Goal: Ask a question: Seek information or help from site administrators or community

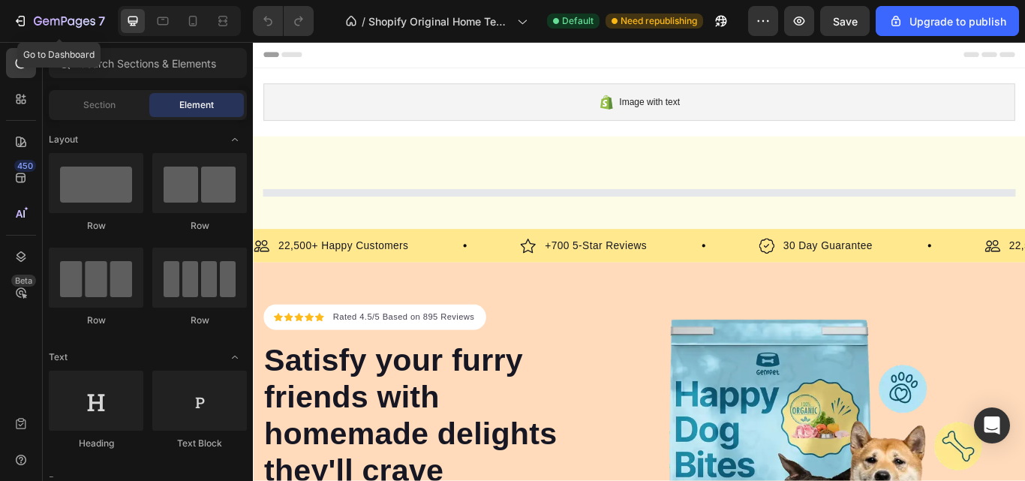
click at [80, 21] on icon "button" at bounding box center [65, 22] width 62 height 13
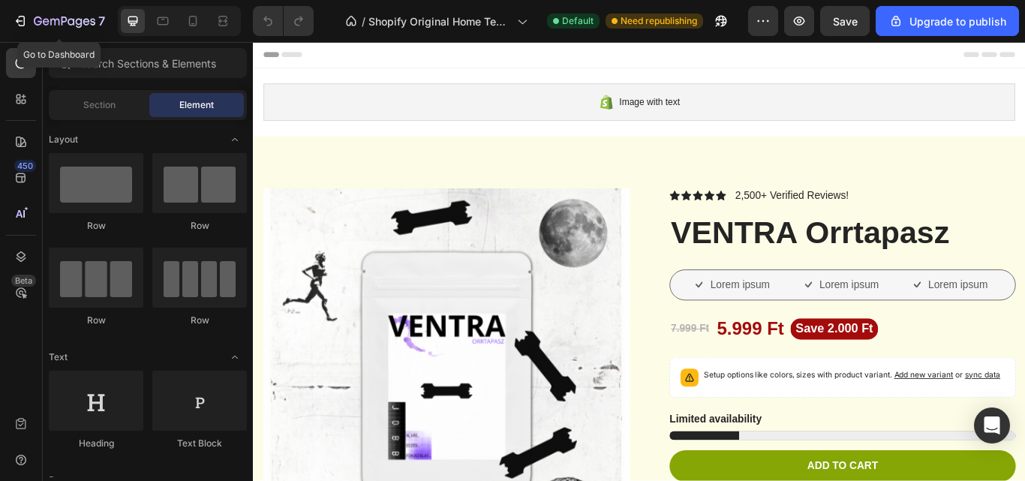
click at [73, 20] on icon "button" at bounding box center [71, 21] width 7 height 7
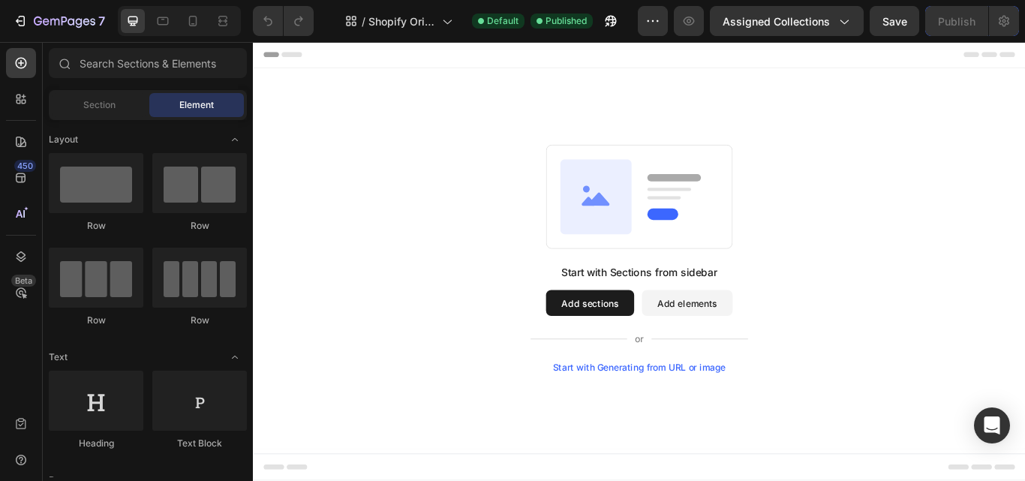
click at [822, 25] on span "Assigned Collections" at bounding box center [775, 22] width 107 height 16
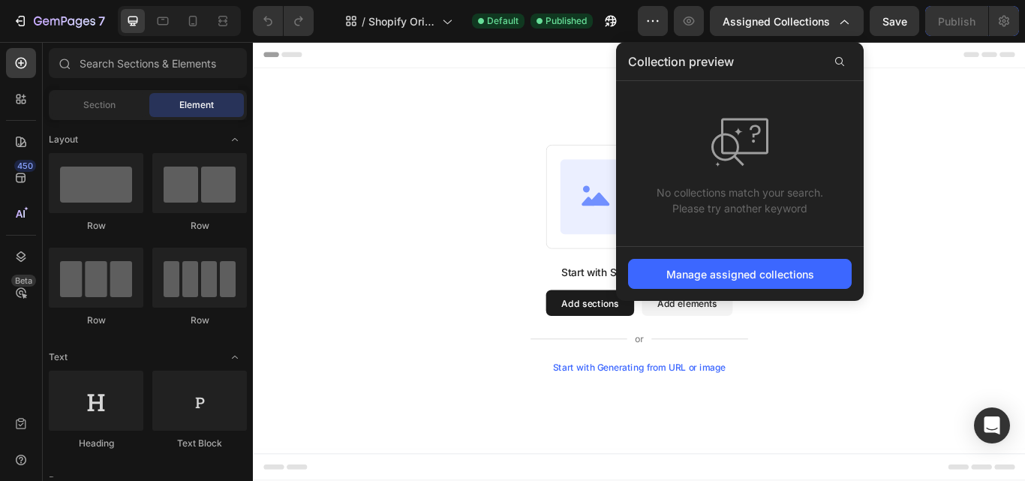
click at [822, 25] on span "Assigned Collections" at bounding box center [775, 22] width 107 height 16
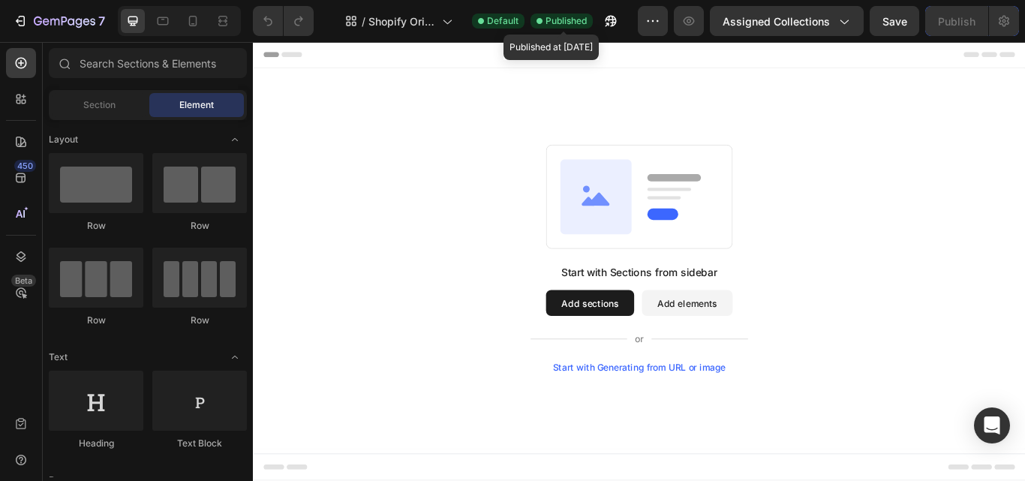
click at [571, 27] on span "Published" at bounding box center [565, 21] width 41 height 14
click at [649, 26] on icon "button" at bounding box center [652, 21] width 15 height 15
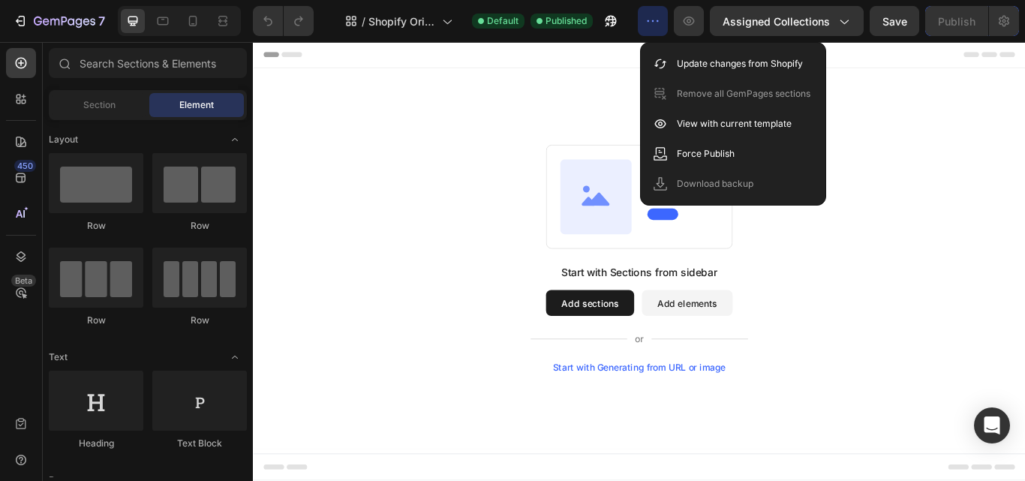
click at [420, 104] on div "Start with Sections from sidebar Add sections Add elements Start with Generatin…" at bounding box center [703, 295] width 900 height 444
click at [49, 18] on icon "button" at bounding box center [65, 22] width 62 height 13
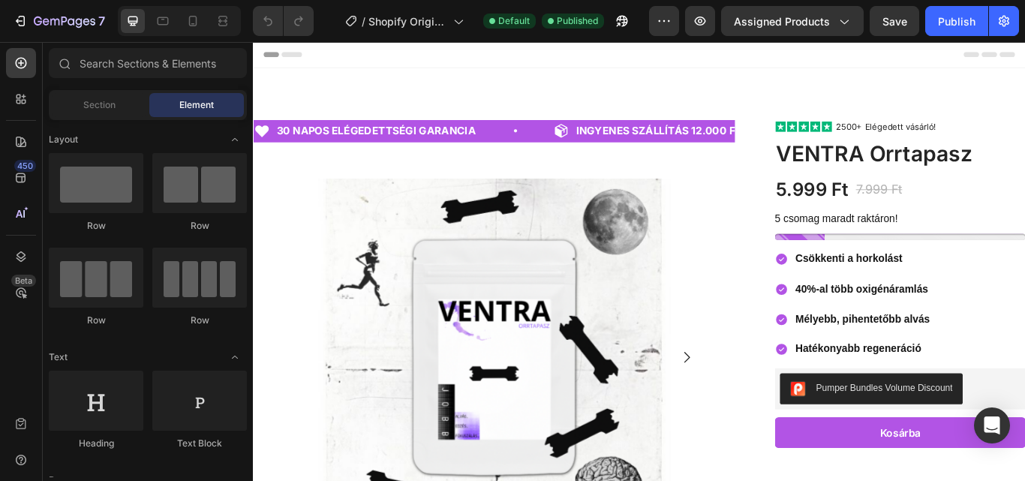
click at [941, 24] on div "Publish" at bounding box center [957, 22] width 38 height 16
click at [671, 14] on icon "button" at bounding box center [663, 21] width 15 height 15
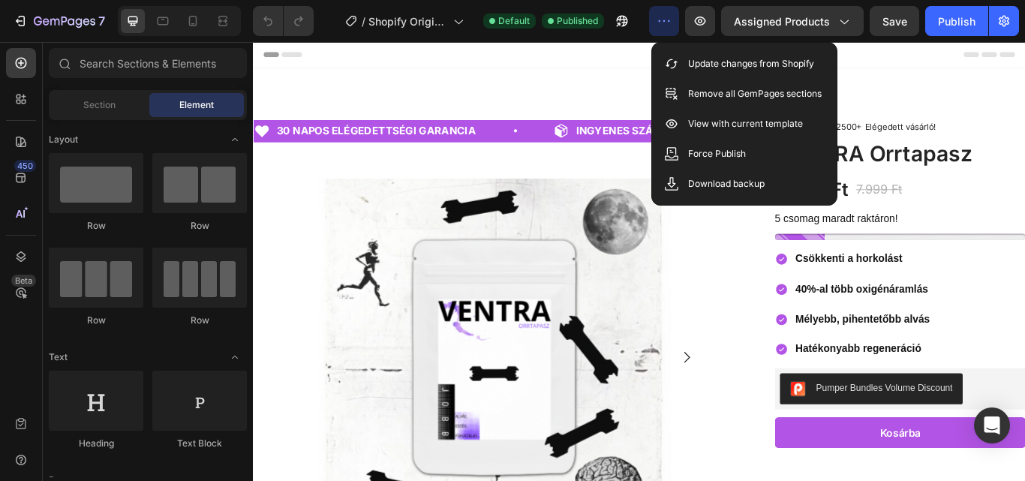
click at [697, 62] on p "Update changes from Shopify" at bounding box center [751, 63] width 126 height 15
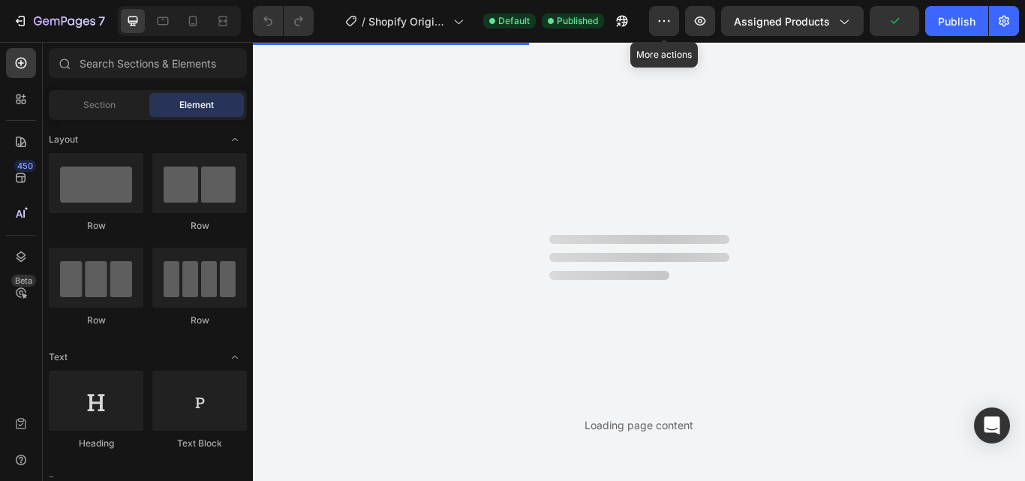
click at [665, 22] on icon "button" at bounding box center [664, 21] width 2 height 2
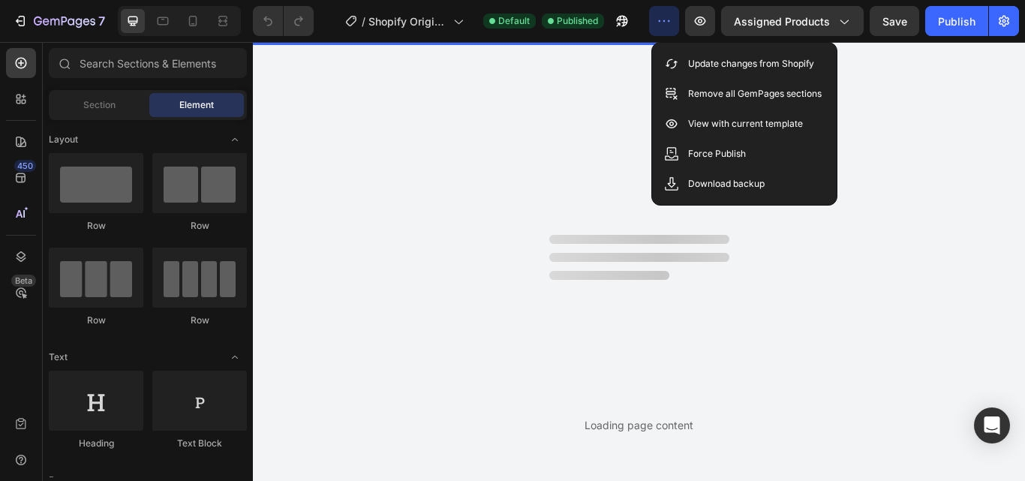
click at [709, 157] on p "Force Publish" at bounding box center [717, 153] width 58 height 15
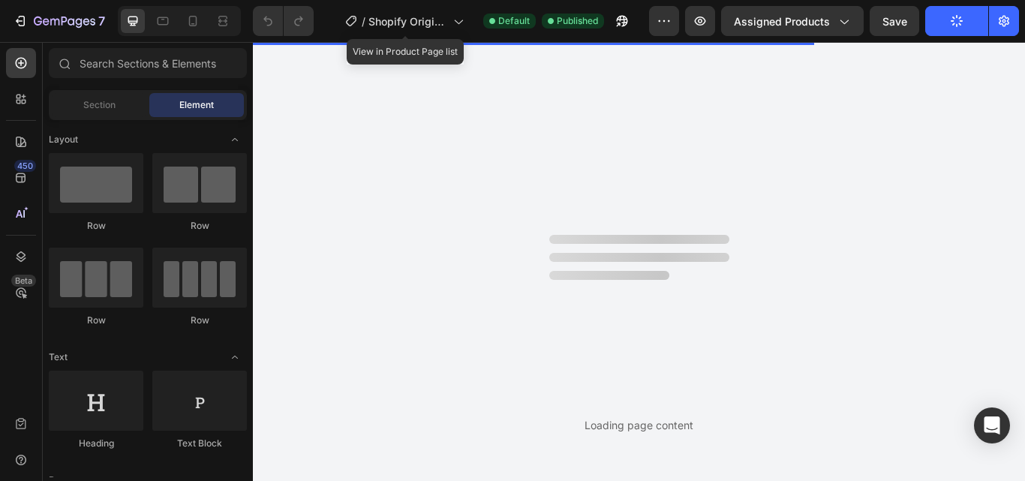
click at [436, 14] on span "Shopify Original Product Template" at bounding box center [407, 22] width 79 height 16
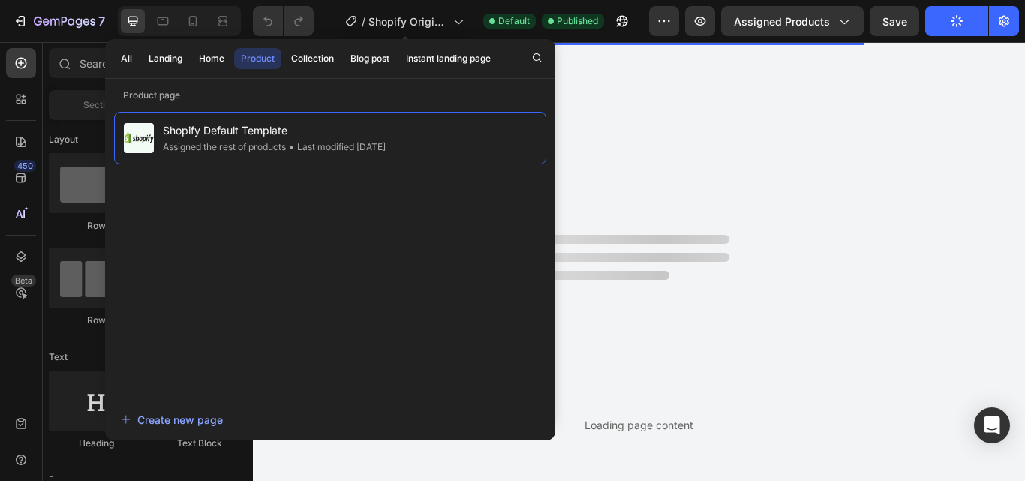
click at [436, 14] on span "Shopify Original Product Template" at bounding box center [407, 22] width 79 height 16
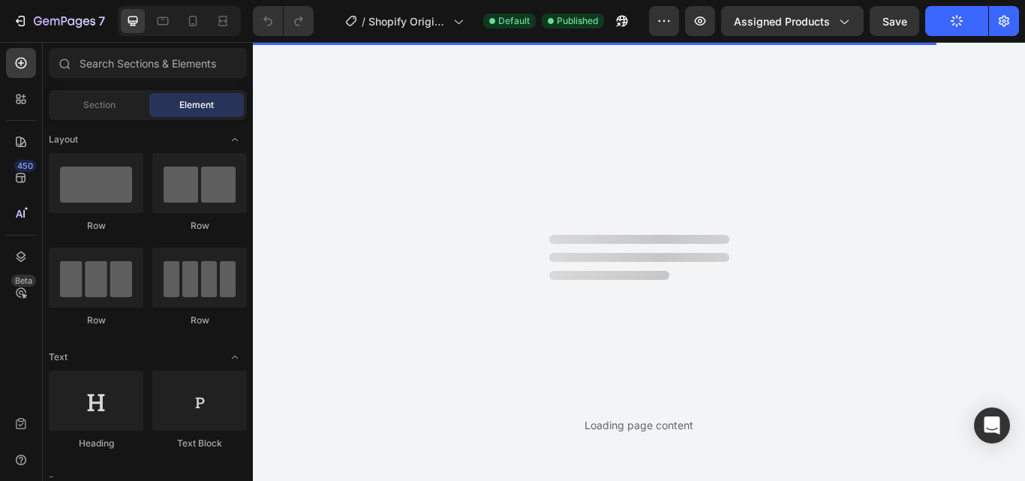
click at [1005, 425] on div "Open Intercom Messenger" at bounding box center [992, 425] width 36 height 36
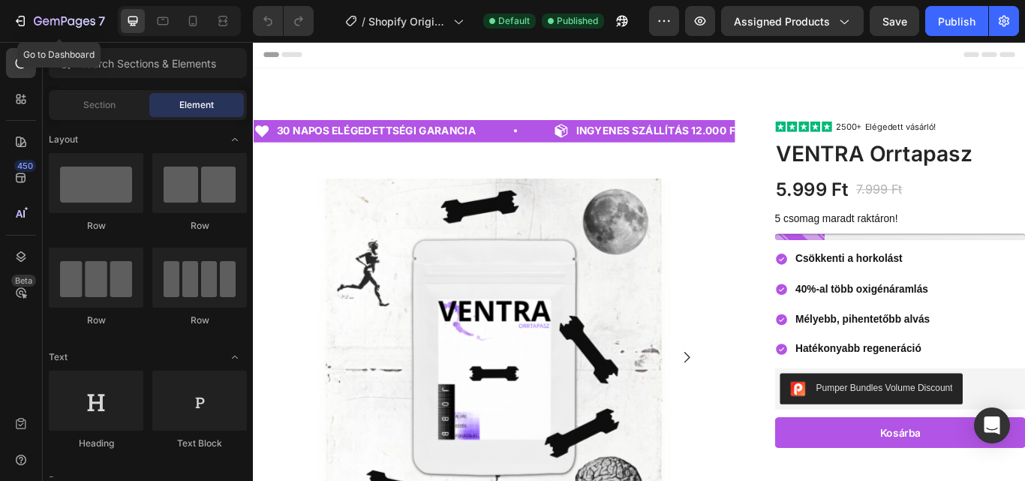
click at [68, 17] on icon "button" at bounding box center [65, 22] width 62 height 13
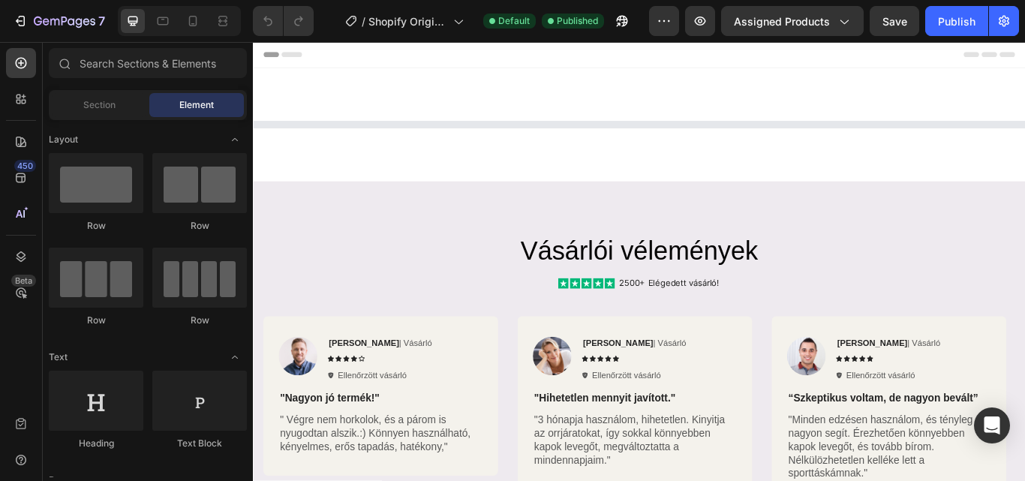
click at [995, 420] on icon "Open Intercom Messenger" at bounding box center [992, 425] width 16 height 18
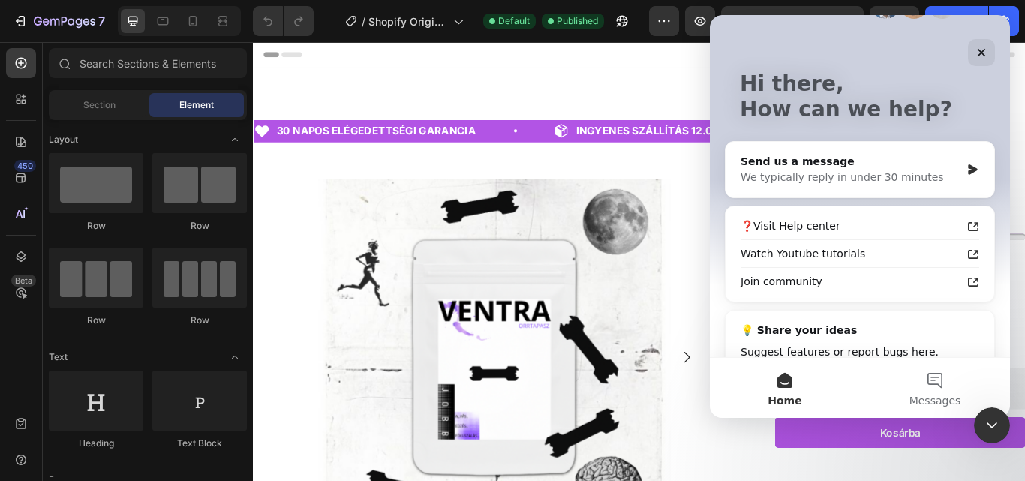
scroll to position [108, 0]
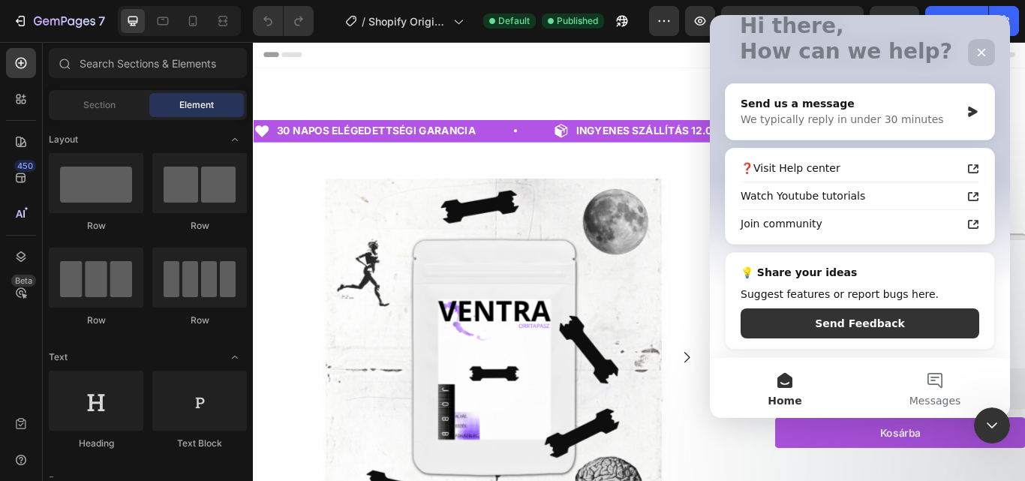
click at [857, 179] on div "❓Visit Help center" at bounding box center [859, 169] width 257 height 28
click at [880, 108] on div "Send us a message" at bounding box center [850, 104] width 220 height 16
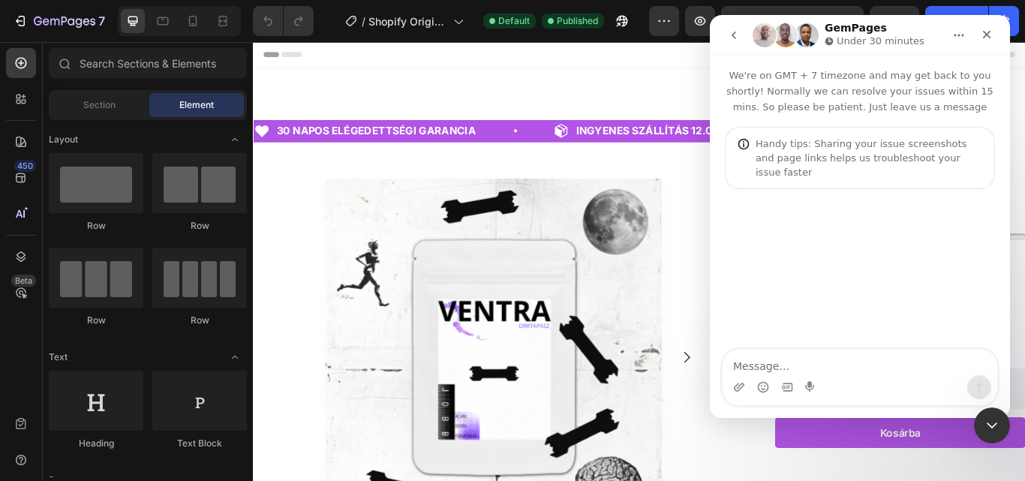
click at [853, 364] on textarea "Message…" at bounding box center [859, 363] width 275 height 26
click at [985, 38] on icon "Close" at bounding box center [986, 35] width 12 height 12
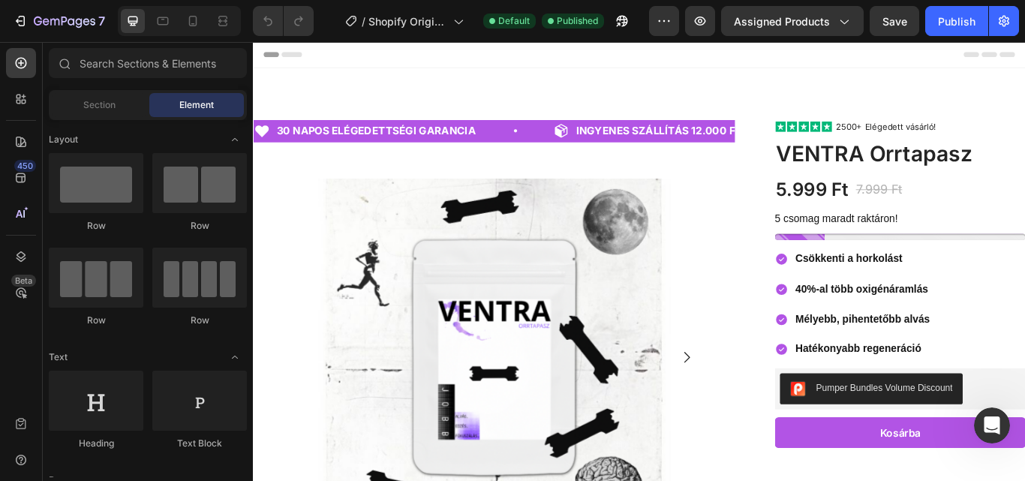
scroll to position [0, 0]
click at [440, 26] on span "Shopify Original Product Template" at bounding box center [407, 22] width 79 height 16
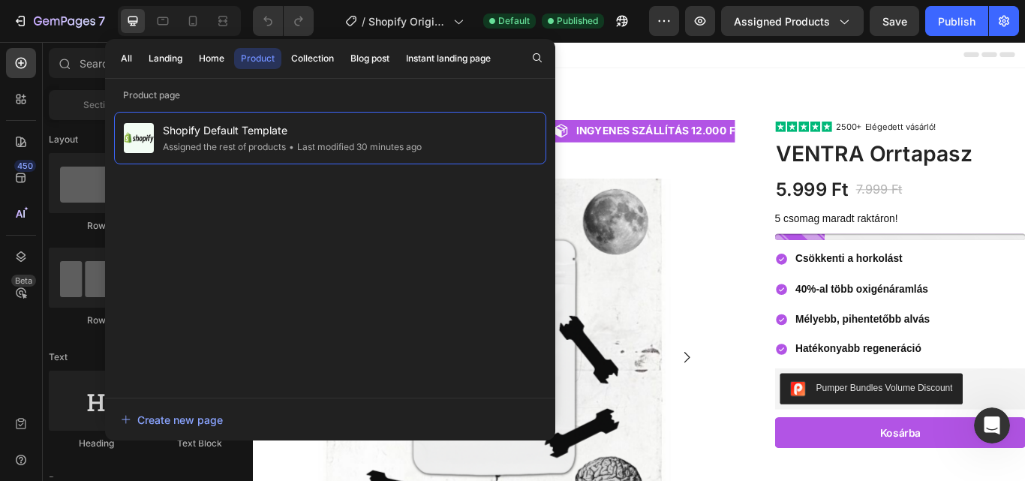
click at [322, 52] on div "Collection" at bounding box center [312, 59] width 43 height 14
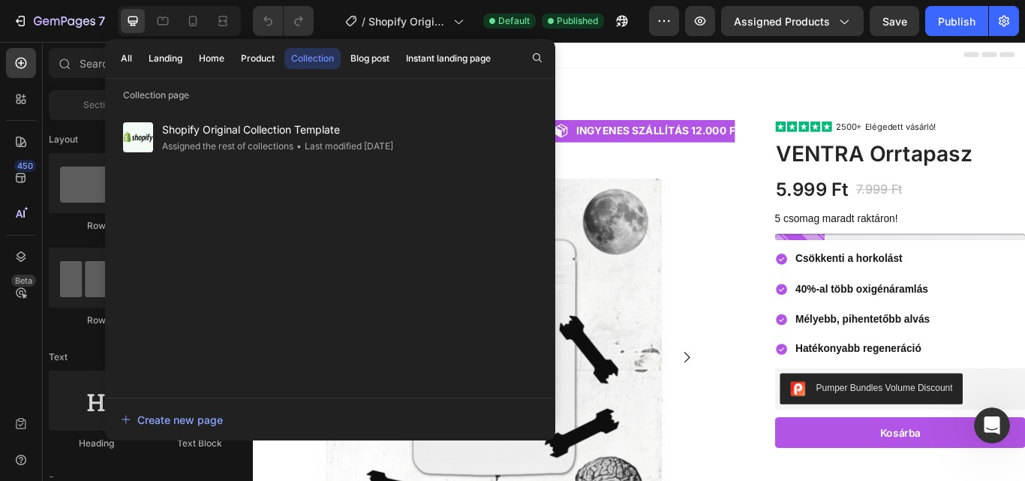
click at [348, 143] on div "• Last modified 24 days ago" at bounding box center [343, 146] width 100 height 15
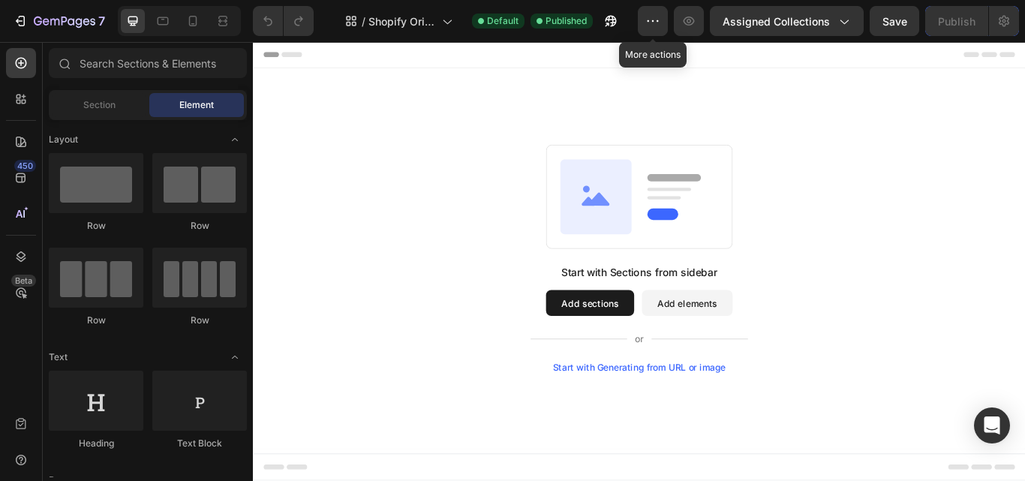
click at [654, 22] on icon "button" at bounding box center [652, 21] width 15 height 15
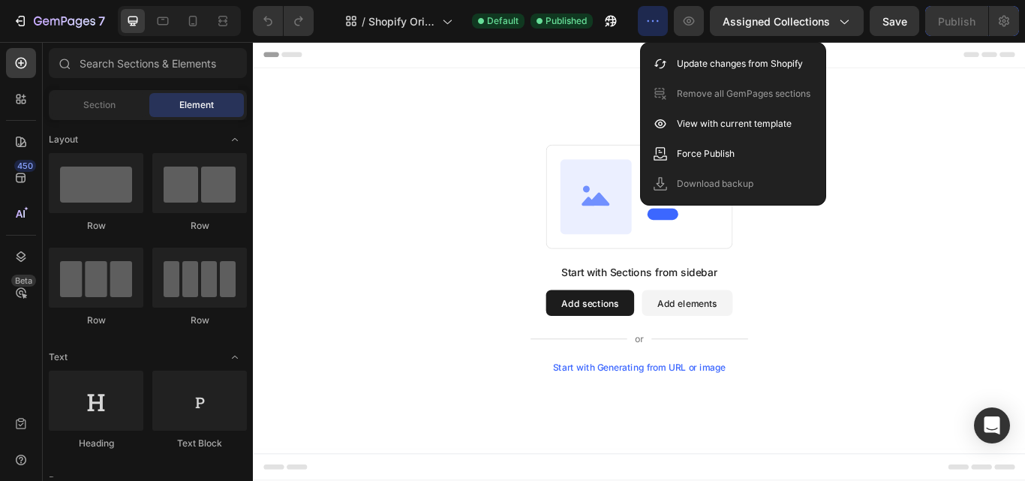
click at [599, 103] on div "Start with Sections from sidebar Add sections Add elements Start with Generatin…" at bounding box center [703, 295] width 900 height 444
click at [420, 19] on span "Shopify Original Collection Template" at bounding box center [402, 22] width 68 height 16
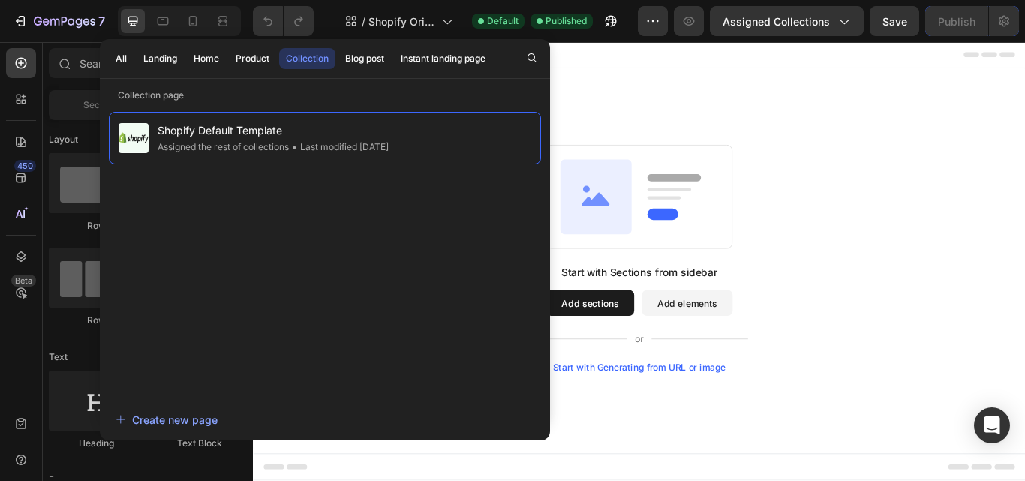
click at [197, 422] on div "Create new page" at bounding box center [167, 420] width 102 height 16
click at [950, 188] on div "Start with Sections from sidebar Add sections Add elements Start with Generatin…" at bounding box center [703, 295] width 792 height 266
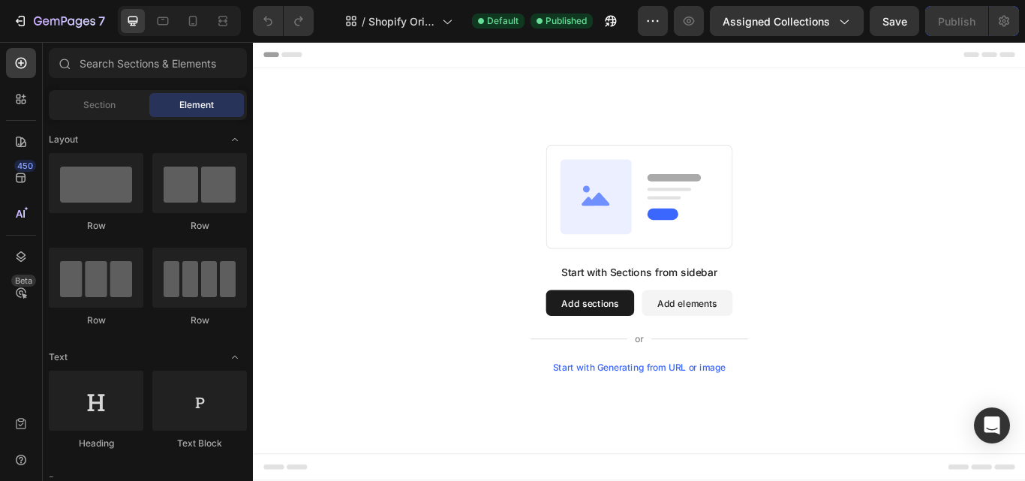
click at [828, 23] on span "Assigned Collections" at bounding box center [775, 22] width 107 height 16
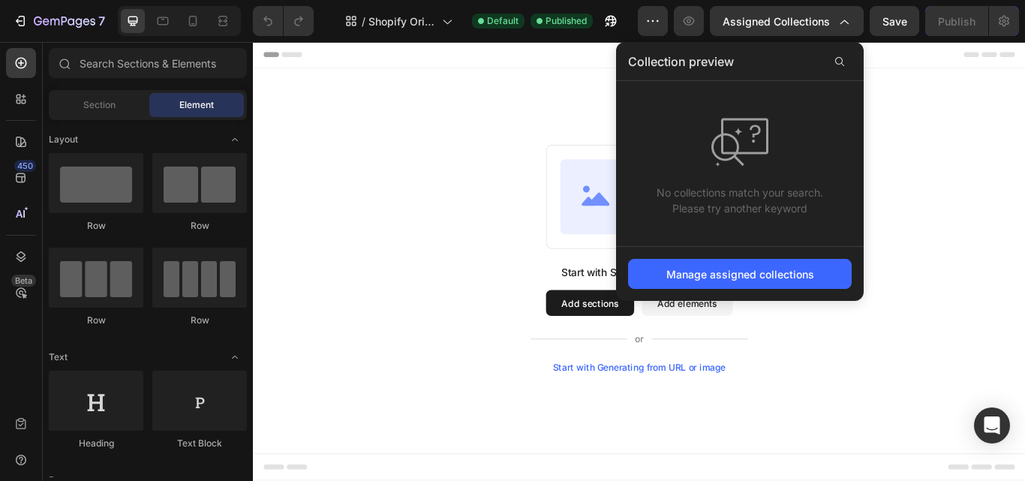
click at [746, 266] on div "Manage assigned collections" at bounding box center [740, 274] width 148 height 16
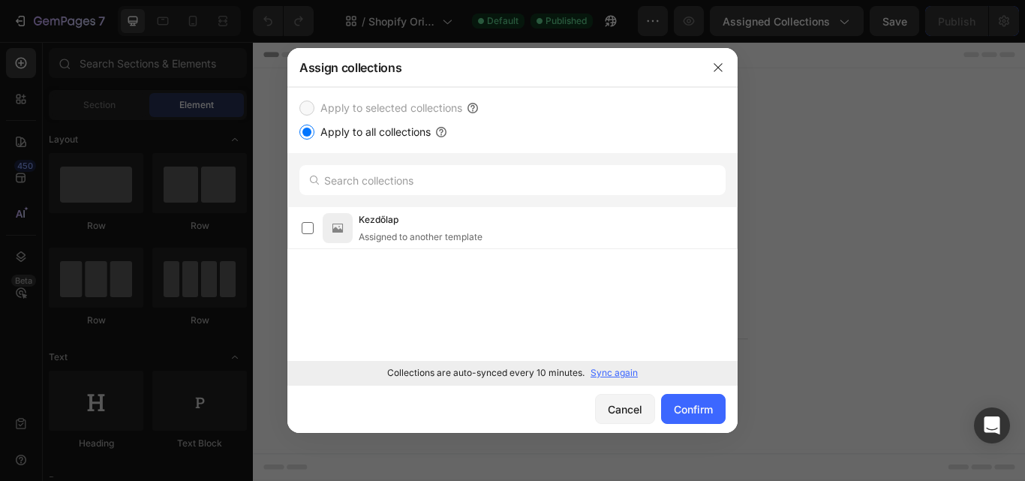
click at [392, 236] on div "Assigned to another template" at bounding box center [421, 237] width 124 height 14
click at [680, 407] on div "Confirm" at bounding box center [693, 409] width 39 height 16
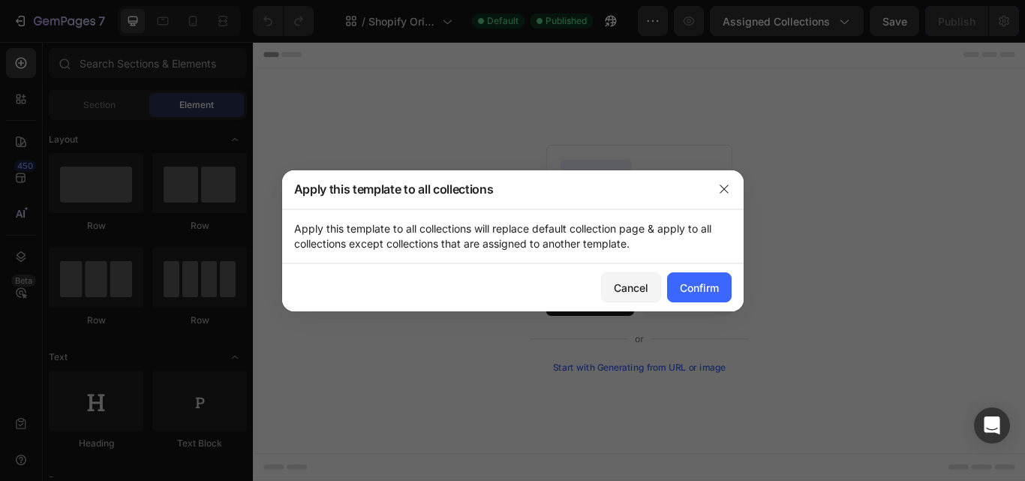
click at [689, 284] on div "Confirm" at bounding box center [699, 288] width 39 height 16
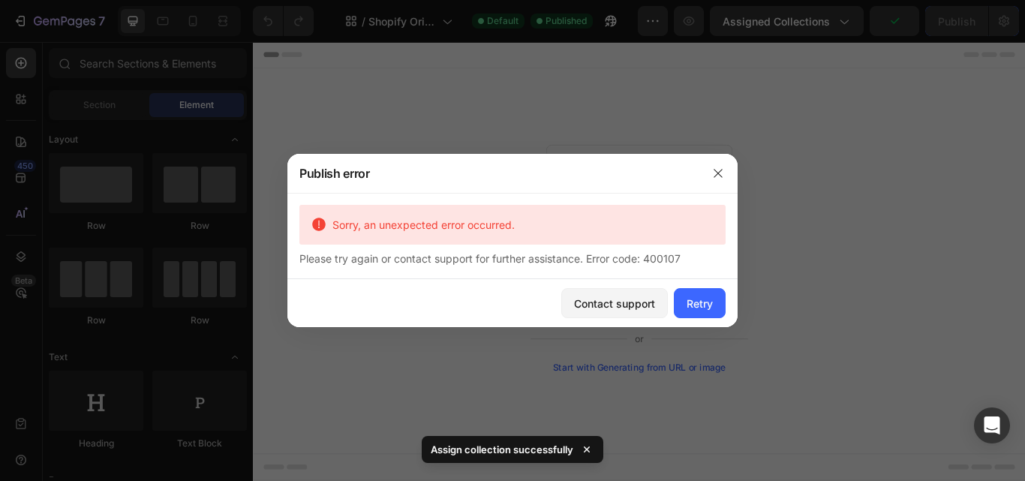
click at [693, 310] on div "Retry" at bounding box center [699, 304] width 26 height 16
click at [602, 305] on div "Contact support" at bounding box center [614, 304] width 81 height 16
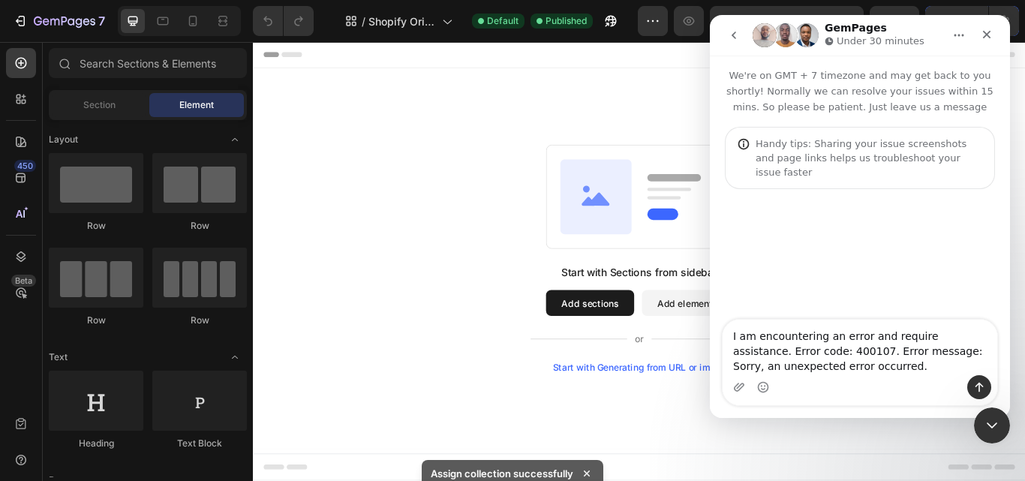
click at [729, 249] on rect at bounding box center [731, 243] width 36 height 14
click at [982, 39] on icon "Close" at bounding box center [986, 35] width 12 height 12
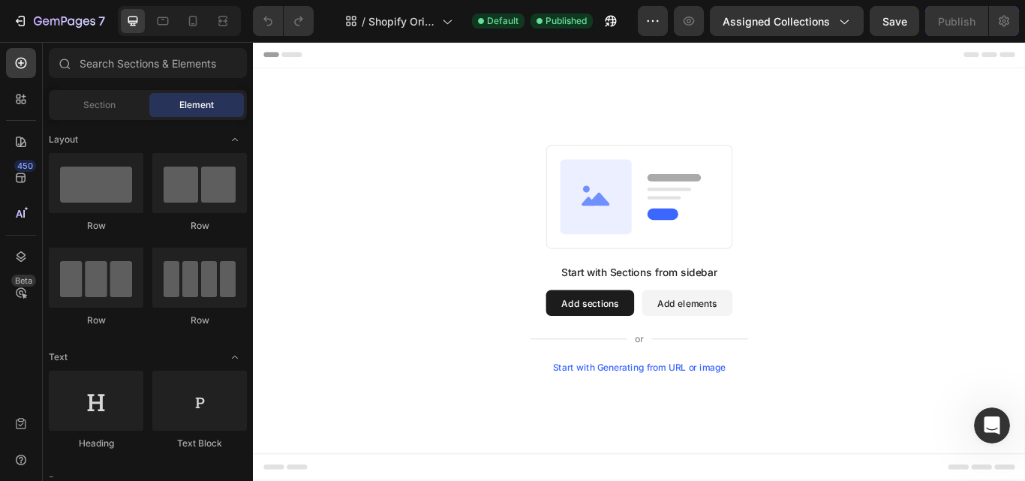
click at [622, 359] on button "Add sections" at bounding box center [645, 347] width 103 height 30
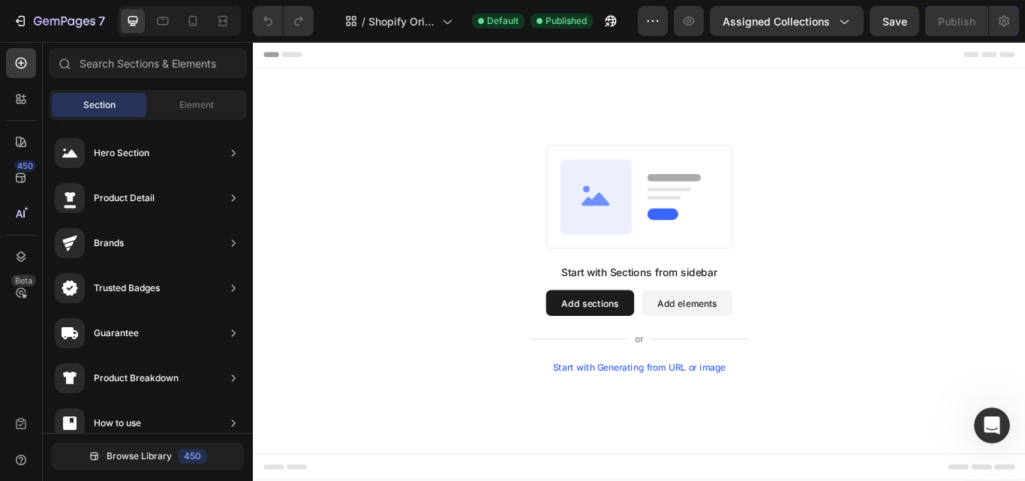
click at [633, 341] on button "Add sections" at bounding box center [645, 347] width 103 height 30
click at [617, 20] on icon "button" at bounding box center [610, 21] width 11 height 11
click at [656, 23] on icon "button" at bounding box center [652, 21] width 15 height 15
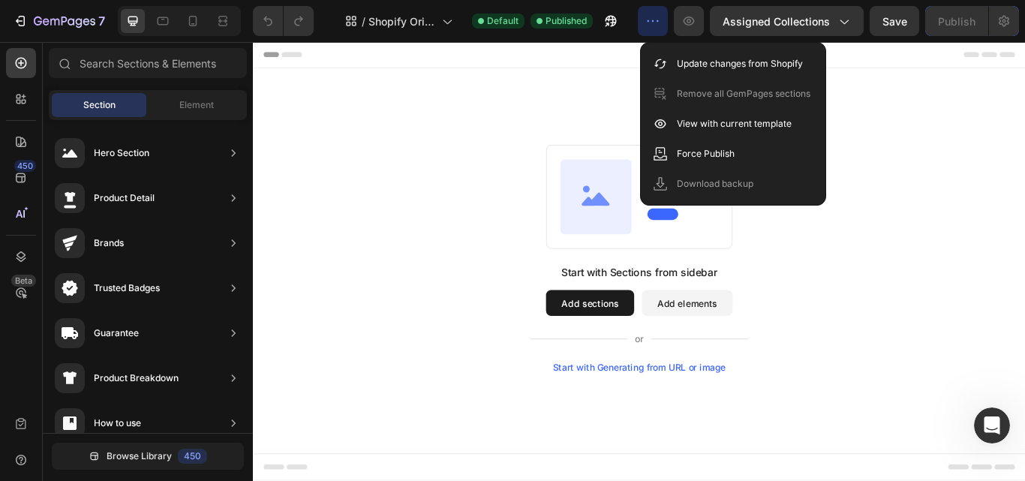
click at [698, 125] on p "View with current template" at bounding box center [734, 123] width 115 height 15
click at [1011, 81] on div "Start with Sections from sidebar Add sections Add elements Start with Generatin…" at bounding box center [703, 295] width 900 height 444
click at [773, 137] on div "View with current template" at bounding box center [733, 124] width 173 height 30
click at [414, 25] on span "Shopify Original Collection Template" at bounding box center [402, 22] width 68 height 16
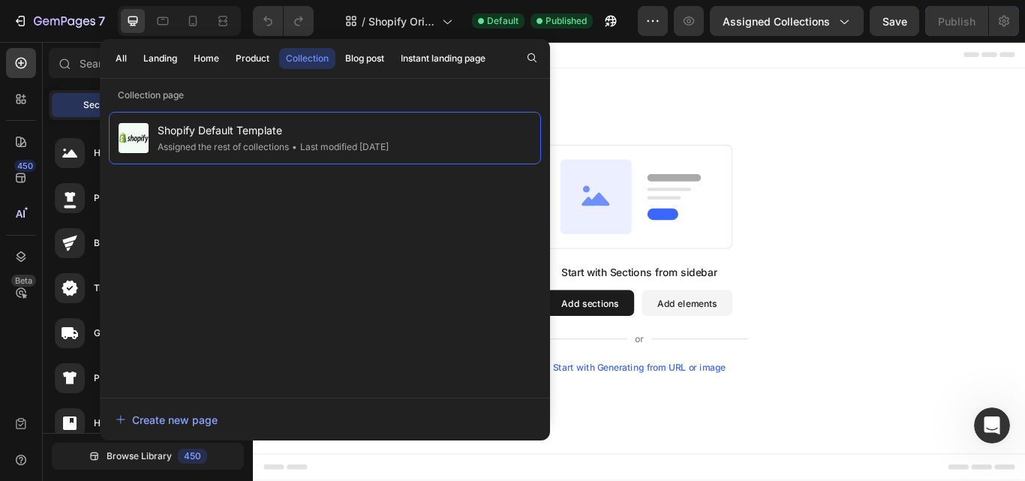
drag, startPoint x: 235, startPoint y: 134, endPoint x: 62, endPoint y: 17, distance: 209.1
click at [62, 17] on icon "button" at bounding box center [65, 21] width 6 height 9
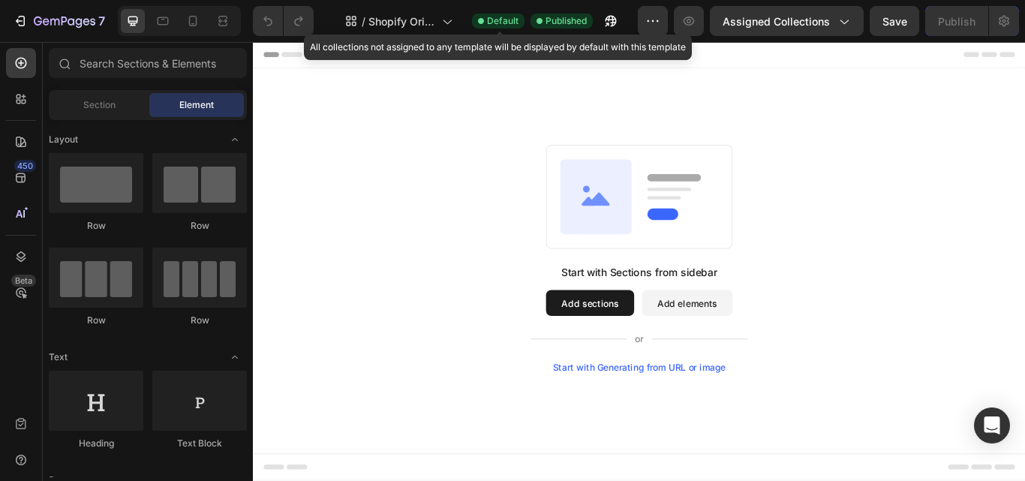
click at [506, 28] on div "Default" at bounding box center [498, 21] width 53 height 15
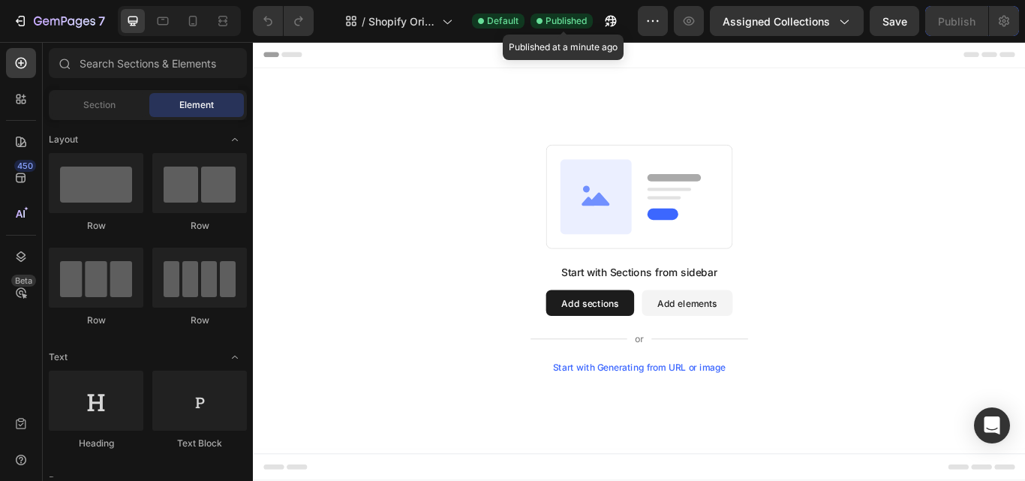
click at [578, 20] on span "Published" at bounding box center [565, 21] width 41 height 14
click at [572, 20] on span "Published" at bounding box center [565, 21] width 41 height 14
click at [728, 419] on div "Start with Generating from URL or image" at bounding box center [703, 422] width 202 height 12
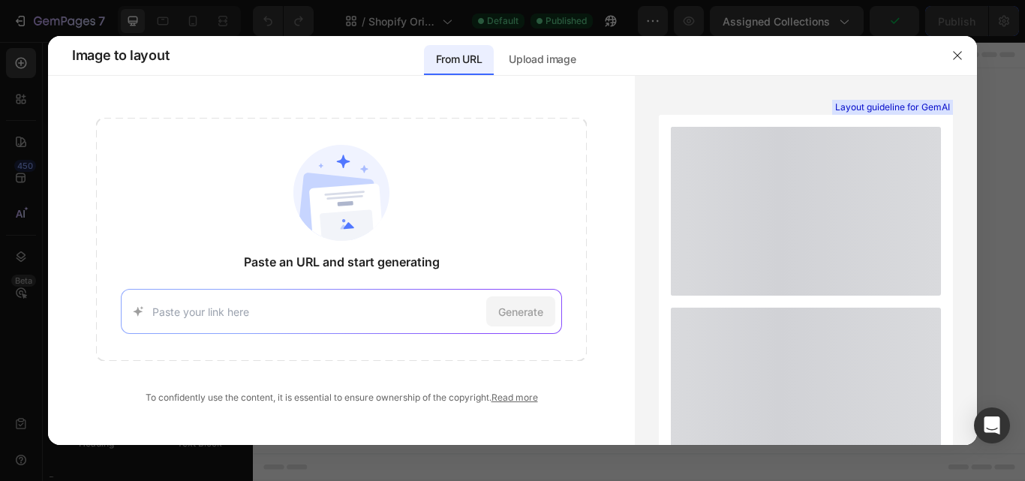
click at [344, 311] on input at bounding box center [316, 312] width 329 height 16
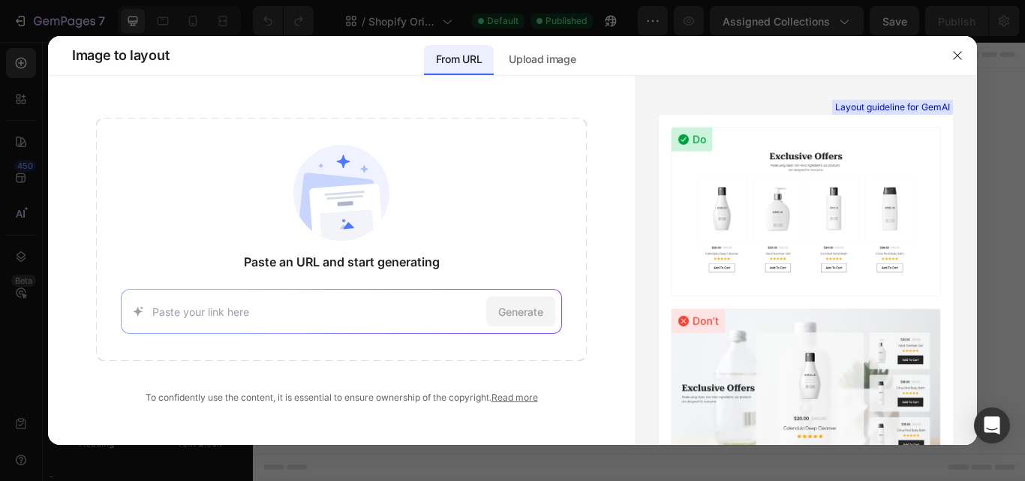
paste input "[URL][DOMAIN_NAME]"
type input "[URL][DOMAIN_NAME]"
click at [527, 305] on span "Generate" at bounding box center [520, 312] width 45 height 16
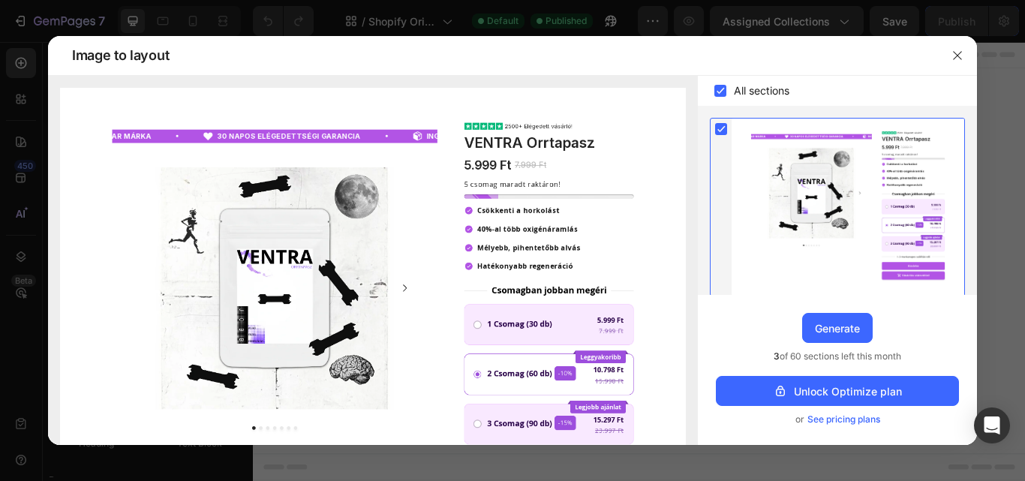
click at [830, 329] on div "Generate" at bounding box center [837, 328] width 45 height 16
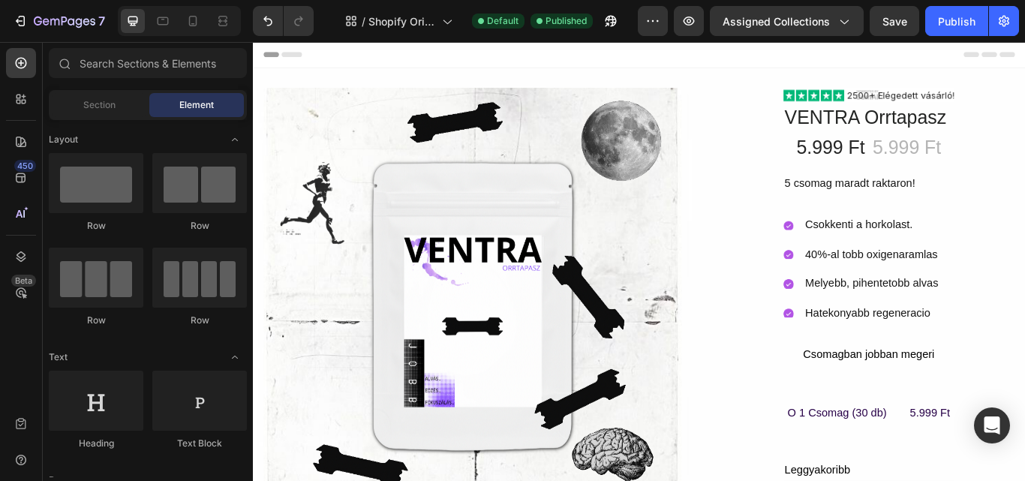
click at [801, 18] on span "Assigned Collections" at bounding box center [775, 22] width 107 height 16
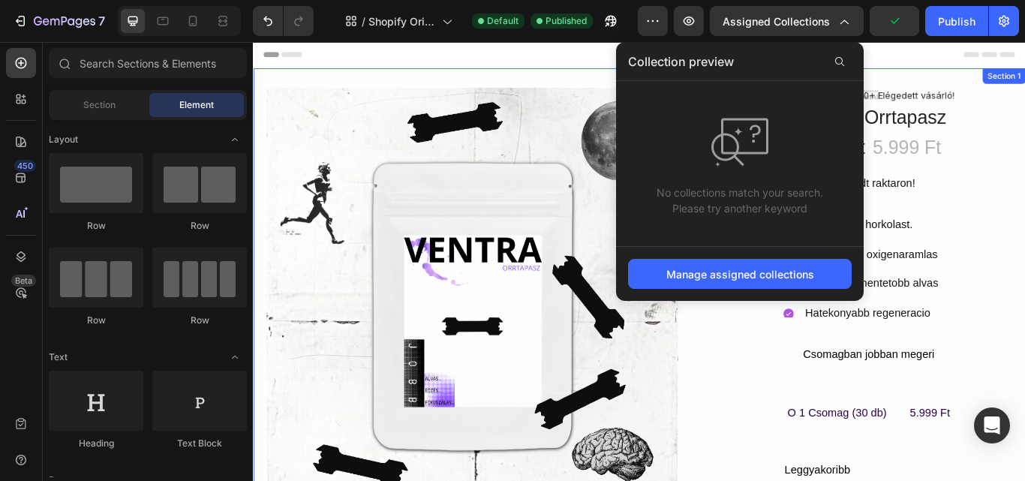
click at [608, 73] on div "Product Images Image VENTRA Orrtapasz Product Title 5.999 Ft Product Price Prod…" at bounding box center [703, 470] width 900 height 794
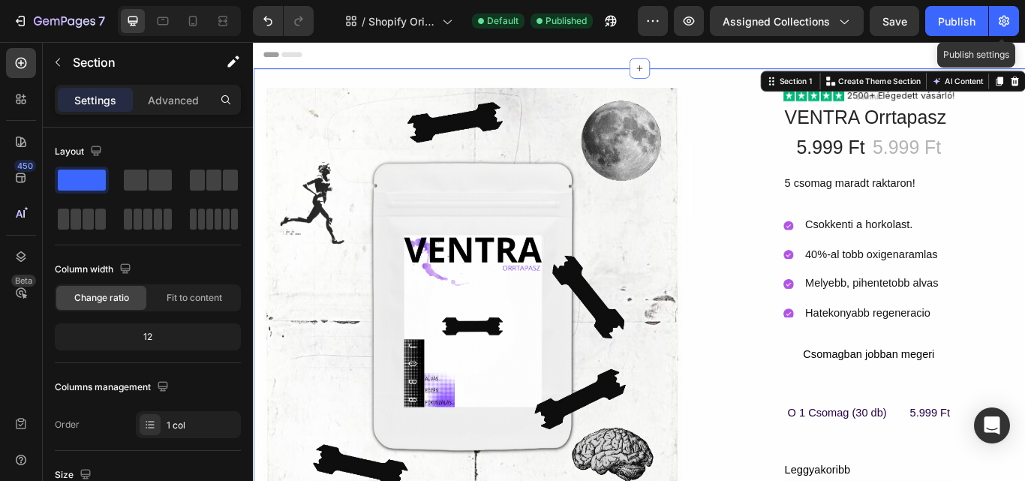
click at [1001, 24] on icon "button" at bounding box center [1003, 21] width 11 height 11
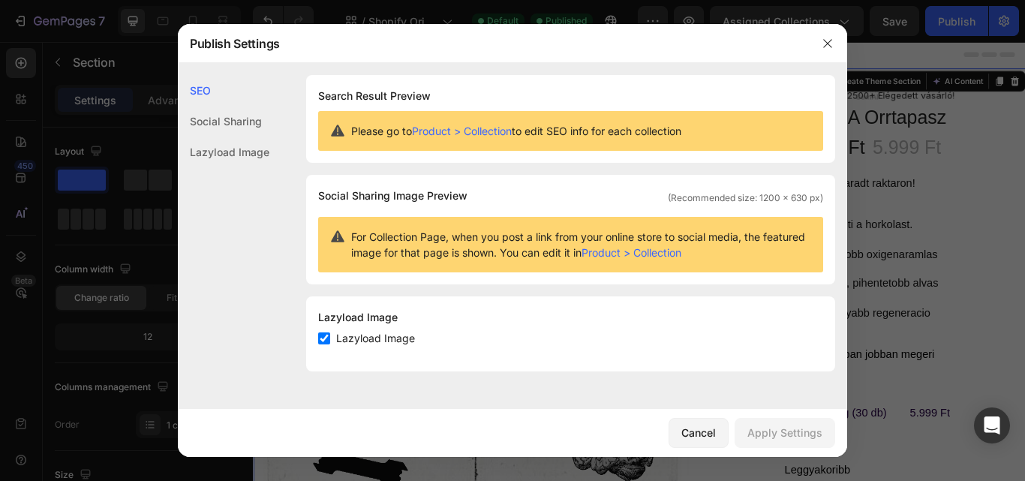
click at [826, 38] on icon "button" at bounding box center [827, 44] width 12 height 12
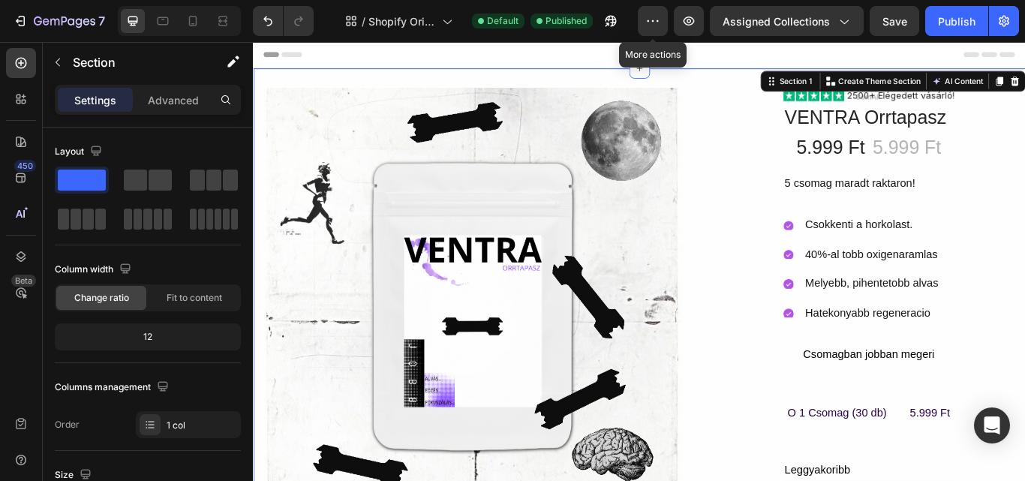
click at [644, 26] on button "button" at bounding box center [653, 21] width 30 height 30
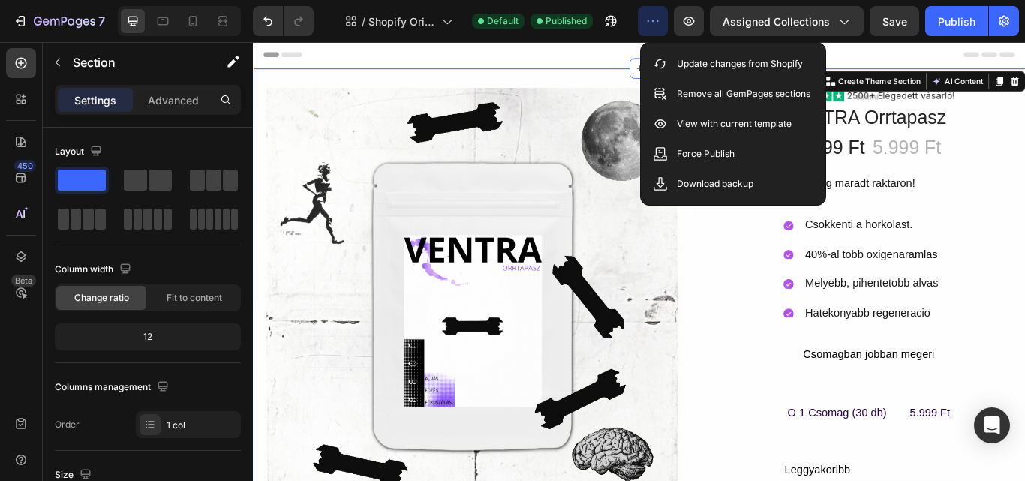
click at [625, 47] on div at bounding box center [703, 57] width 876 height 30
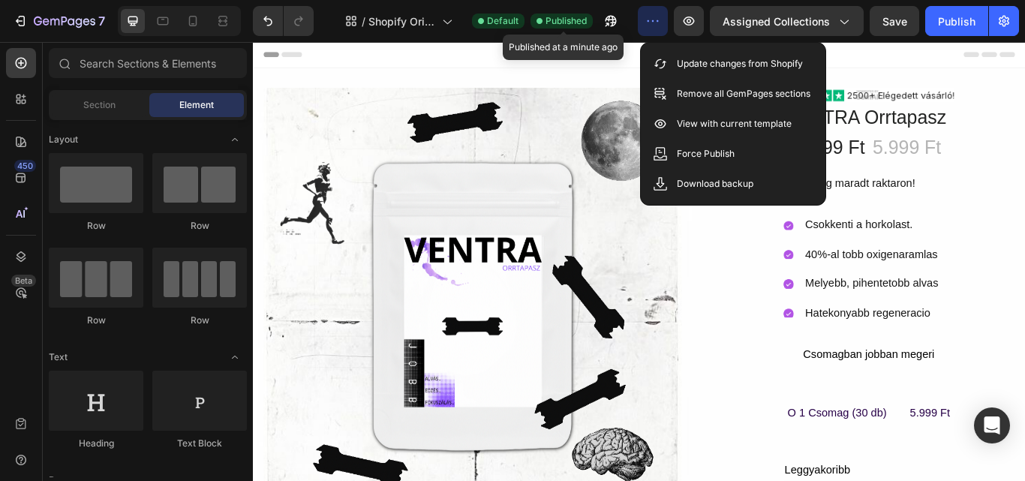
click at [564, 20] on span "Published" at bounding box center [565, 21] width 41 height 14
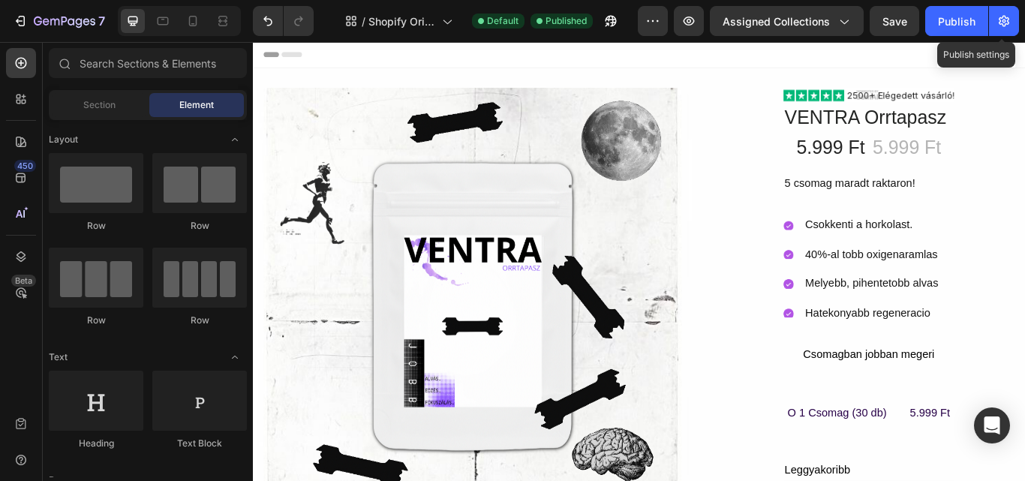
click at [1000, 23] on icon "button" at bounding box center [1003, 21] width 15 height 15
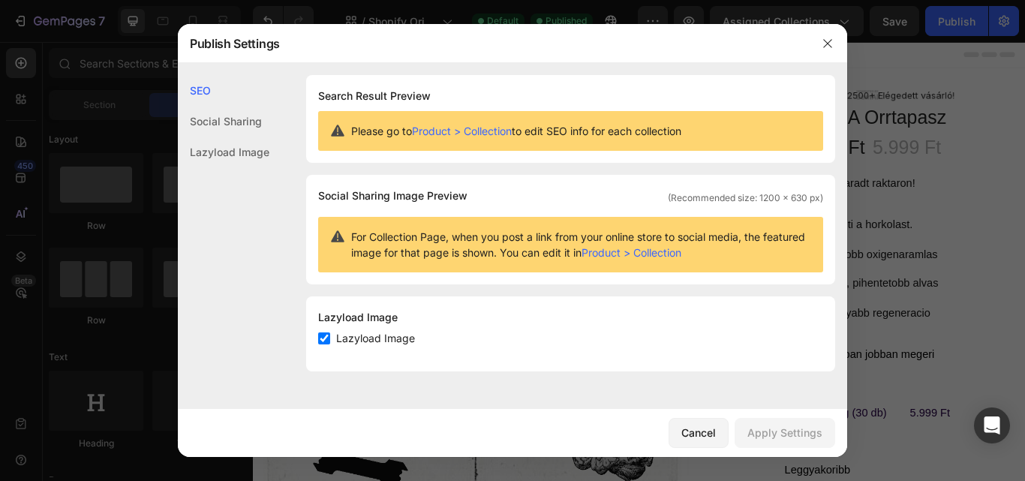
click at [828, 53] on button "button" at bounding box center [827, 44] width 24 height 24
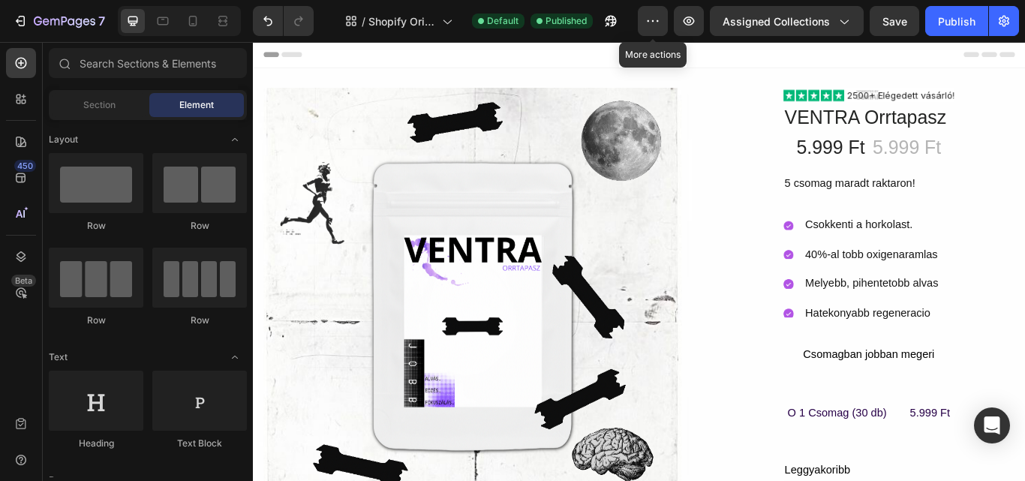
click at [653, 23] on icon "button" at bounding box center [652, 21] width 15 height 15
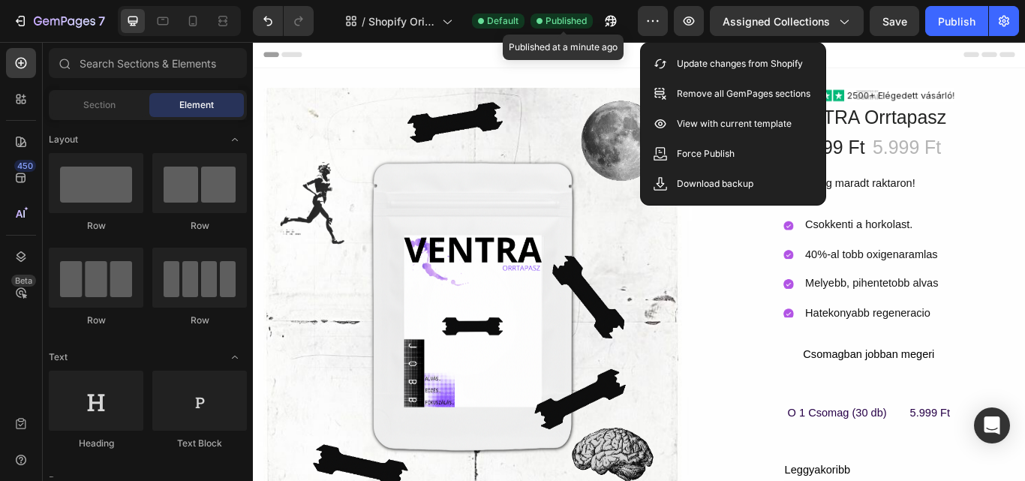
click at [556, 25] on span "Published" at bounding box center [565, 21] width 41 height 14
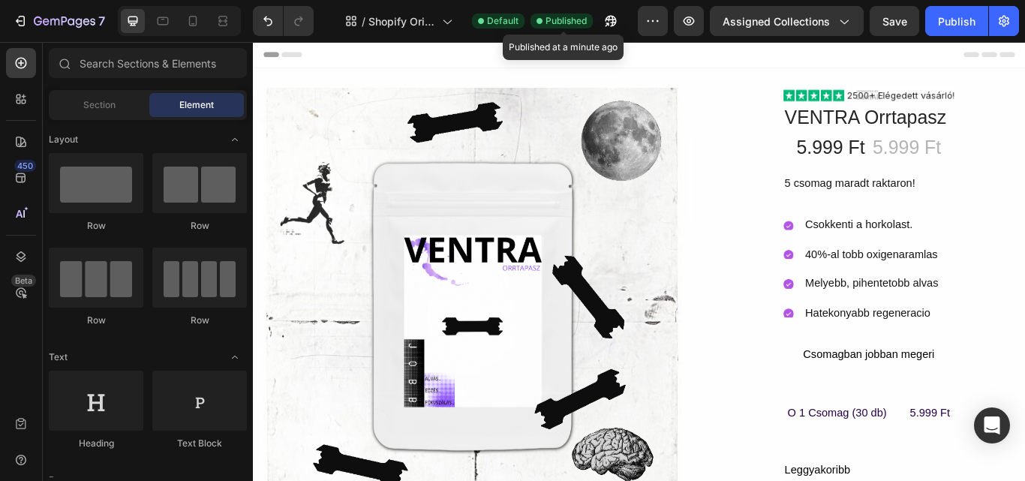
click at [556, 25] on span "Published" at bounding box center [565, 21] width 41 height 14
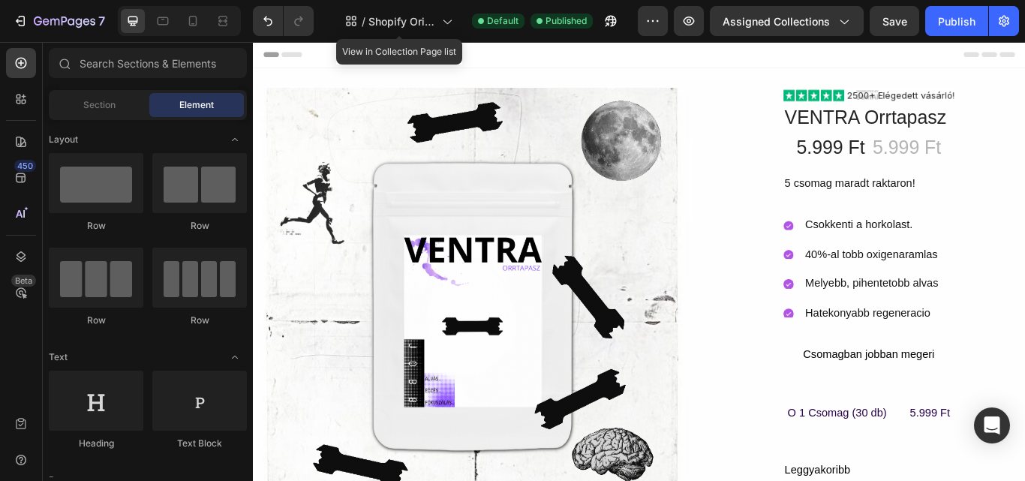
click at [447, 20] on icon at bounding box center [446, 21] width 15 height 15
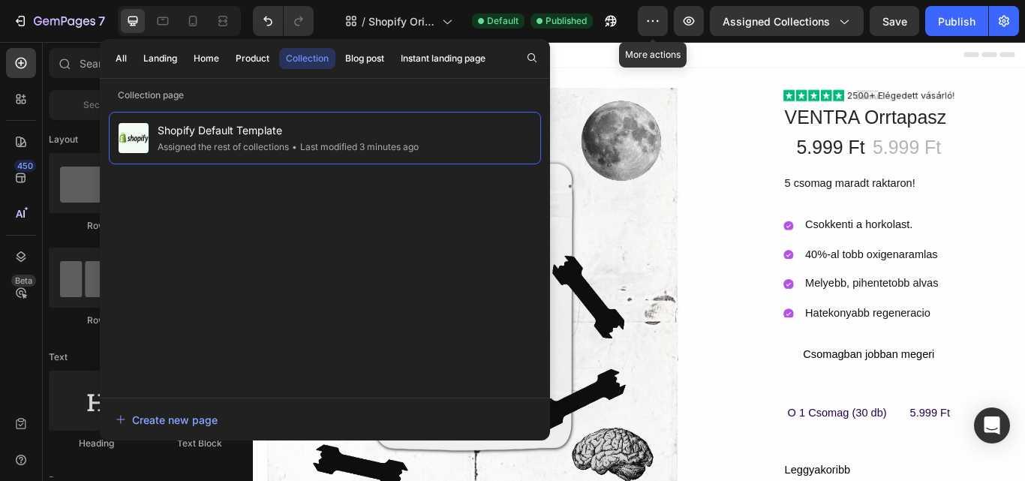
click at [650, 23] on icon "button" at bounding box center [652, 21] width 15 height 15
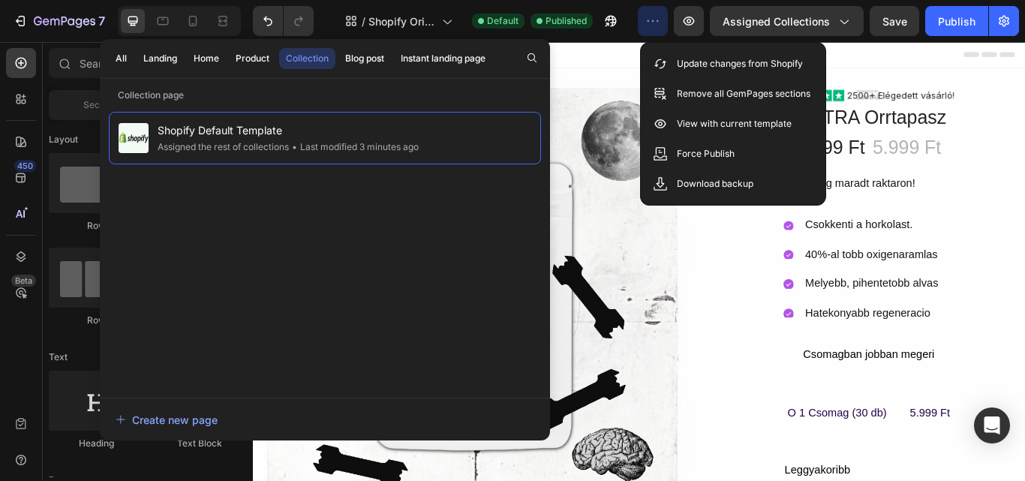
click at [783, 31] on button "Assigned Collections" at bounding box center [787, 21] width 154 height 30
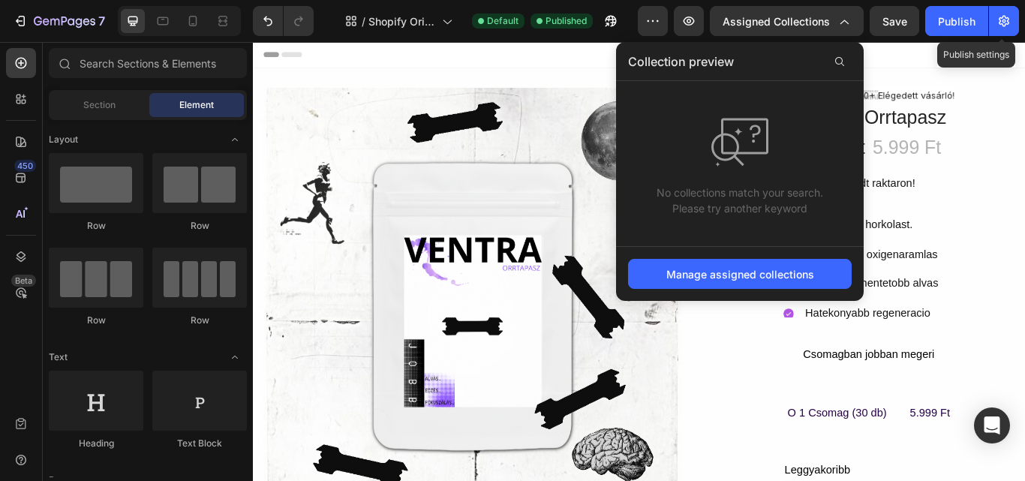
click at [1003, 26] on icon "button" at bounding box center [1003, 21] width 11 height 11
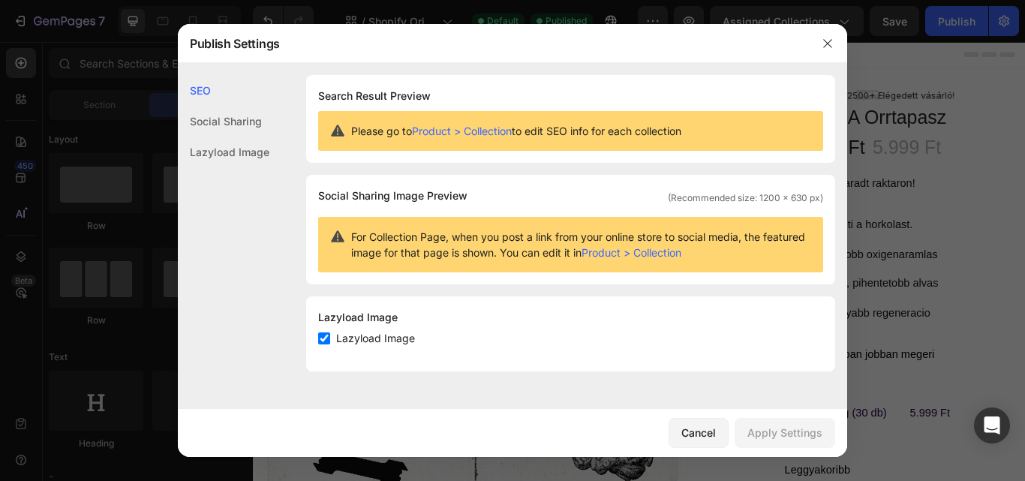
click at [242, 128] on div "Social Sharing" at bounding box center [224, 121] width 92 height 31
click at [242, 163] on div "Lazyload Image" at bounding box center [224, 152] width 92 height 31
click at [701, 434] on div "Cancel" at bounding box center [698, 433] width 35 height 16
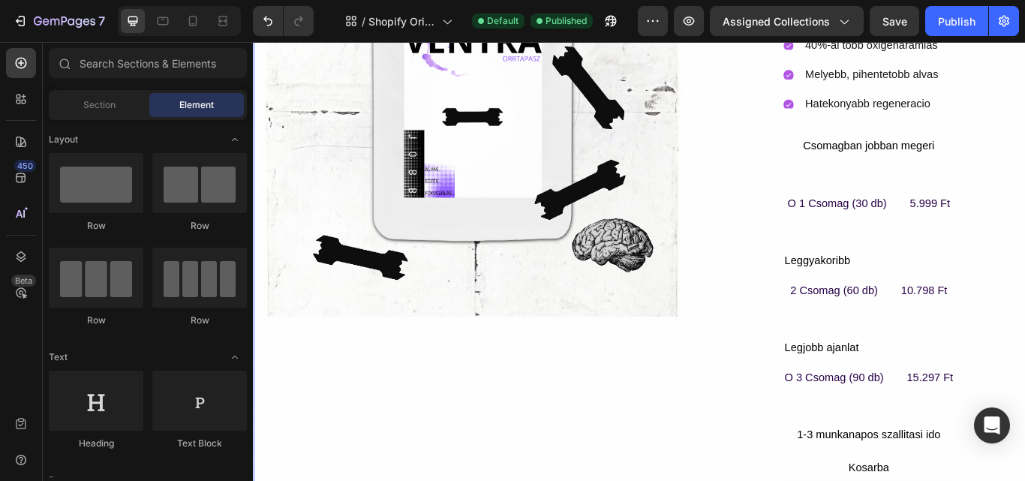
scroll to position [496, 0]
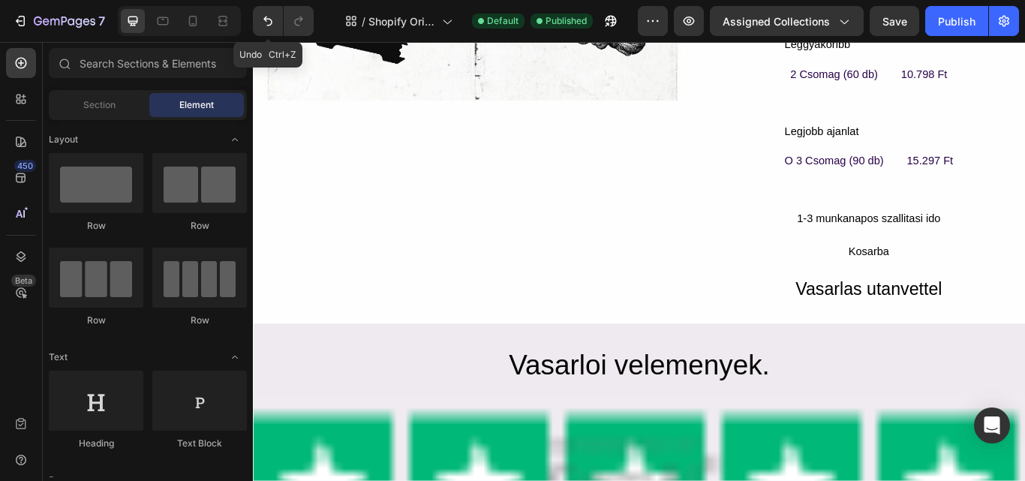
click at [263, 25] on icon "Undo/Redo" at bounding box center [267, 21] width 15 height 15
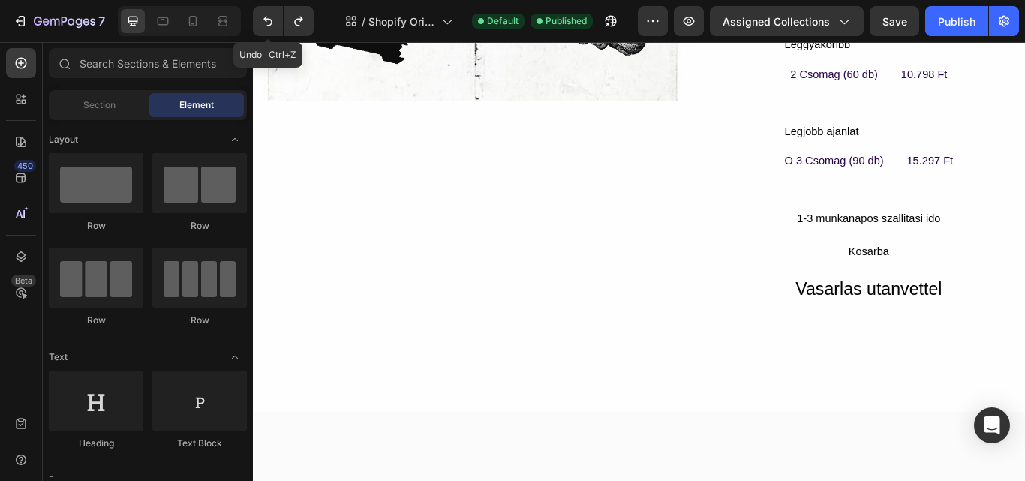
click at [263, 25] on icon "Undo/Redo" at bounding box center [267, 21] width 15 height 15
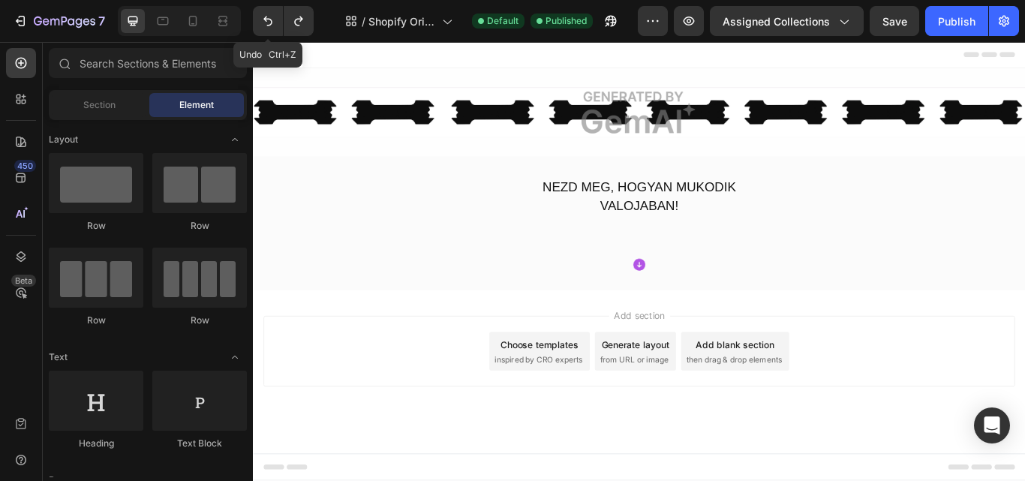
scroll to position [0, 0]
click at [269, 26] on icon "Undo/Redo" at bounding box center [267, 21] width 15 height 15
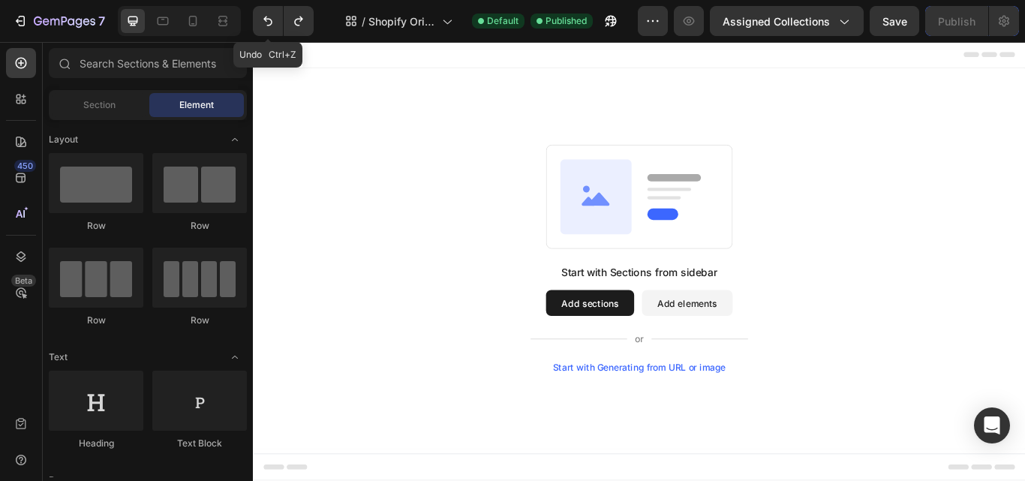
click at [269, 26] on icon "Undo/Redo" at bounding box center [267, 21] width 15 height 15
click at [845, 14] on div "Assigned Collections" at bounding box center [786, 22] width 128 height 16
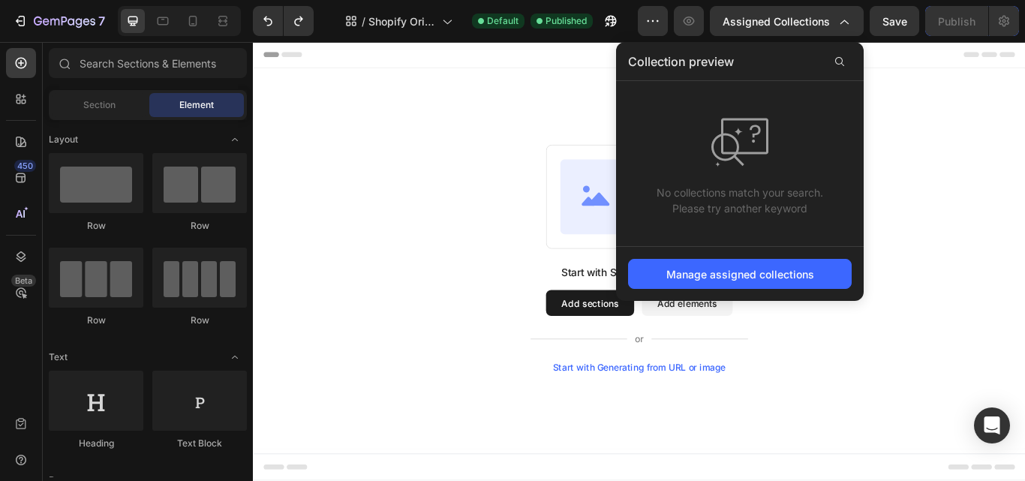
click at [731, 278] on div "Manage assigned collections" at bounding box center [740, 274] width 148 height 16
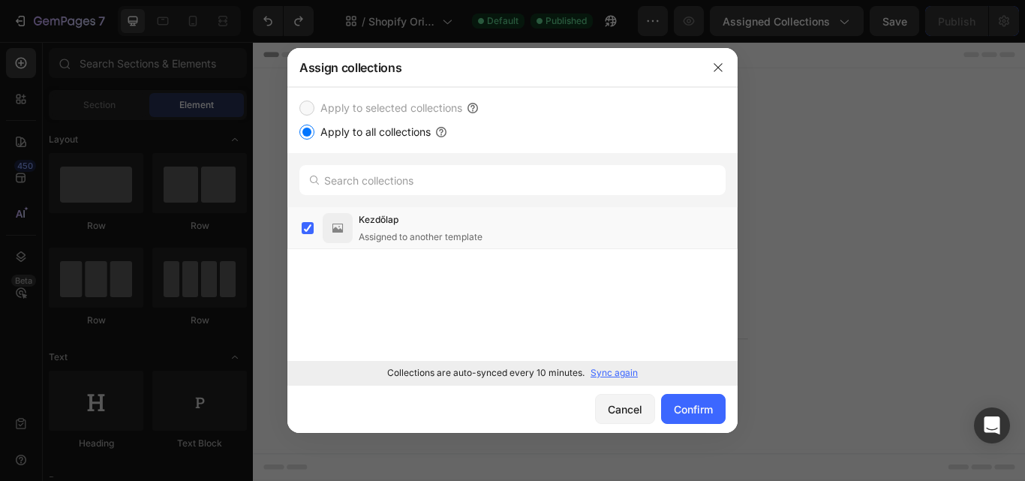
click at [377, 110] on label "Apply to selected collections" at bounding box center [388, 108] width 148 height 18
click at [302, 222] on label at bounding box center [308, 228] width 12 height 12
click at [673, 394] on button "Confirm" at bounding box center [693, 409] width 65 height 30
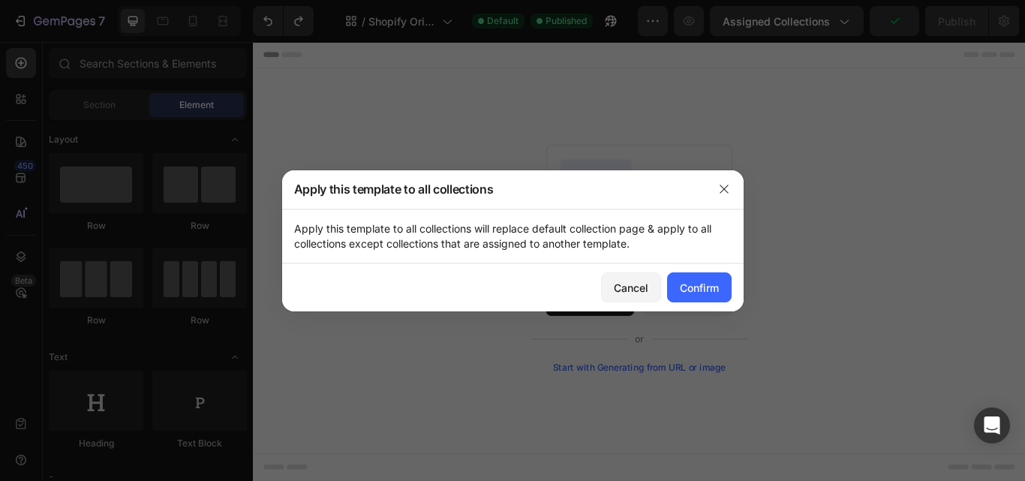
click at [704, 281] on div "Confirm" at bounding box center [699, 288] width 39 height 16
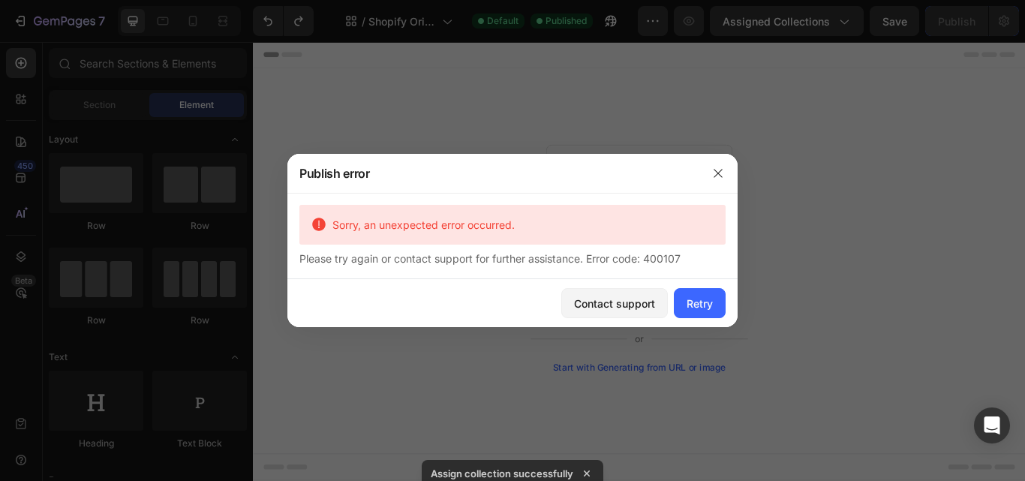
click at [694, 306] on div "Retry" at bounding box center [699, 304] width 26 height 16
click at [722, 174] on icon "button" at bounding box center [718, 173] width 12 height 12
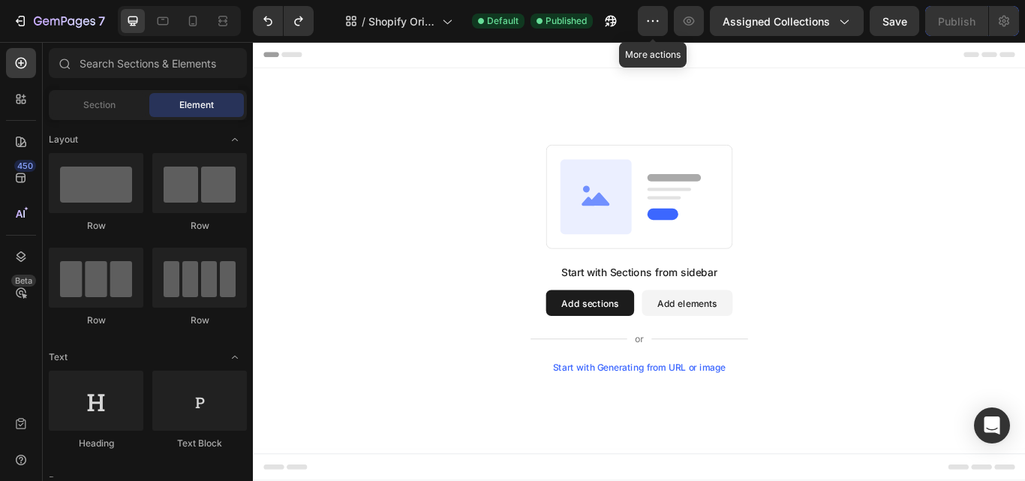
click at [658, 13] on button "button" at bounding box center [653, 21] width 30 height 30
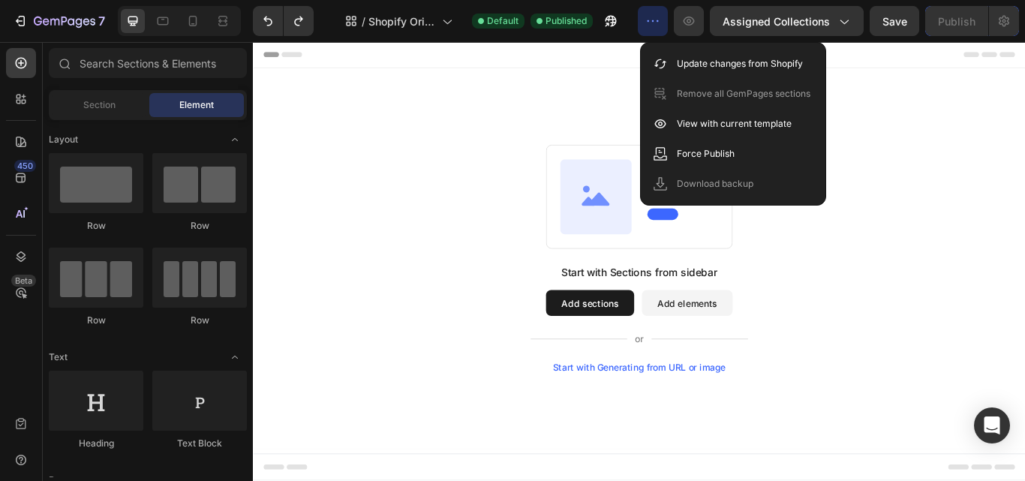
click at [1024, 237] on div "Start with Sections from sidebar Add sections Add elements Start with Generatin…" at bounding box center [703, 295] width 792 height 266
click at [987, 421] on icon "Open Intercom Messenger" at bounding box center [992, 425] width 16 height 18
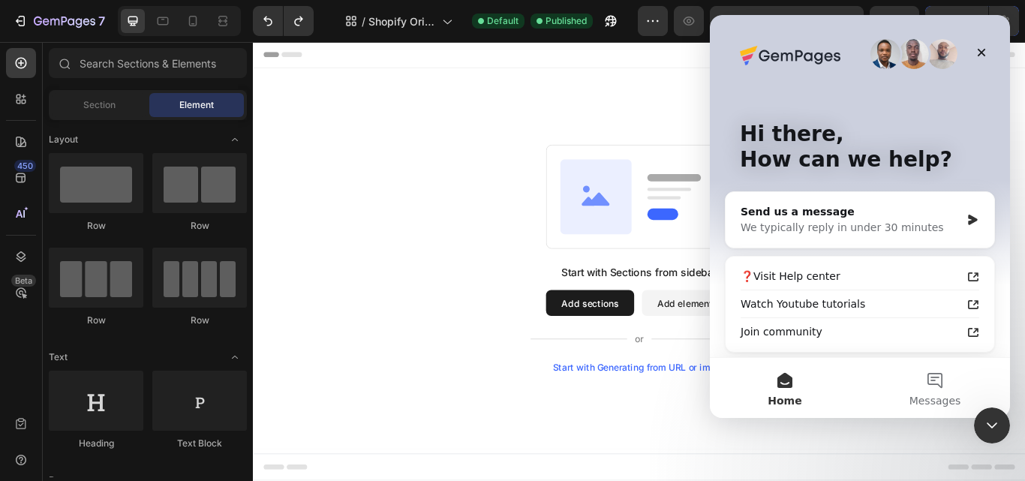
click at [815, 231] on div "We typically reply in under 30 minutes" at bounding box center [850, 228] width 220 height 16
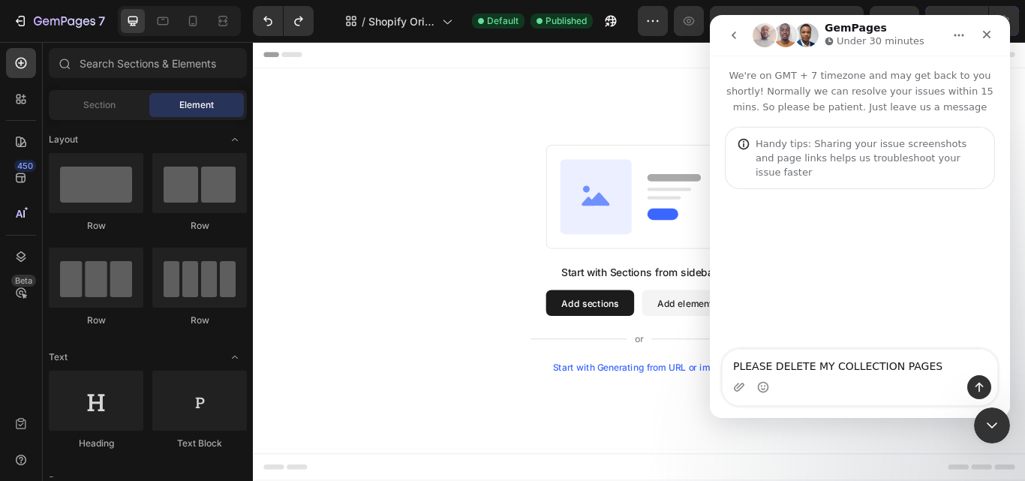
type textarea "PLEASE DELETE MY COLLECTION PAGE"
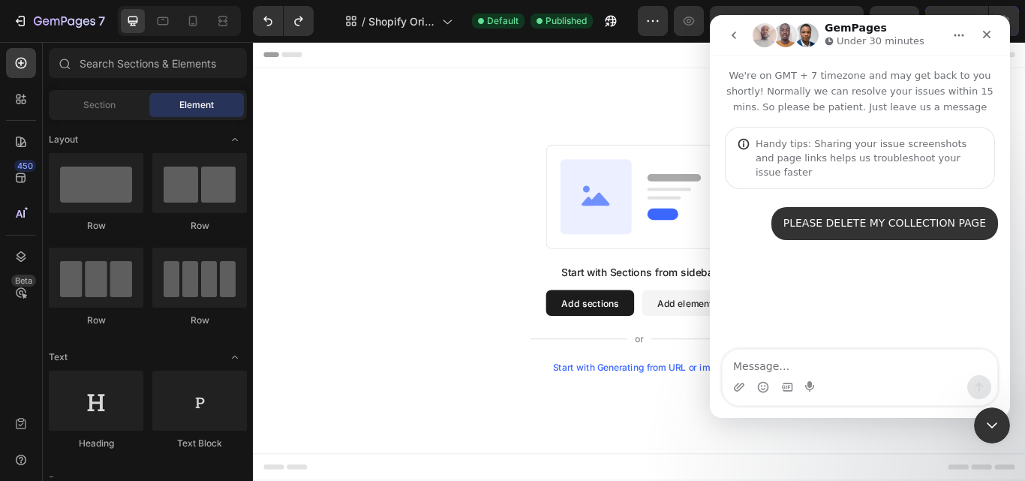
click at [685, 230] on icon at bounding box center [652, 222] width 83 height 87
click at [732, 36] on icon "go back" at bounding box center [733, 36] width 5 height 8
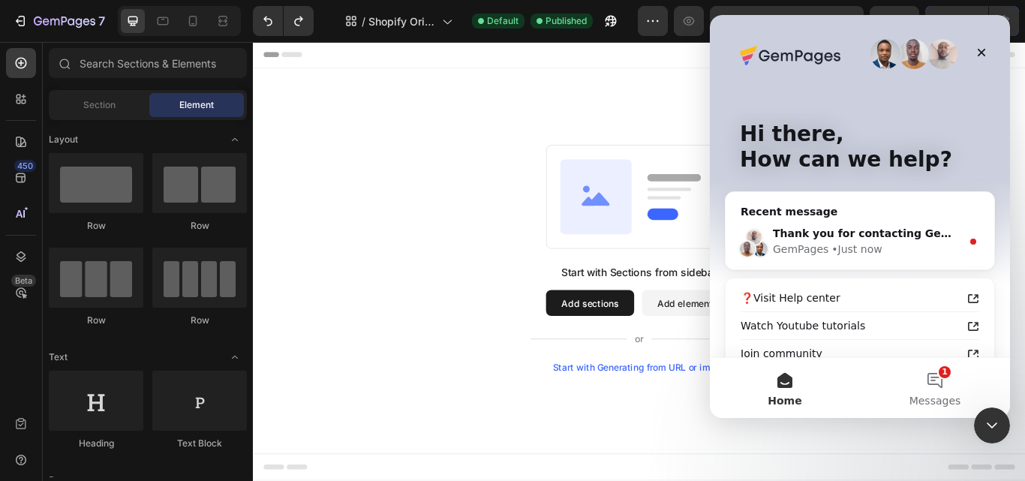
click at [926, 371] on button "1 Messages" at bounding box center [935, 388] width 150 height 60
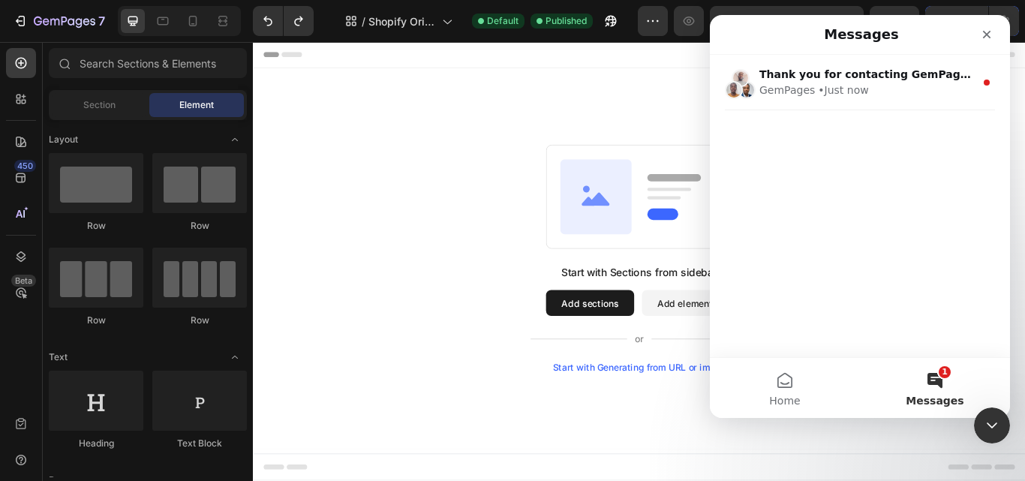
click at [866, 87] on div "GemPages • Just now" at bounding box center [866, 91] width 215 height 16
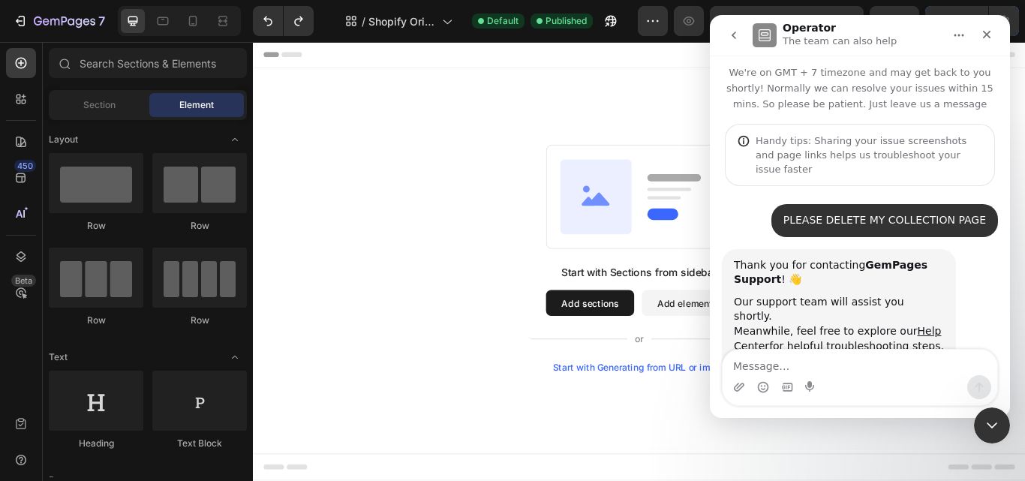
scroll to position [33, 0]
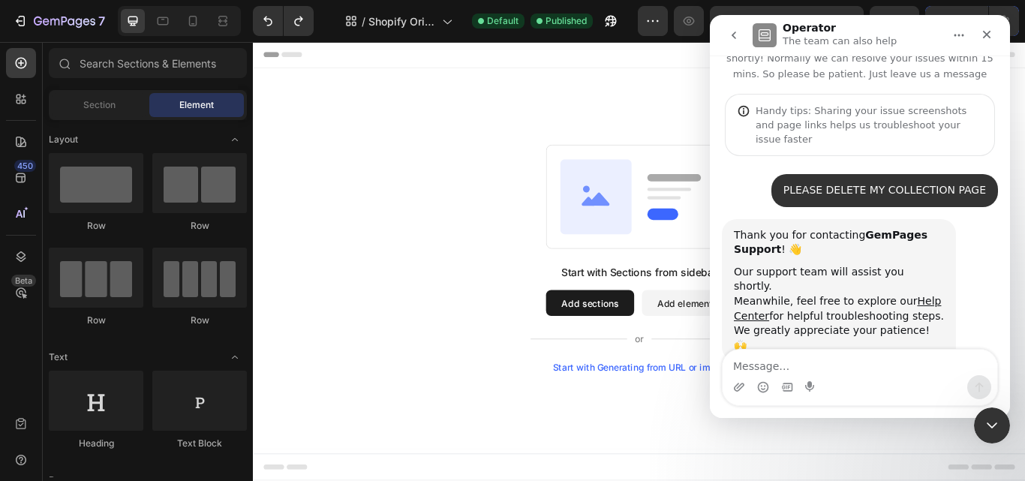
click at [987, 33] on icon "Close" at bounding box center [987, 35] width 8 height 8
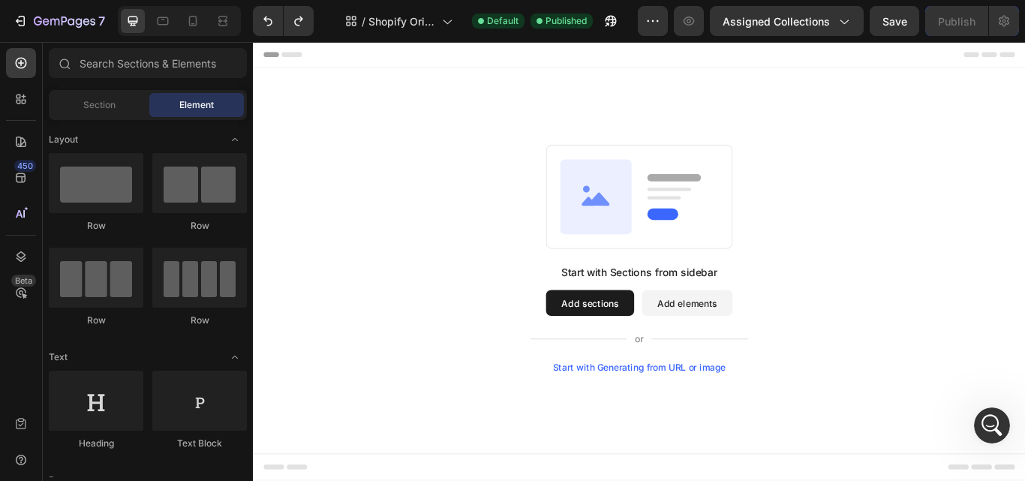
click at [836, 23] on icon "button" at bounding box center [843, 21] width 15 height 15
click at [654, 30] on button "button" at bounding box center [653, 21] width 30 height 30
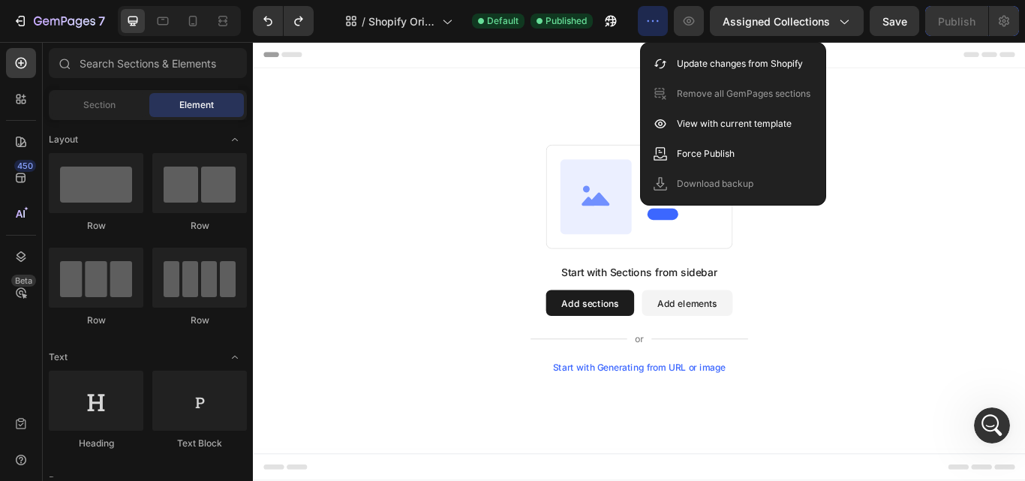
click at [728, 62] on p "Update changes from Shopify" at bounding box center [740, 63] width 126 height 15
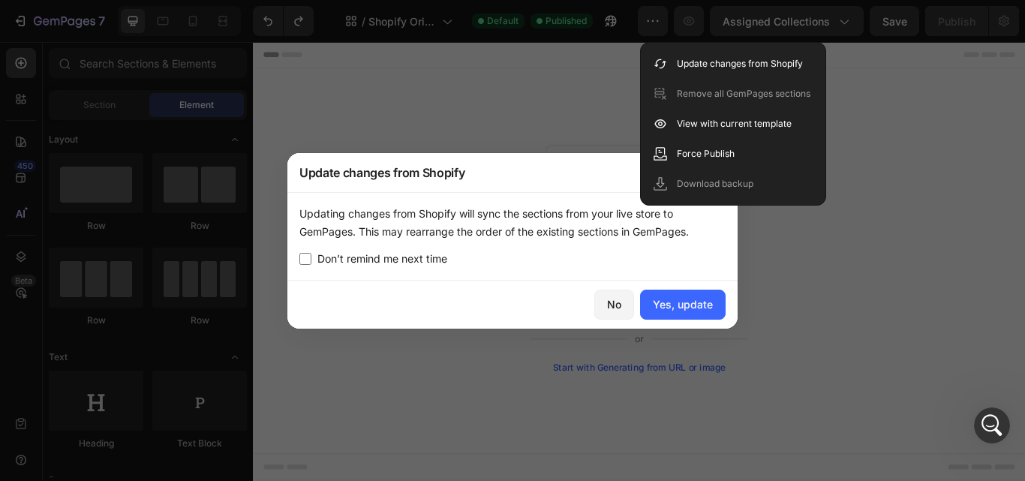
click at [623, 305] on button "No" at bounding box center [614, 305] width 40 height 30
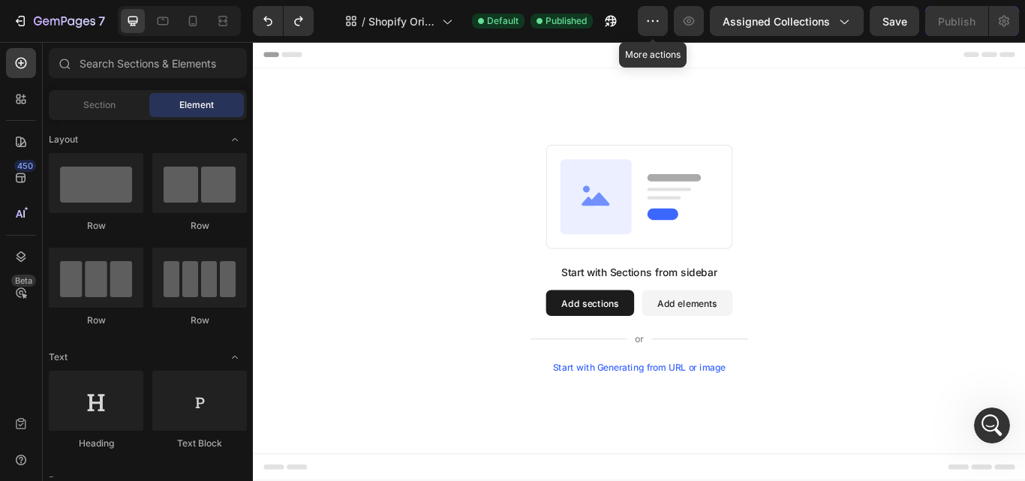
click at [651, 18] on icon "button" at bounding box center [652, 21] width 15 height 15
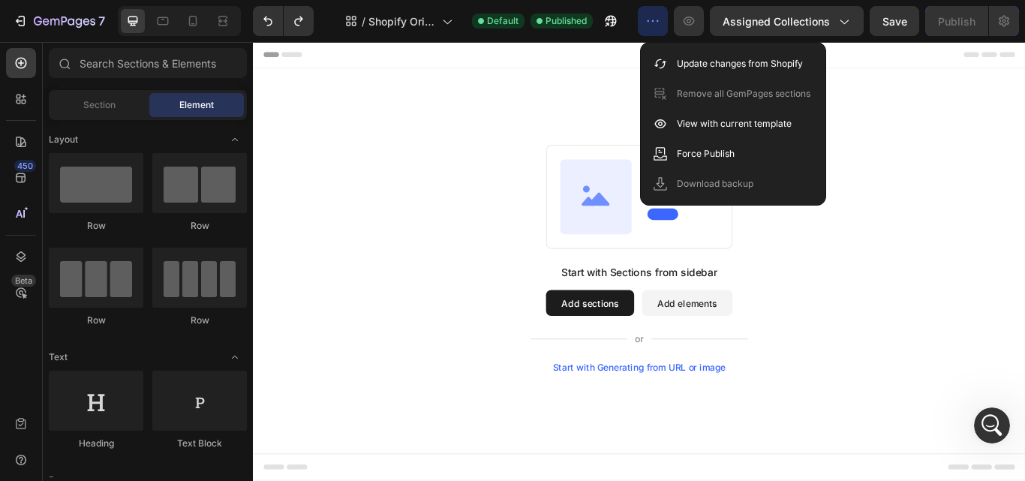
click at [675, 126] on div "View with current template" at bounding box center [733, 124] width 173 height 30
click at [685, 164] on div "Force Publish" at bounding box center [733, 154] width 173 height 30
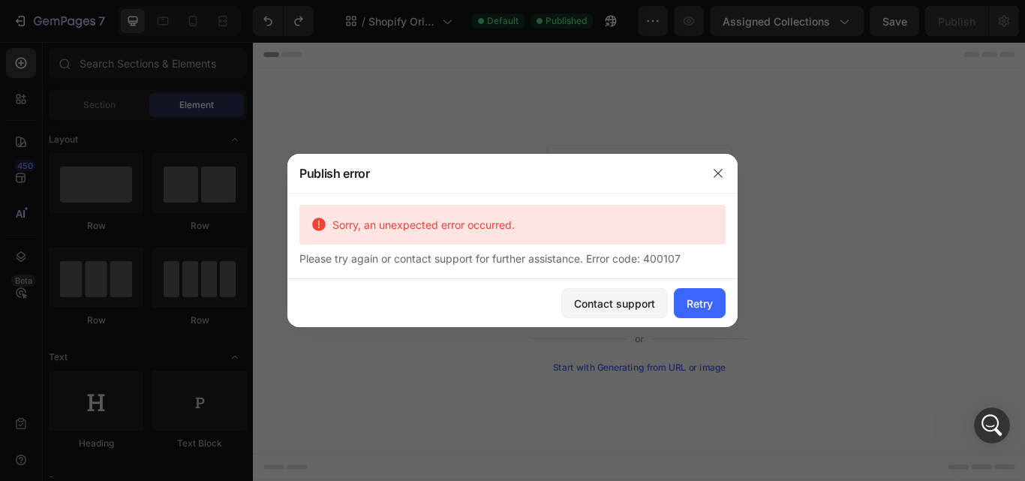
click at [690, 299] on div "Retry" at bounding box center [699, 304] width 26 height 16
click at [648, 313] on button "Contact support" at bounding box center [614, 303] width 107 height 30
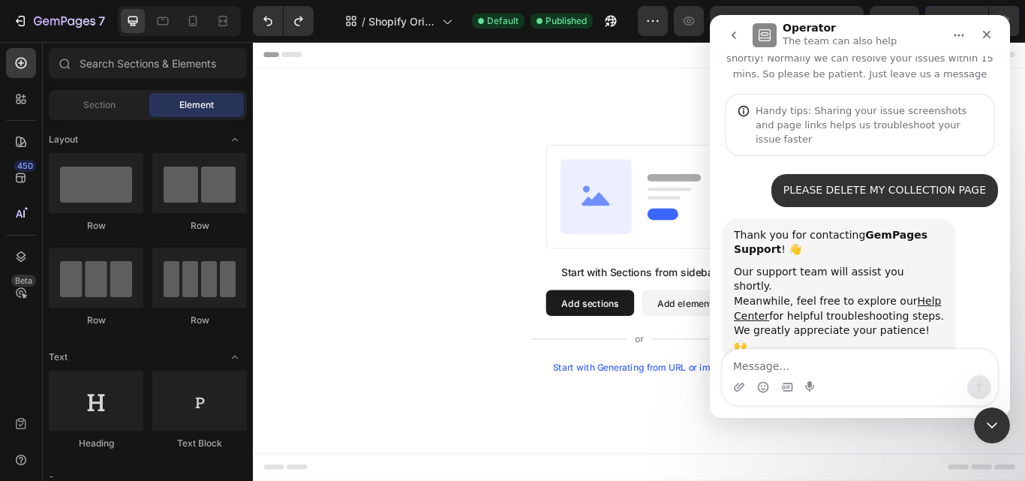
click at [611, 182] on icon at bounding box center [652, 222] width 83 height 87
click at [990, 35] on icon "Close" at bounding box center [986, 35] width 12 height 12
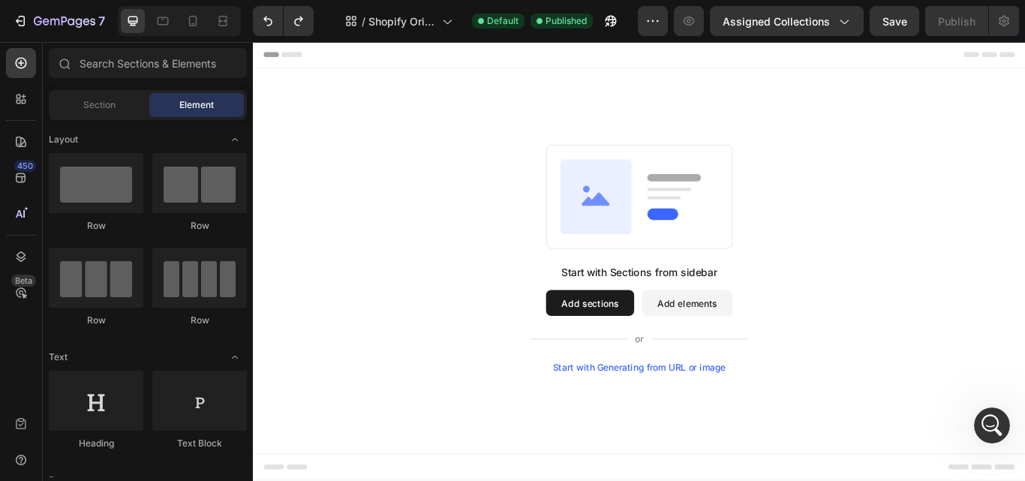
click at [848, 16] on icon "button" at bounding box center [843, 21] width 15 height 15
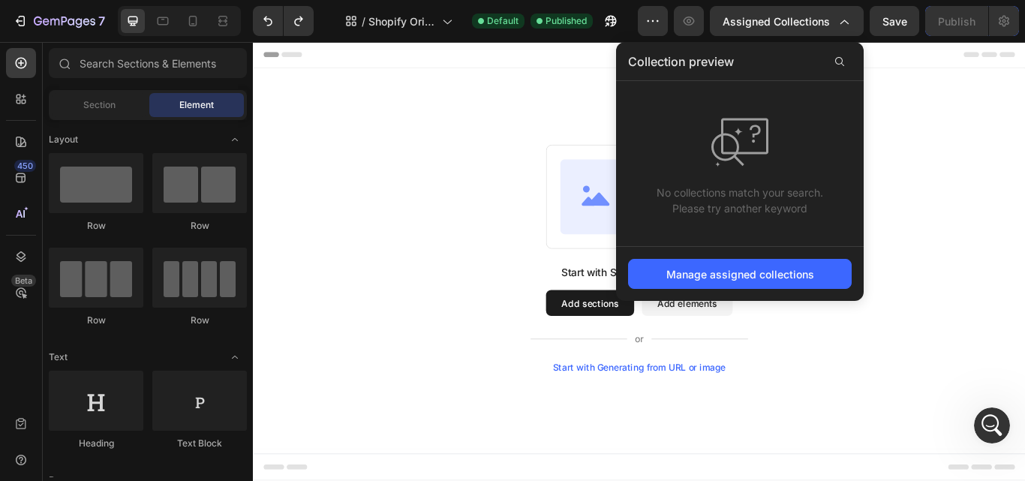
click at [848, 16] on icon "button" at bounding box center [843, 21] width 15 height 15
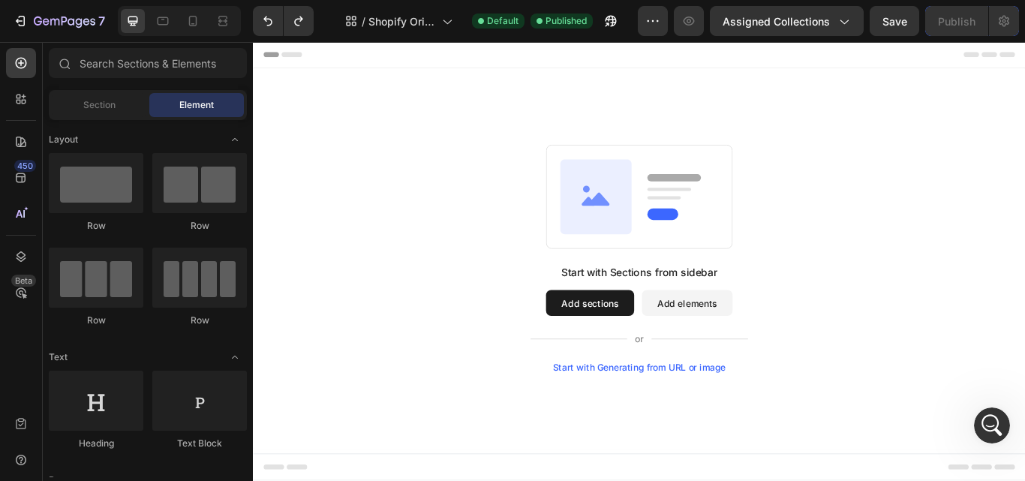
click at [20, 57] on icon at bounding box center [21, 63] width 15 height 15
click at [26, 106] on icon at bounding box center [21, 99] width 15 height 15
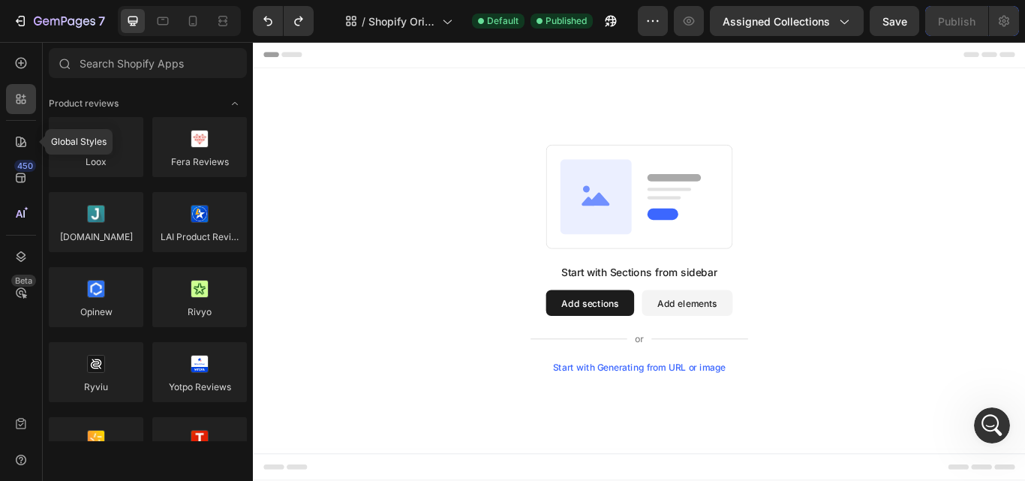
click at [29, 136] on div at bounding box center [21, 142] width 30 height 30
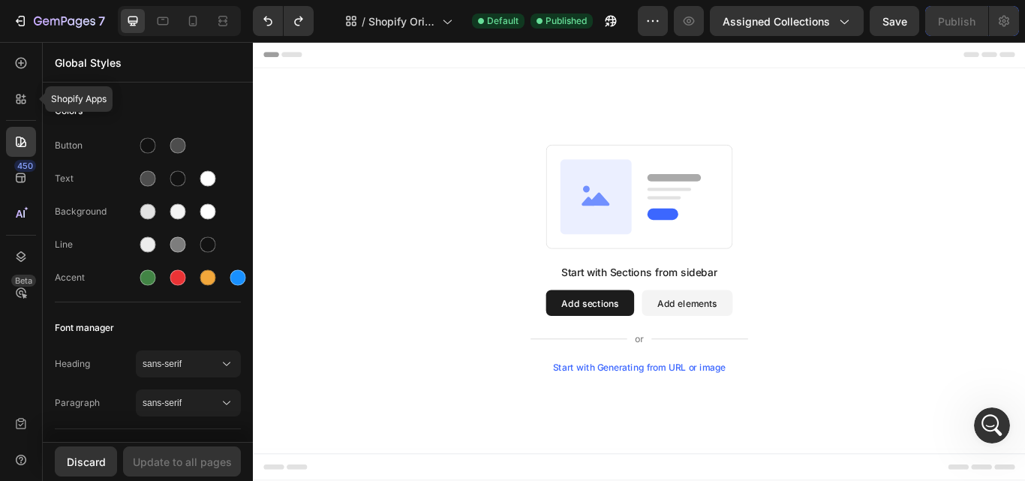
click at [20, 105] on icon at bounding box center [21, 99] width 15 height 15
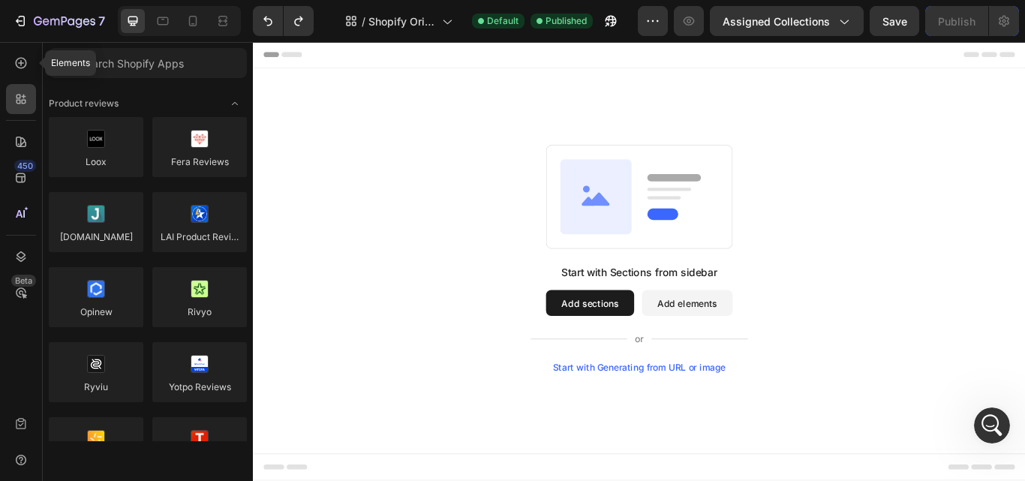
click at [20, 72] on div at bounding box center [21, 63] width 30 height 30
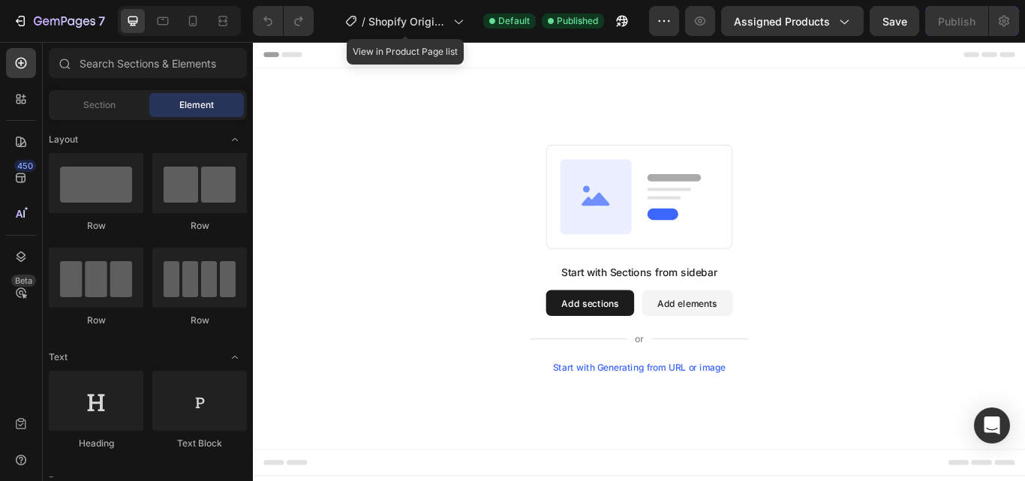
click at [423, 11] on div "/ Shopify Original Product Template" at bounding box center [405, 21] width 134 height 30
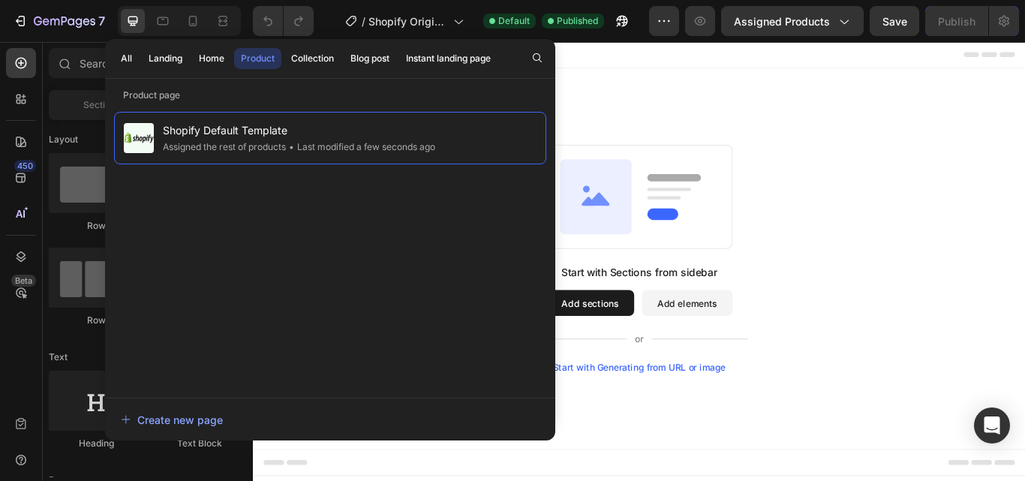
click at [292, 59] on div "Collection" at bounding box center [312, 59] width 43 height 14
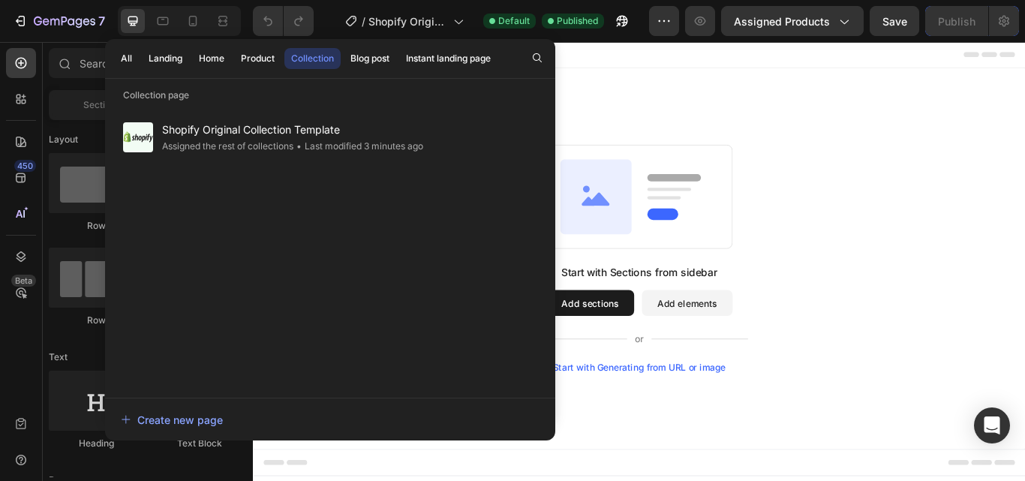
click at [293, 132] on span "Shopify Original Collection Template" at bounding box center [292, 130] width 261 height 18
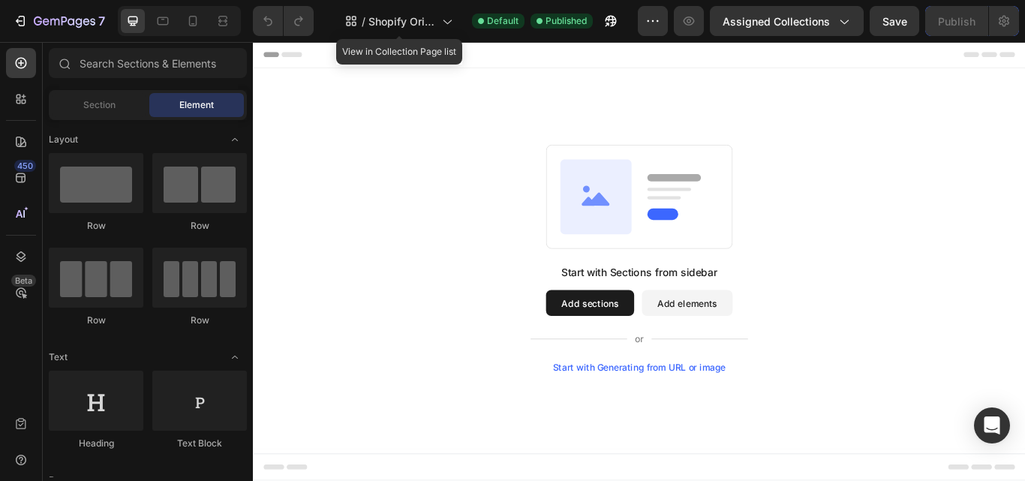
click at [443, 27] on icon at bounding box center [446, 21] width 15 height 15
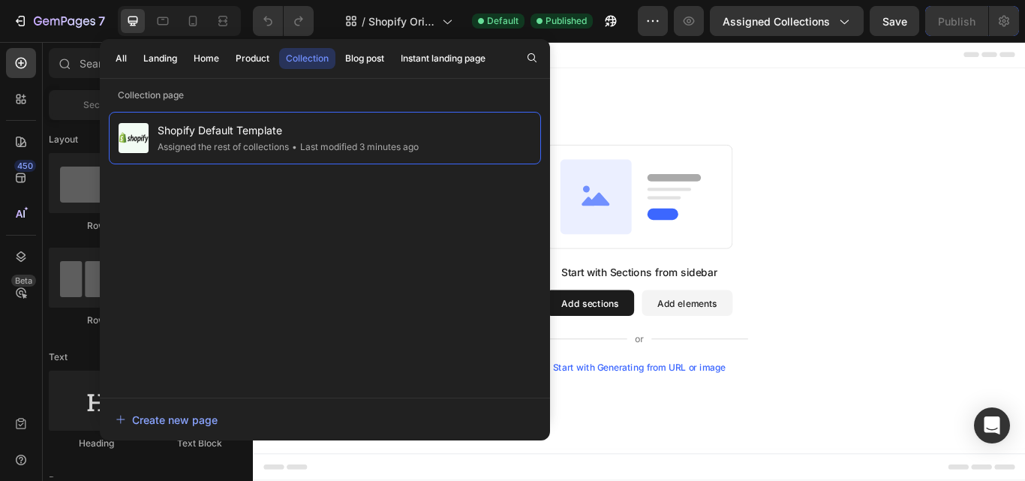
click at [254, 57] on div "Product" at bounding box center [253, 59] width 34 height 14
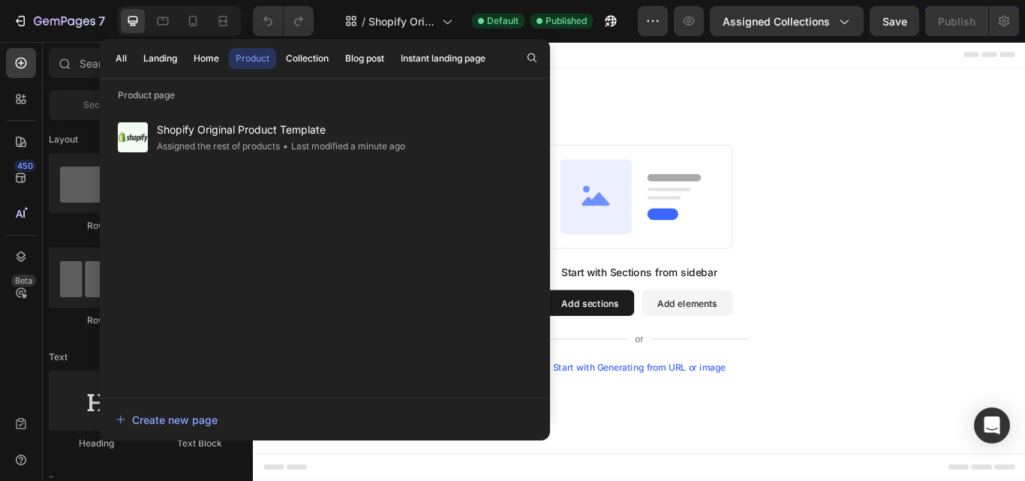
click at [814, 202] on div "Start with Sections from sidebar Add sections Add elements Start with Generatin…" at bounding box center [703, 295] width 792 height 266
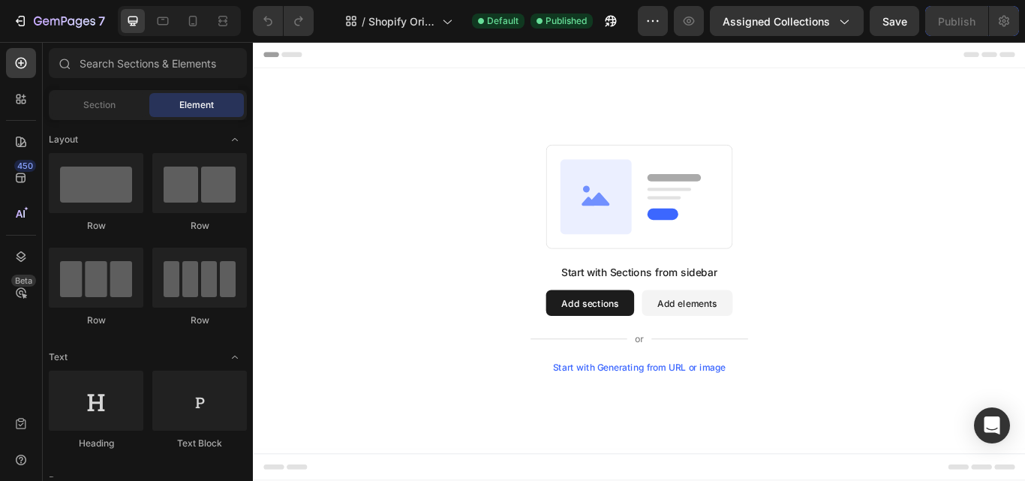
click at [818, 18] on span "Assigned Collections" at bounding box center [775, 22] width 107 height 16
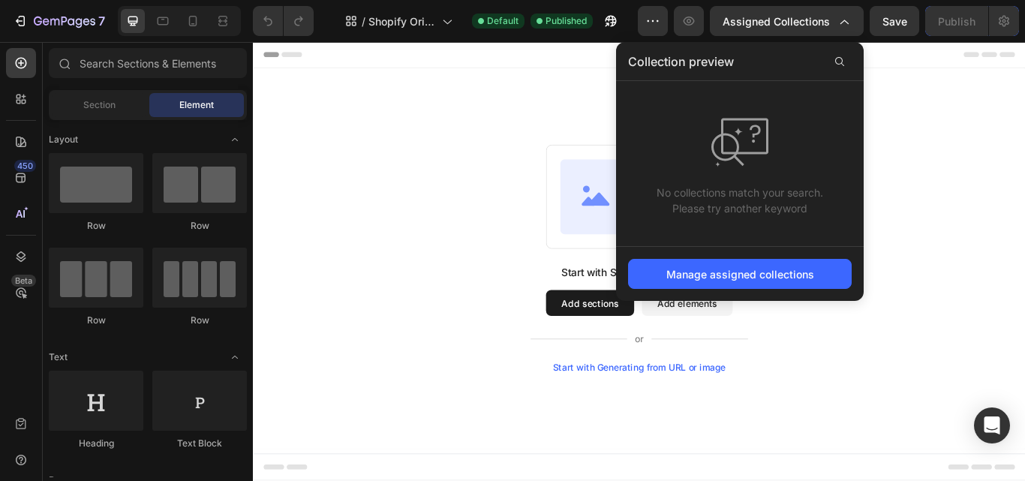
click at [818, 18] on span "Assigned Collections" at bounding box center [775, 22] width 107 height 16
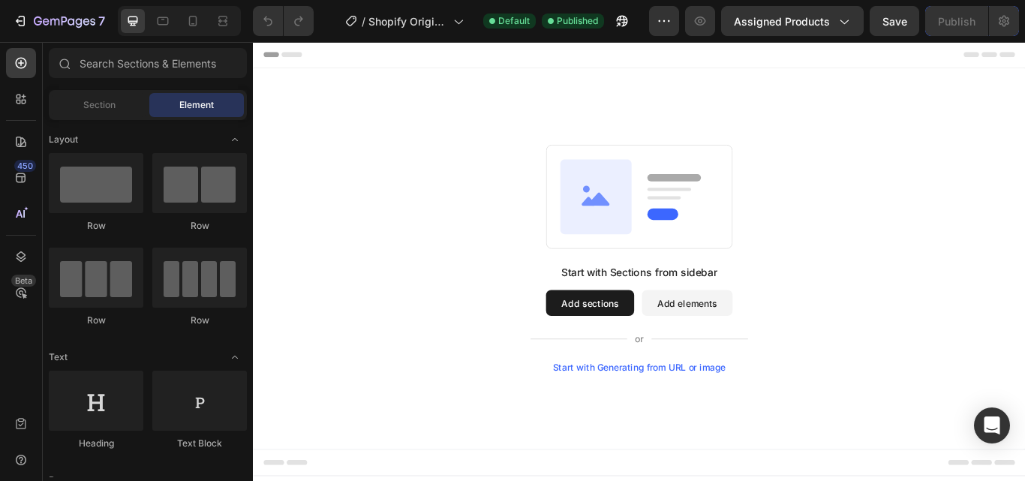
click at [806, 14] on span "Assigned Products" at bounding box center [782, 22] width 96 height 16
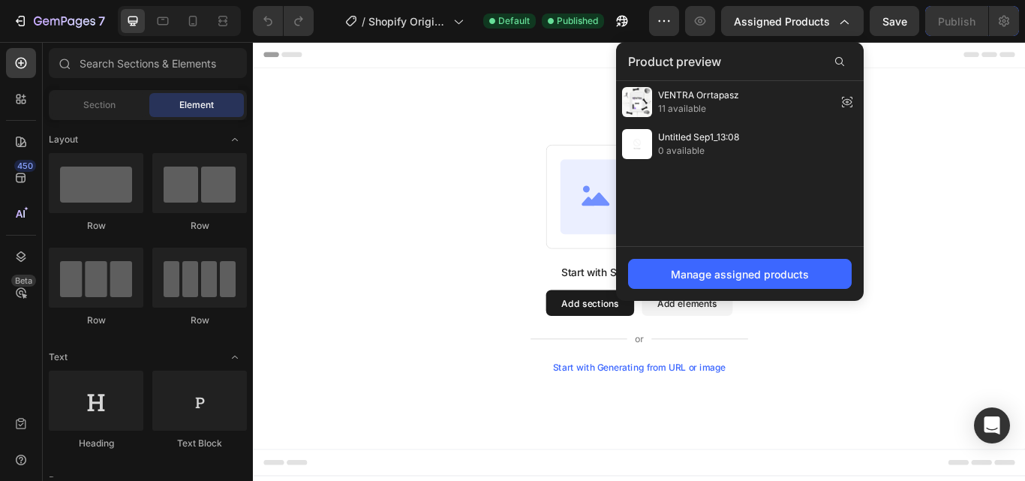
click at [729, 95] on span "VENTRA Orrtapasz" at bounding box center [698, 96] width 81 height 14
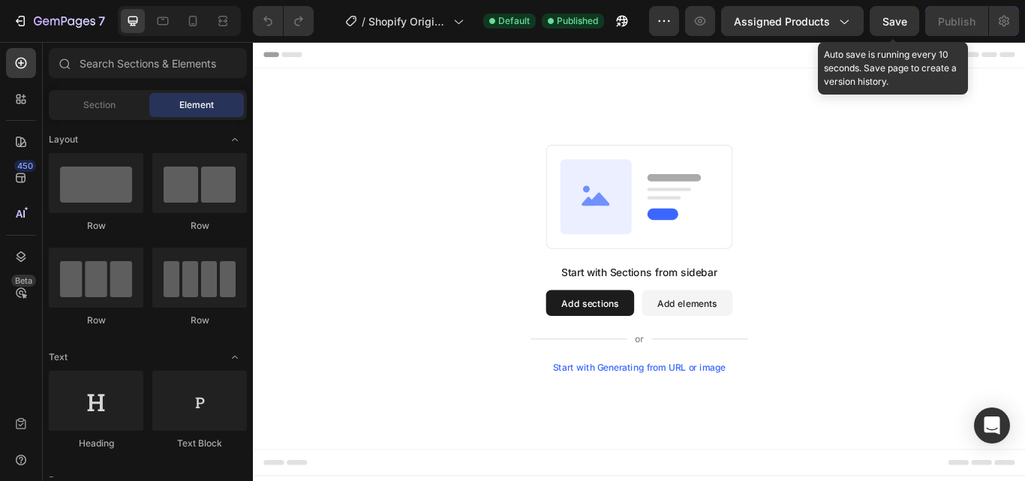
click at [885, 16] on span "Save" at bounding box center [894, 21] width 25 height 13
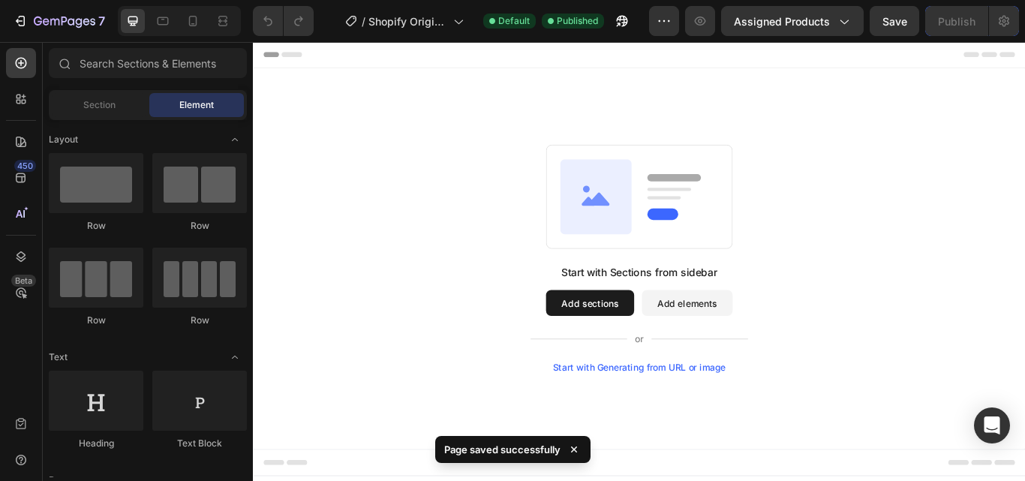
click at [769, 27] on span "Assigned Products" at bounding box center [782, 22] width 96 height 16
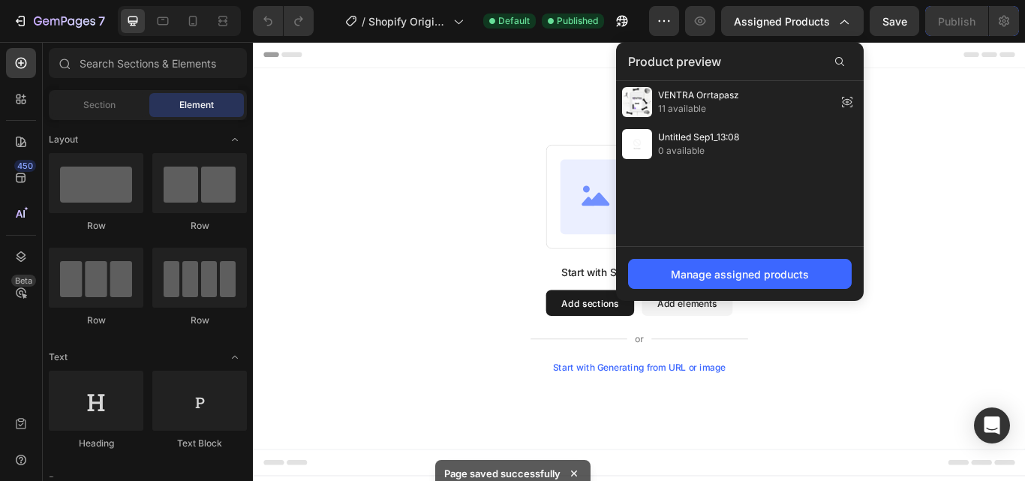
click at [713, 278] on div "Manage assigned products" at bounding box center [740, 274] width 138 height 16
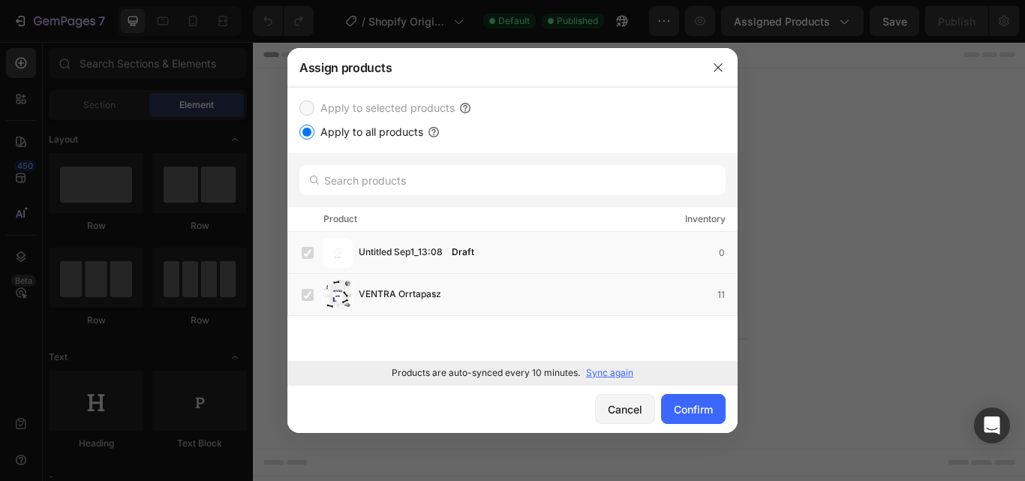
click at [715, 70] on icon "button" at bounding box center [717, 67] width 8 height 8
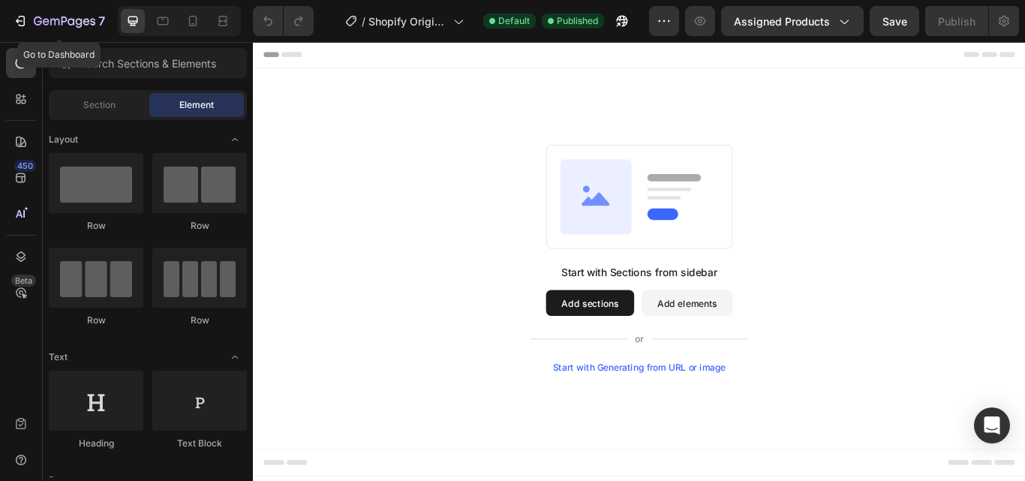
click at [24, 19] on icon "button" at bounding box center [22, 21] width 7 height 11
click at [767, 341] on button "Add elements" at bounding box center [759, 347] width 106 height 30
click at [766, 343] on button "Add elements" at bounding box center [759, 347] width 106 height 30
click at [653, 344] on button "Add sections" at bounding box center [645, 347] width 103 height 30
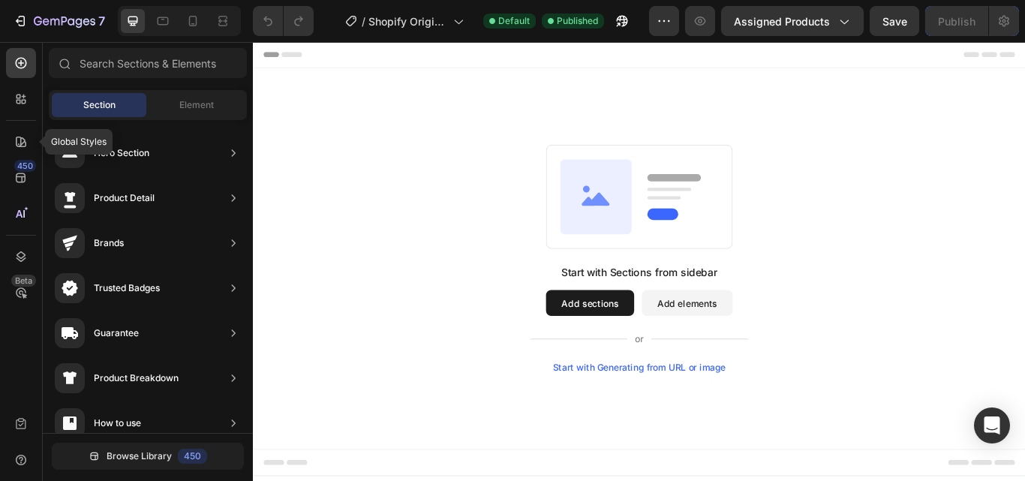
click at [20, 146] on icon at bounding box center [21, 142] width 11 height 11
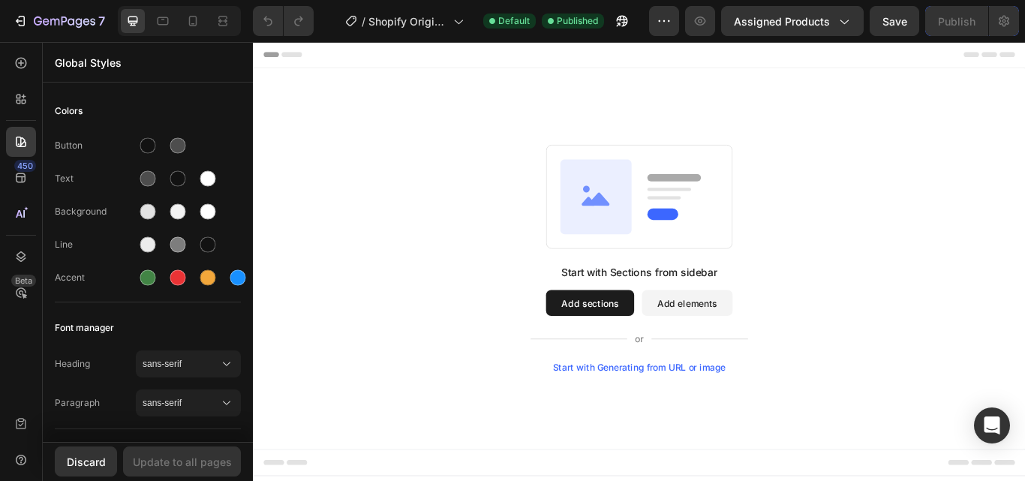
click at [781, 346] on button "Add elements" at bounding box center [759, 347] width 106 height 30
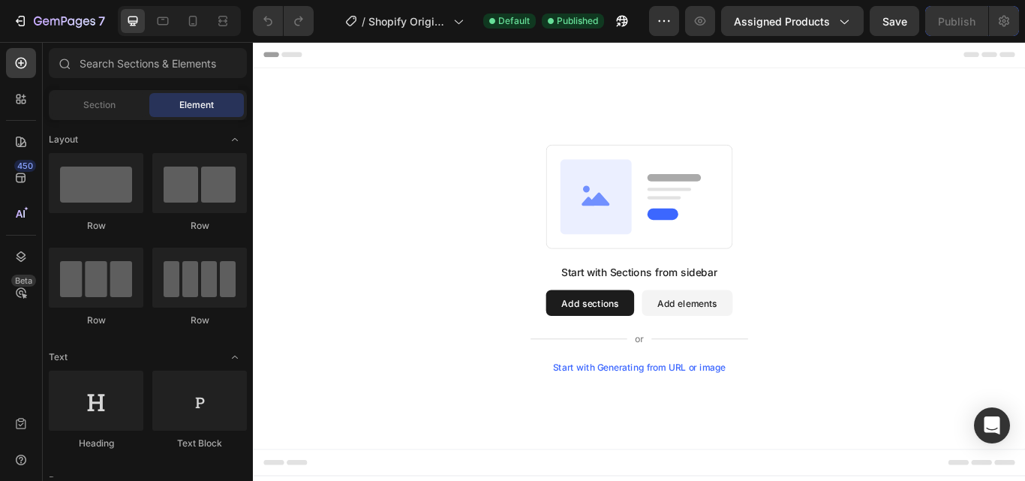
click at [781, 346] on button "Add elements" at bounding box center [759, 347] width 106 height 30
click at [887, 374] on div "Start with Sections from sidebar Add sections Add elements Start with Generatin…" at bounding box center [703, 295] width 792 height 266
click at [770, 344] on button "Add elements" at bounding box center [759, 347] width 106 height 30
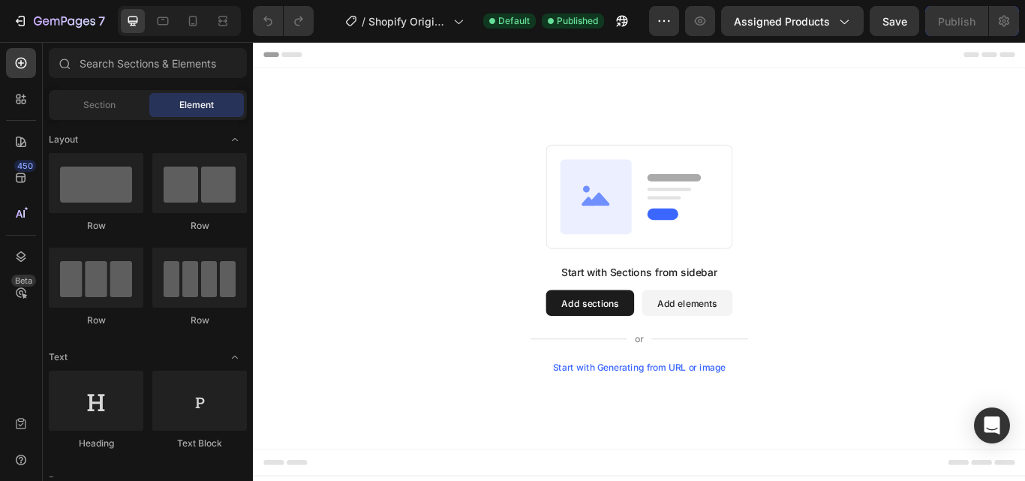
click at [770, 344] on button "Add elements" at bounding box center [759, 347] width 106 height 30
click at [650, 341] on button "Add sections" at bounding box center [645, 347] width 103 height 30
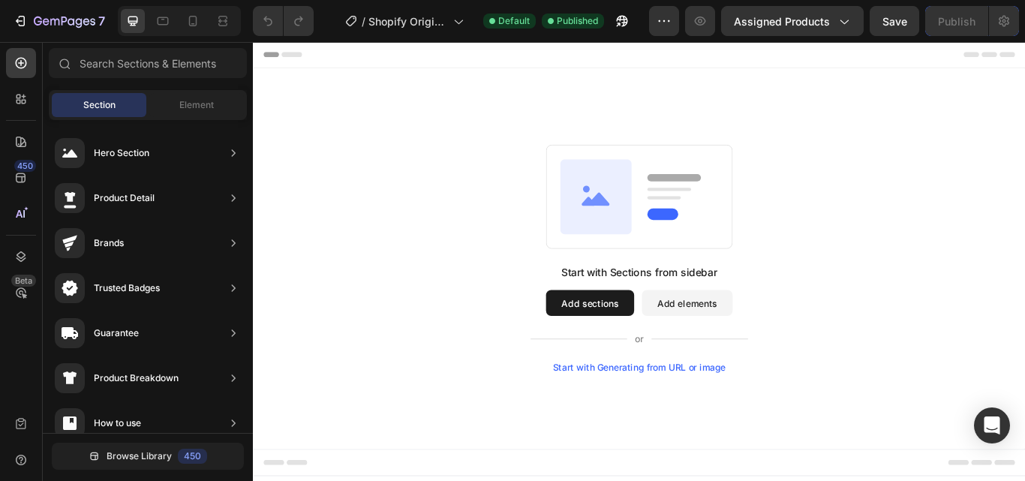
click at [650, 341] on button "Add sections" at bounding box center [645, 347] width 103 height 30
click at [443, 293] on div "Start with Sections from sidebar Add sections Add elements Start with Generatin…" at bounding box center [703, 295] width 792 height 266
click at [15, 262] on icon at bounding box center [21, 256] width 15 height 15
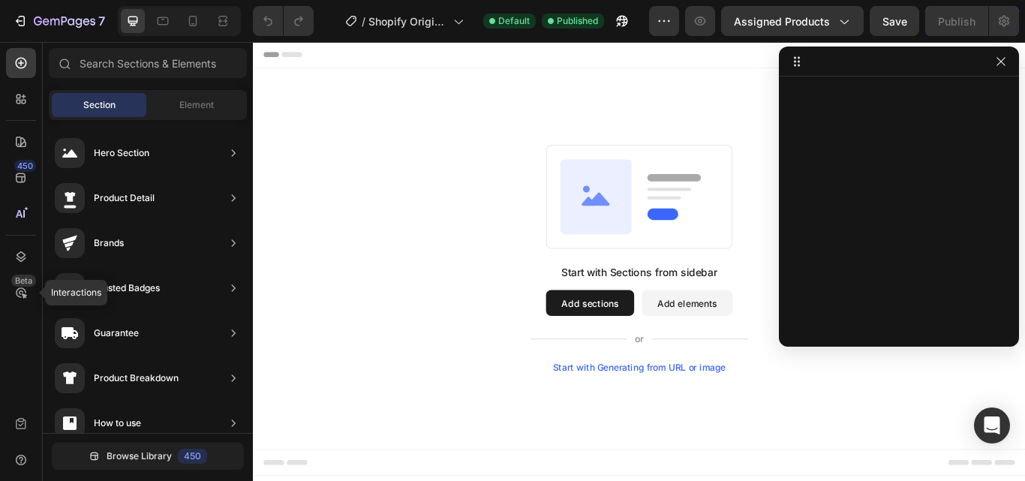
click at [16, 288] on icon at bounding box center [21, 292] width 15 height 15
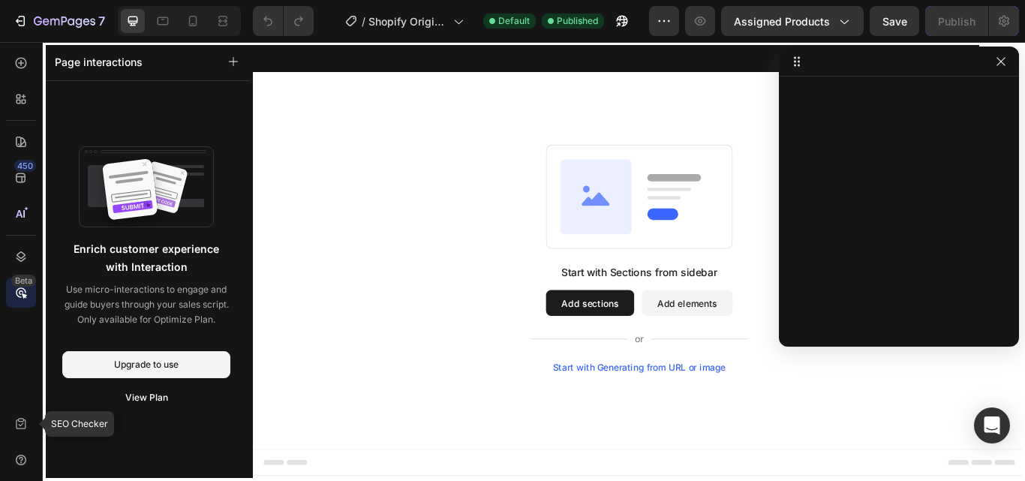
click at [17, 421] on icon at bounding box center [21, 423] width 10 height 11
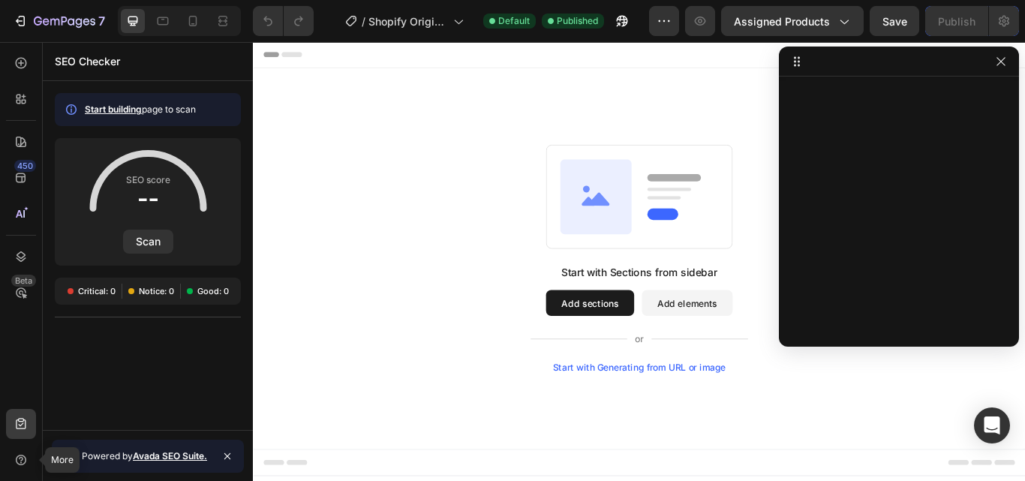
click at [8, 455] on div at bounding box center [21, 460] width 30 height 30
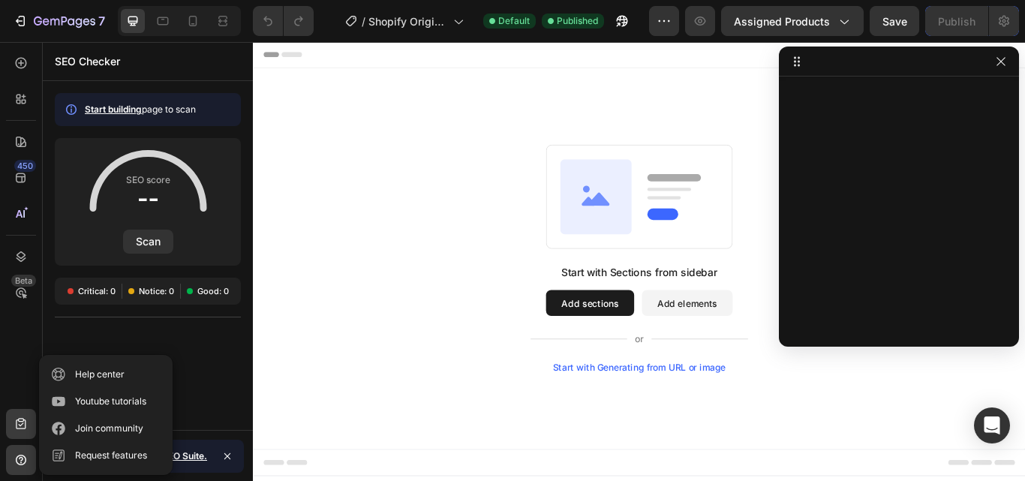
click at [577, 138] on div "Start with Sections from sidebar Add sections Add elements Start with Generatin…" at bounding box center [703, 295] width 900 height 444
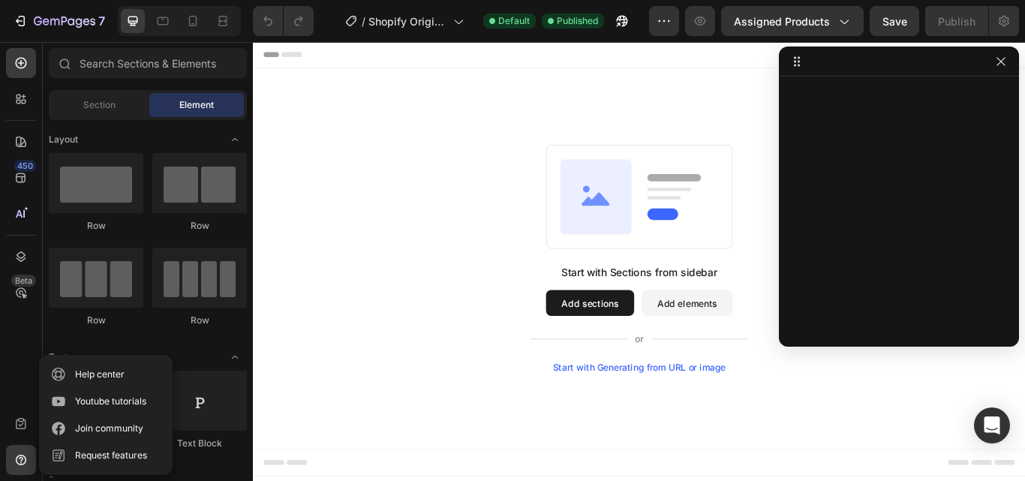
click at [995, 57] on icon "button" at bounding box center [1001, 62] width 12 height 12
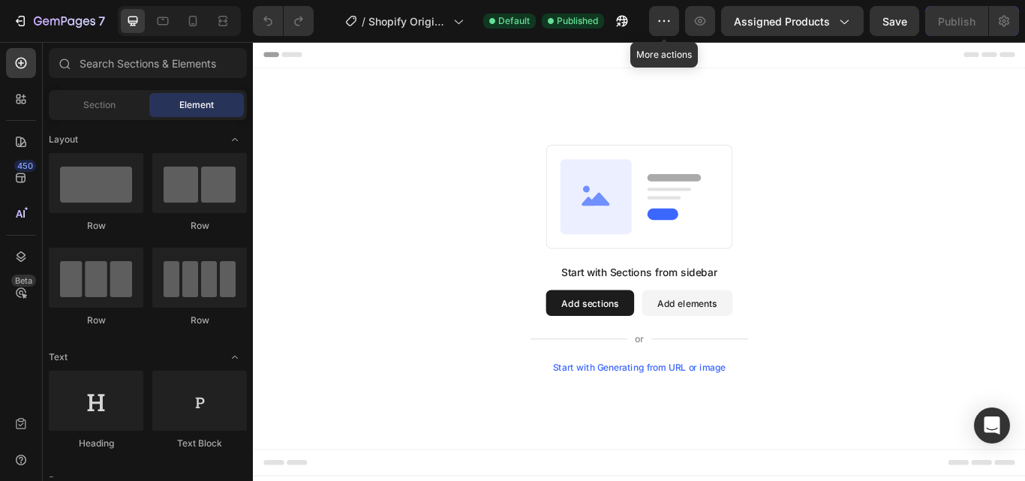
click at [668, 17] on icon "button" at bounding box center [663, 21] width 15 height 15
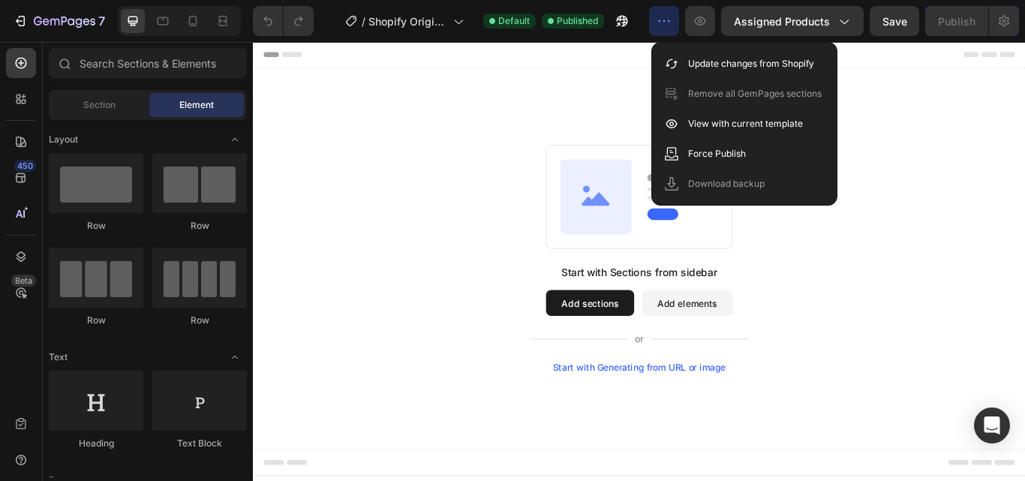
click at [718, 125] on p "View with current template" at bounding box center [745, 123] width 115 height 15
click at [599, 160] on div "Start with Sections from sidebar Add sections Add elements Start with Generatin…" at bounding box center [703, 295] width 900 height 444
click at [1024, 282] on div "Start with Sections from sidebar Add sections Add elements Start with Generatin…" at bounding box center [703, 295] width 792 height 266
click at [981, 378] on div "Start with Sections from sidebar Add sections Add elements Start with Generatin…" at bounding box center [703, 295] width 792 height 266
click at [988, 109] on div "Start with Sections from sidebar Add sections Add elements Start with Generatin…" at bounding box center [703, 295] width 900 height 444
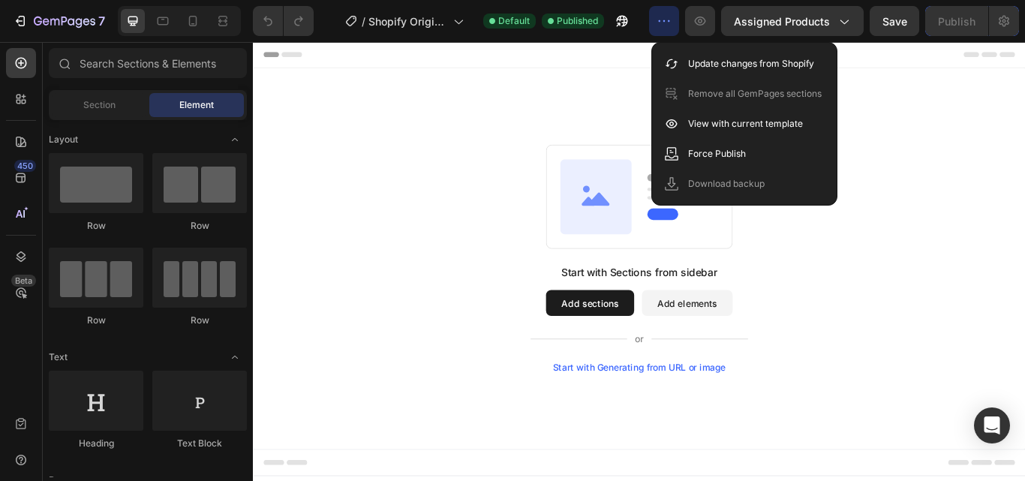
click at [634, 349] on button "Add sections" at bounding box center [645, 347] width 103 height 30
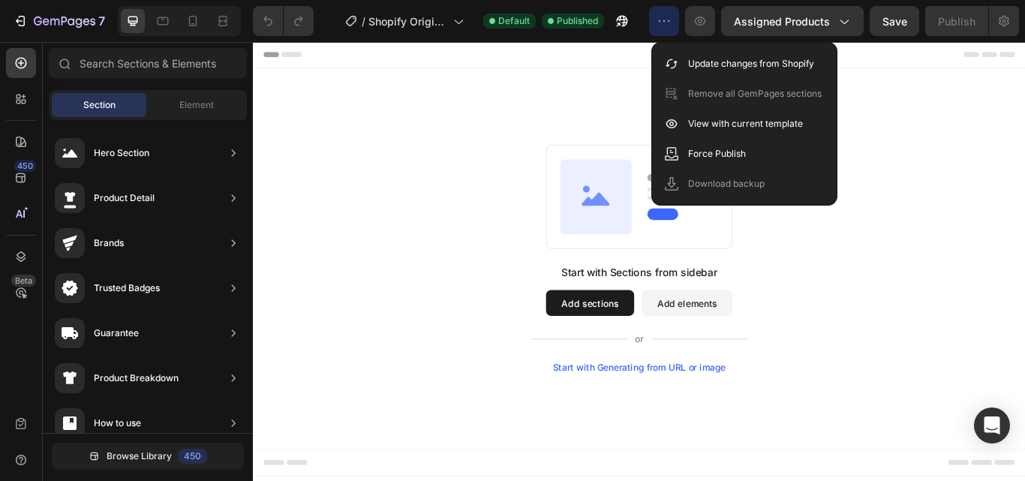
click at [764, 339] on button "Add elements" at bounding box center [759, 347] width 106 height 30
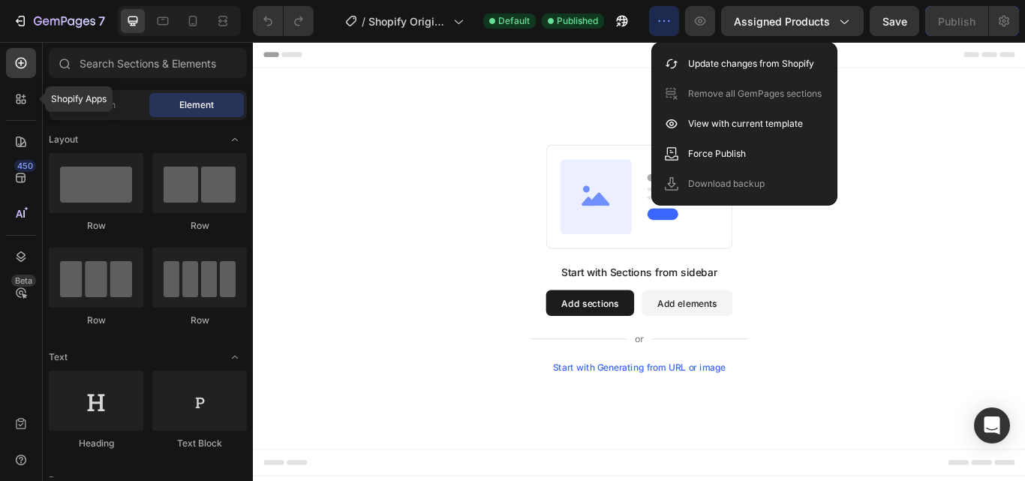
click at [10, 101] on div at bounding box center [21, 99] width 30 height 30
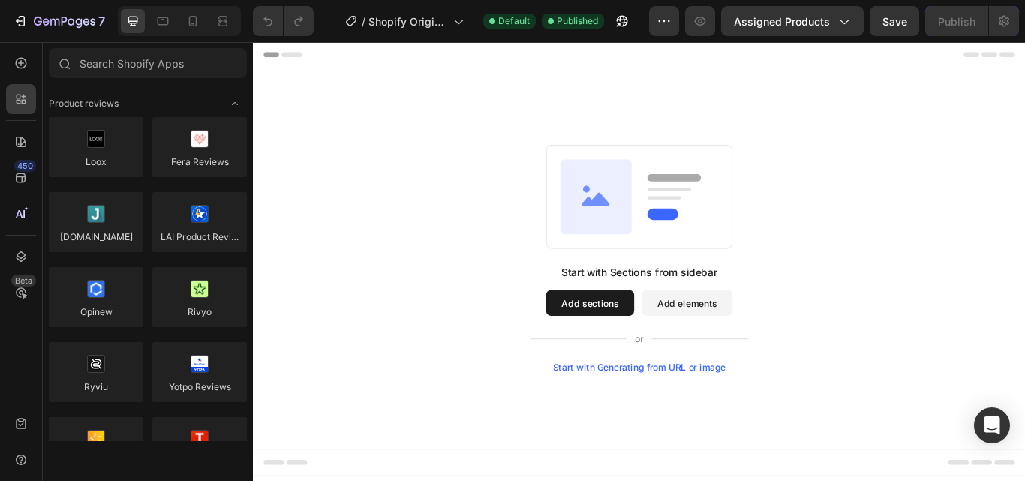
click at [836, 20] on icon "button" at bounding box center [843, 21] width 15 height 15
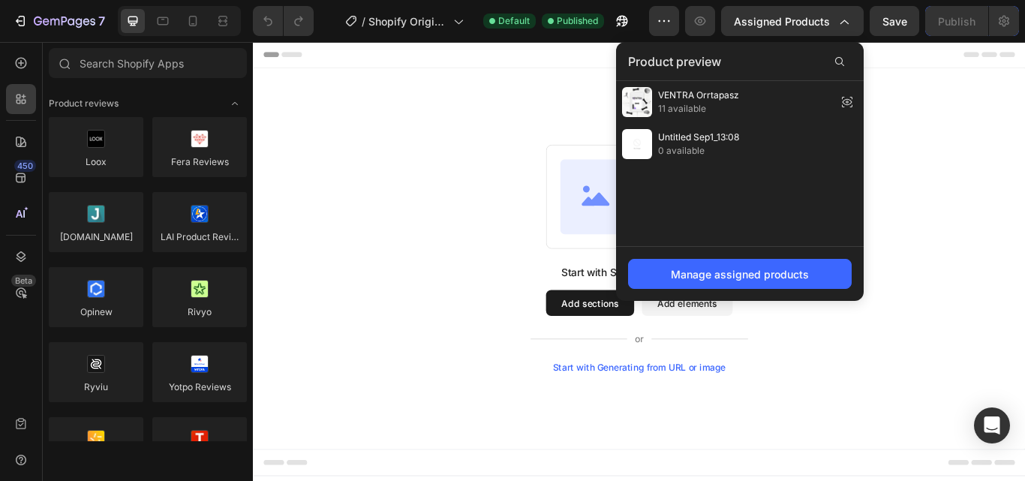
click at [844, 26] on icon "button" at bounding box center [843, 21] width 15 height 15
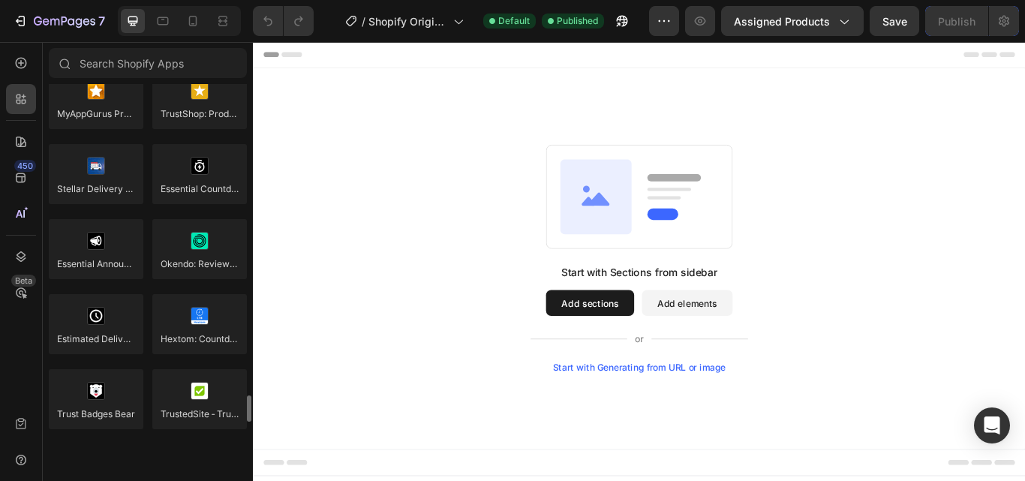
scroll to position [4385, 0]
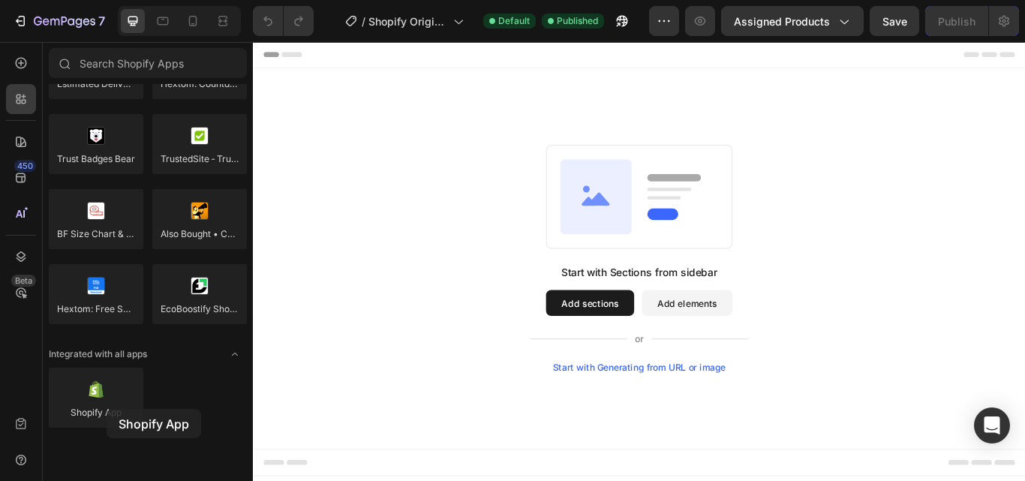
click at [107, 409] on div at bounding box center [96, 398] width 95 height 60
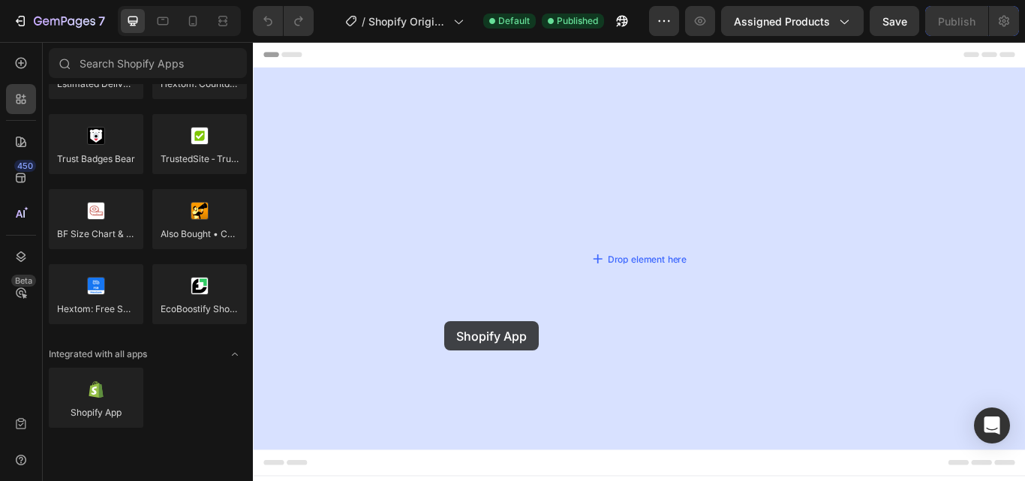
drag, startPoint x: 359, startPoint y: 451, endPoint x: 476, endPoint y: 368, distance: 143.0
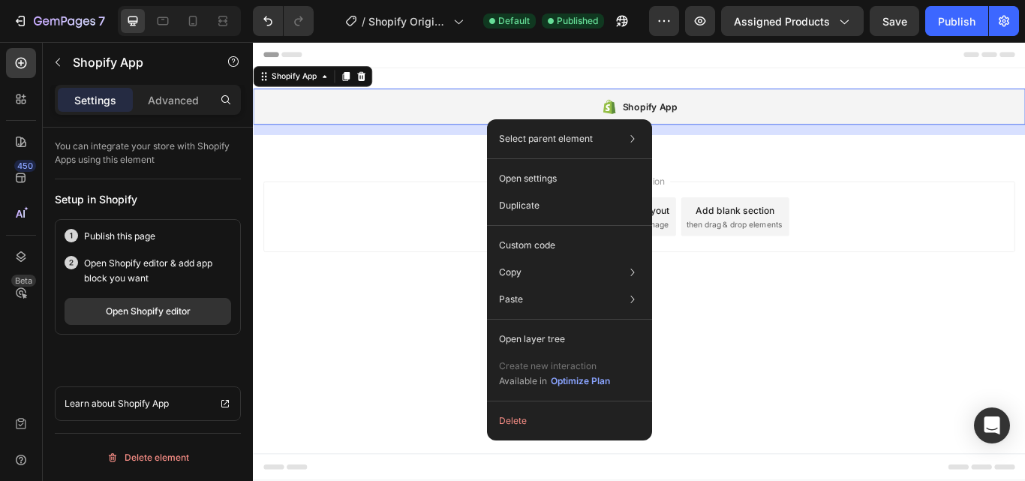
click at [525, 414] on button "Delete" at bounding box center [569, 420] width 153 height 27
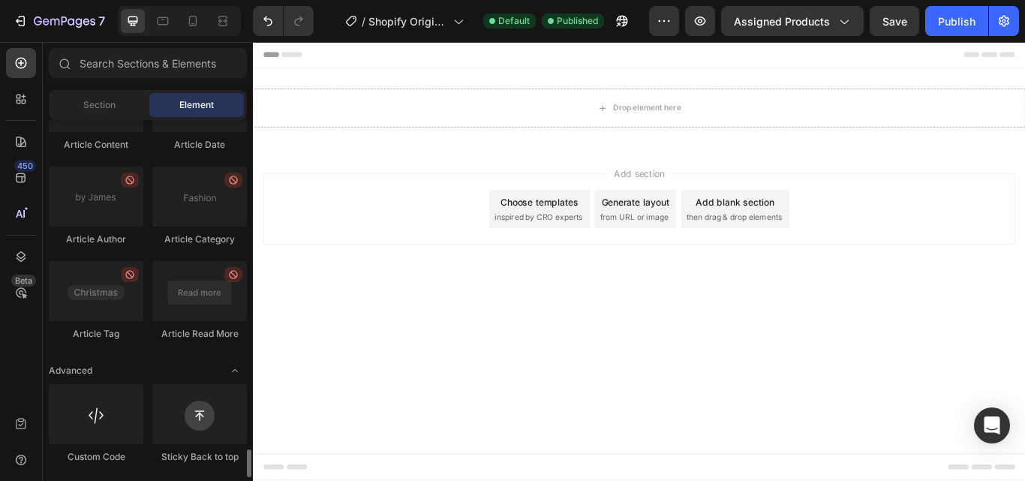
scroll to position [4187, 0]
click at [425, 24] on span "Shopify Original Product Template" at bounding box center [407, 22] width 79 height 16
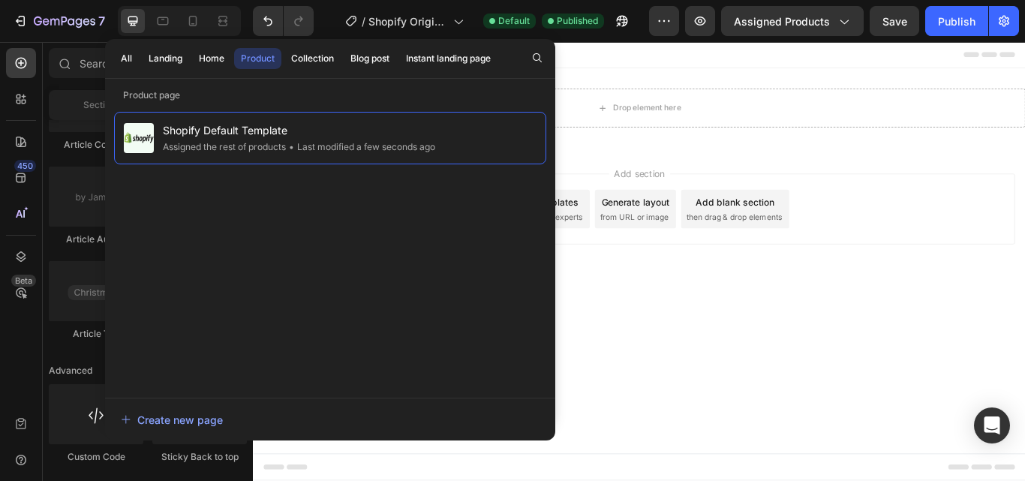
click at [204, 412] on div "Create new page" at bounding box center [172, 420] width 102 height 16
click at [944, 267] on div "Add section Choose templates inspired by CRO experts Generate layout from URL o…" at bounding box center [703, 237] width 876 height 83
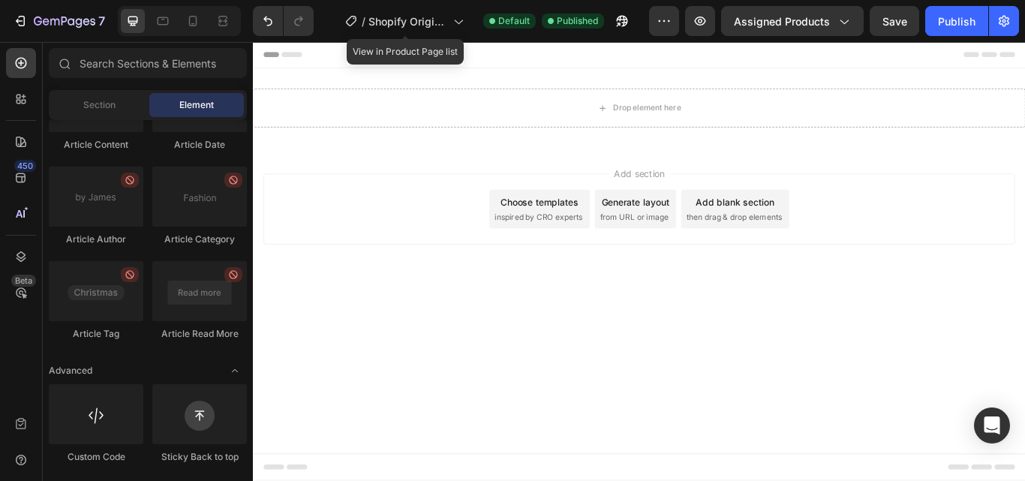
click at [442, 22] on span "Shopify Original Product Template" at bounding box center [407, 22] width 79 height 16
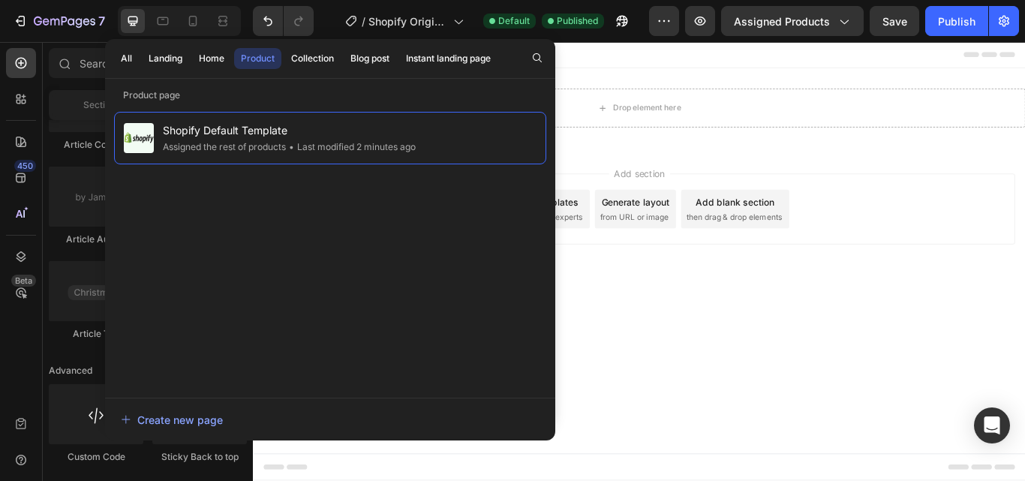
click at [778, 319] on body "Drop element here Section 1 Root Start with Sections from sidebar Add sections …" at bounding box center [703, 298] width 900 height 512
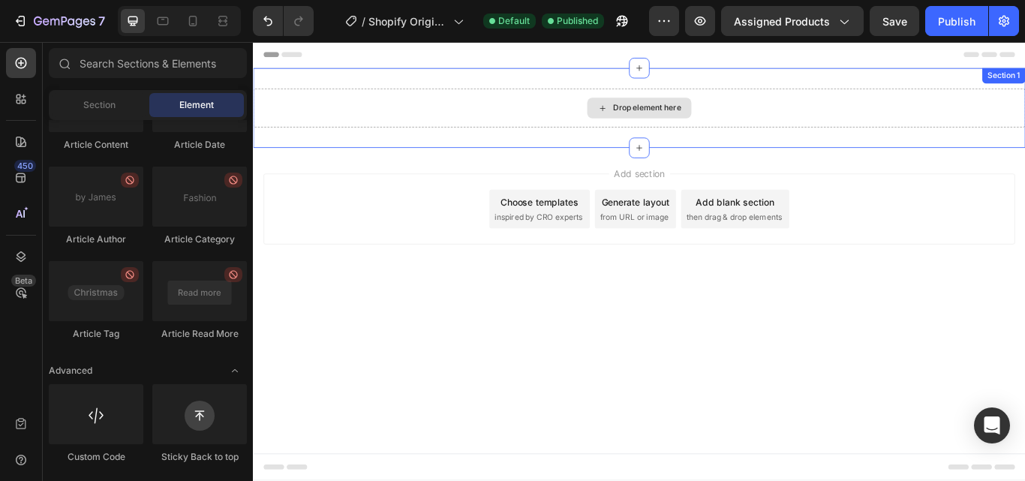
click at [956, 122] on div "Drop element here" at bounding box center [703, 119] width 900 height 45
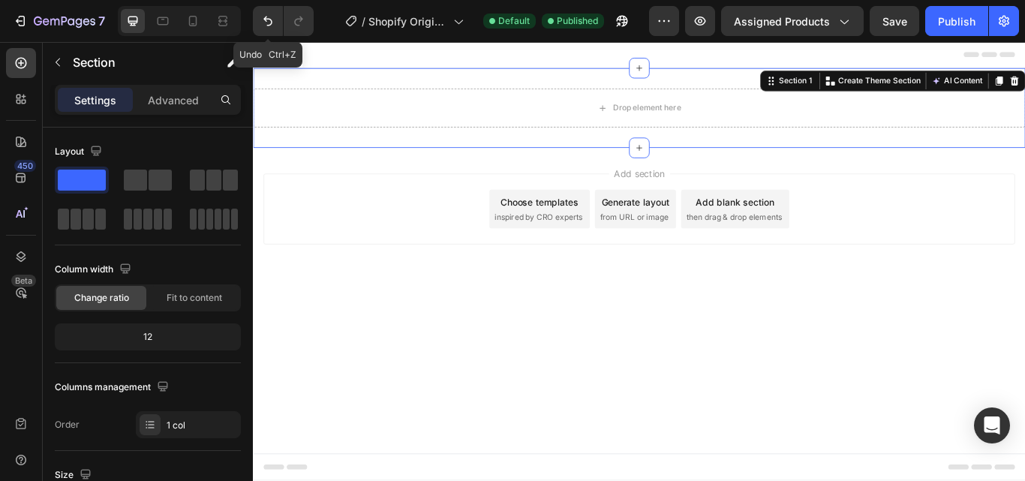
click at [261, 23] on icon "Undo/Redo" at bounding box center [267, 21] width 15 height 15
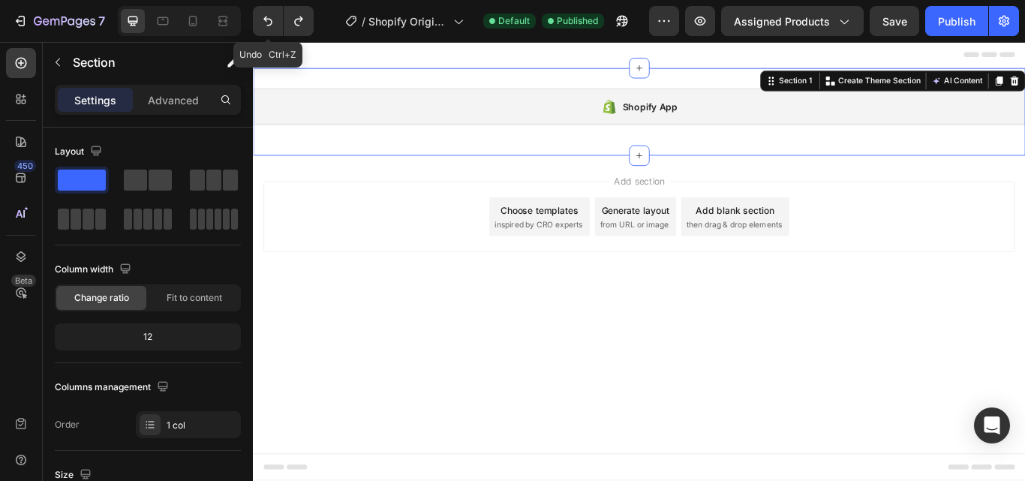
click at [261, 23] on icon "Undo/Redo" at bounding box center [267, 21] width 15 height 15
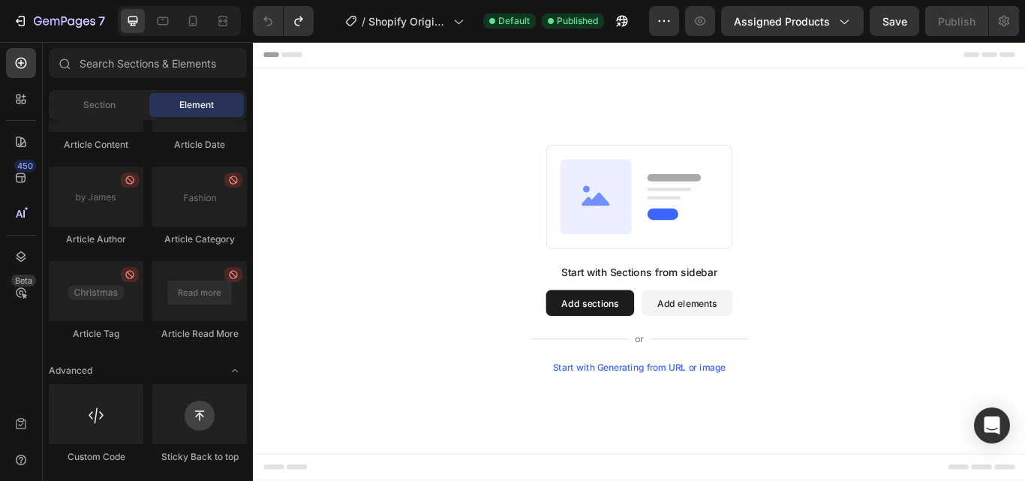
click at [849, 248] on div "Start with Sections from sidebar Add sections Add elements Start with Generatin…" at bounding box center [703, 295] width 792 height 266
click at [596, 129] on div "Start with Sections from sidebar Add sections Add elements Start with Generatin…" at bounding box center [703, 295] width 900 height 444
click at [158, 26] on icon at bounding box center [162, 21] width 15 height 15
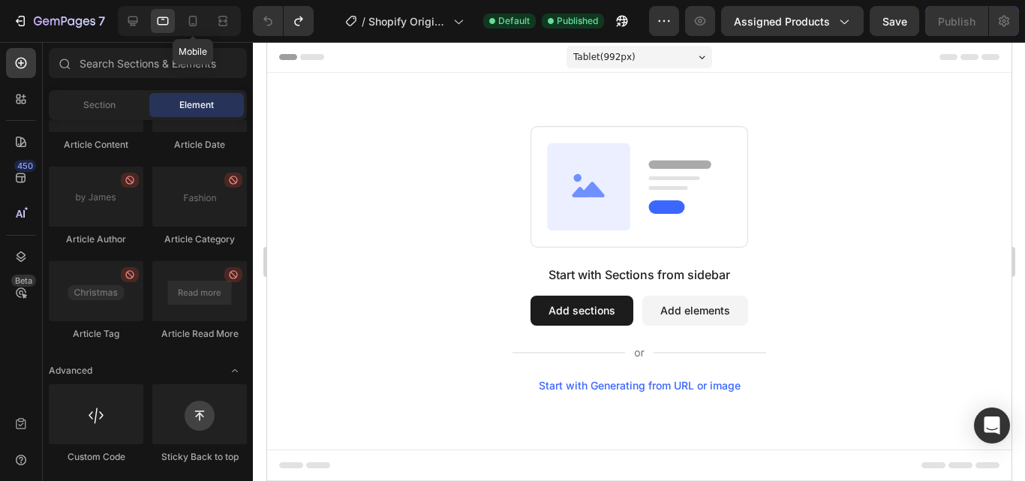
click at [191, 17] on icon at bounding box center [192, 21] width 15 height 15
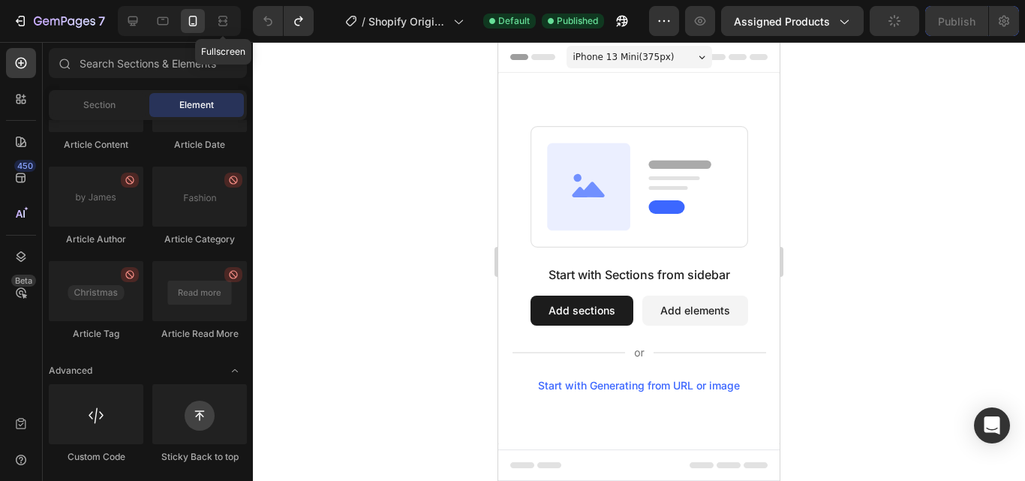
click at [215, 20] on div at bounding box center [223, 21] width 24 height 24
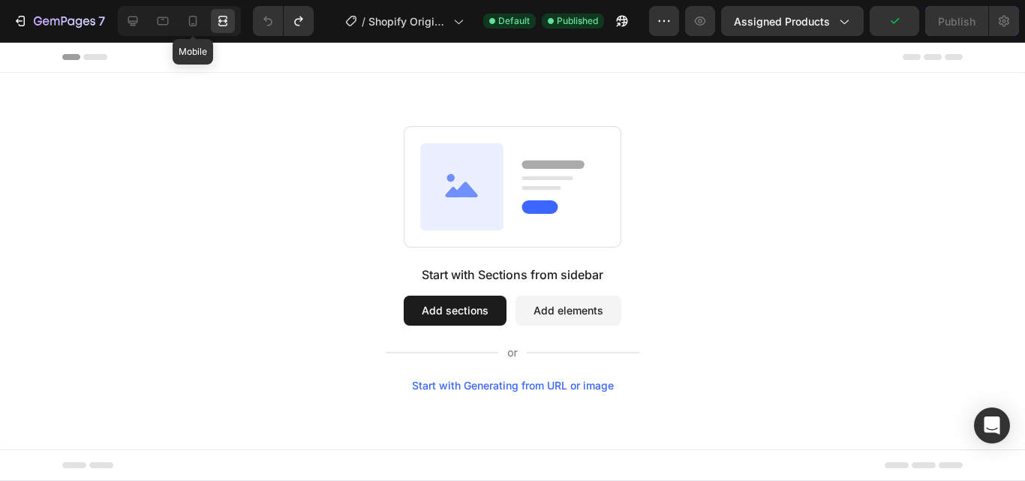
click at [195, 17] on icon at bounding box center [193, 21] width 8 height 11
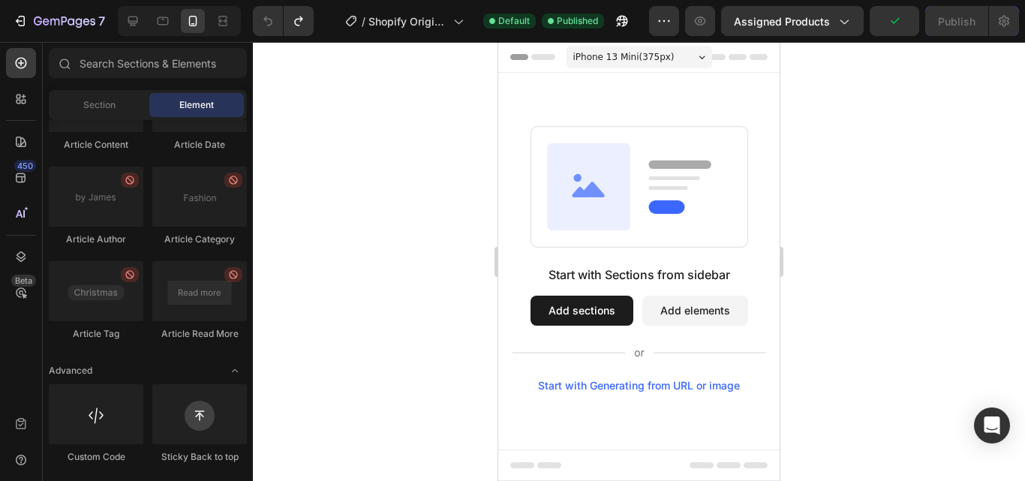
click at [407, 127] on div at bounding box center [639, 261] width 772 height 439
click at [808, 17] on span "Assigned Products" at bounding box center [782, 22] width 96 height 16
click at [664, 22] on icon "button" at bounding box center [663, 21] width 15 height 15
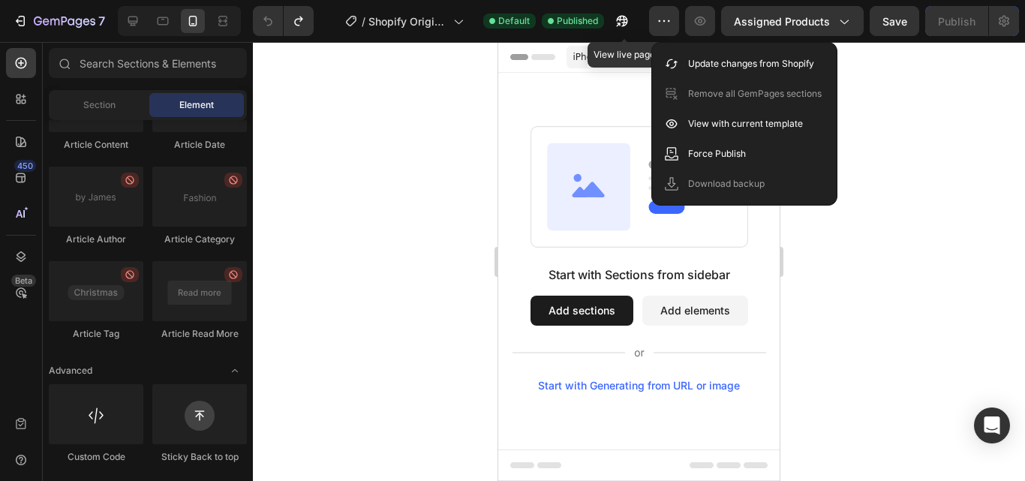
click at [628, 23] on icon "button" at bounding box center [622, 21] width 11 height 11
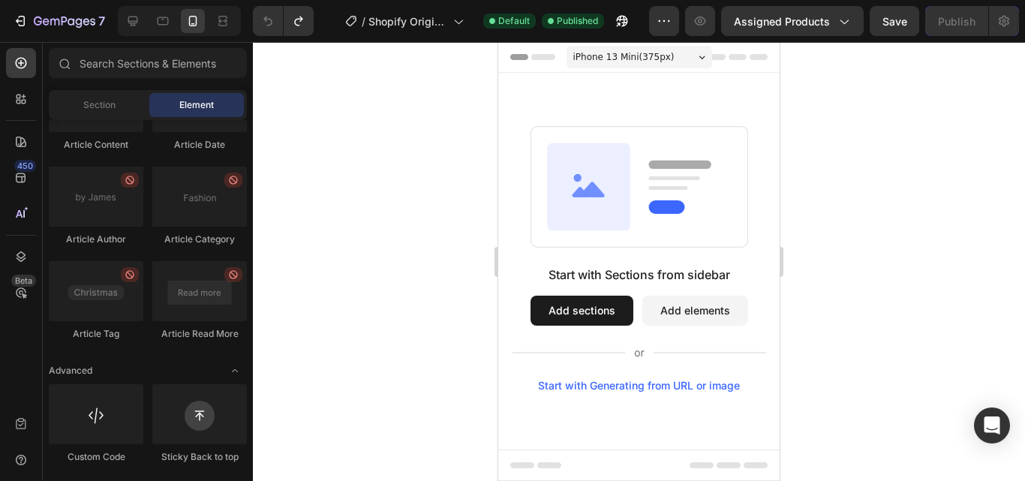
click at [995, 428] on icon "Open Intercom Messenger" at bounding box center [992, 425] width 18 height 18
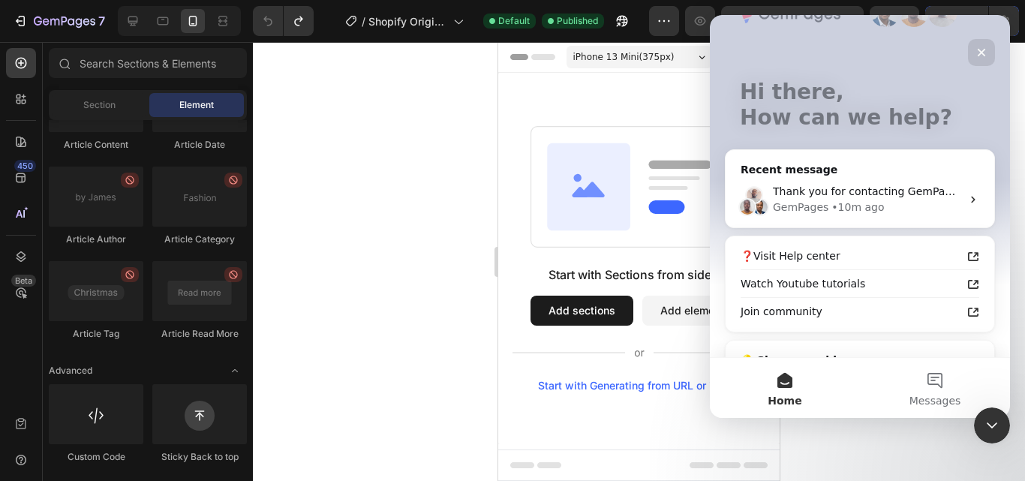
scroll to position [130, 0]
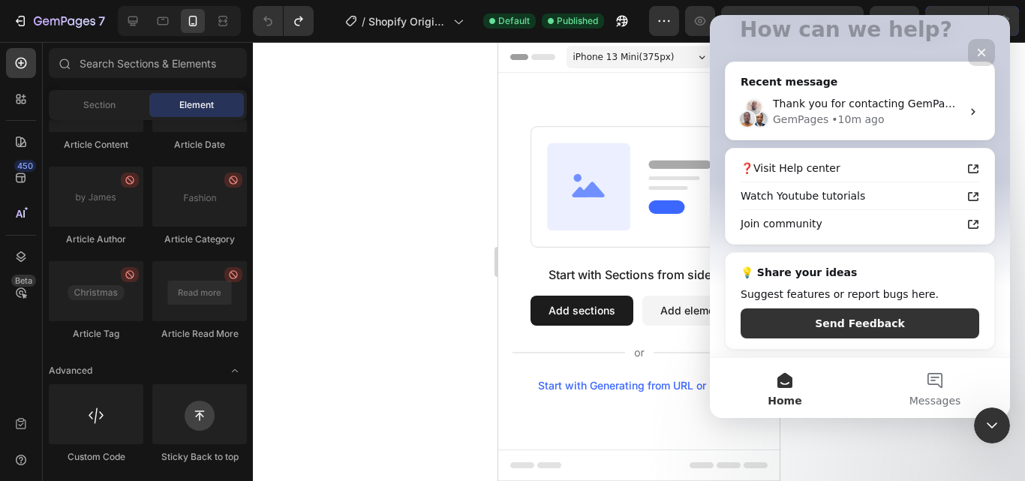
click at [942, 384] on button "Messages" at bounding box center [935, 388] width 150 height 60
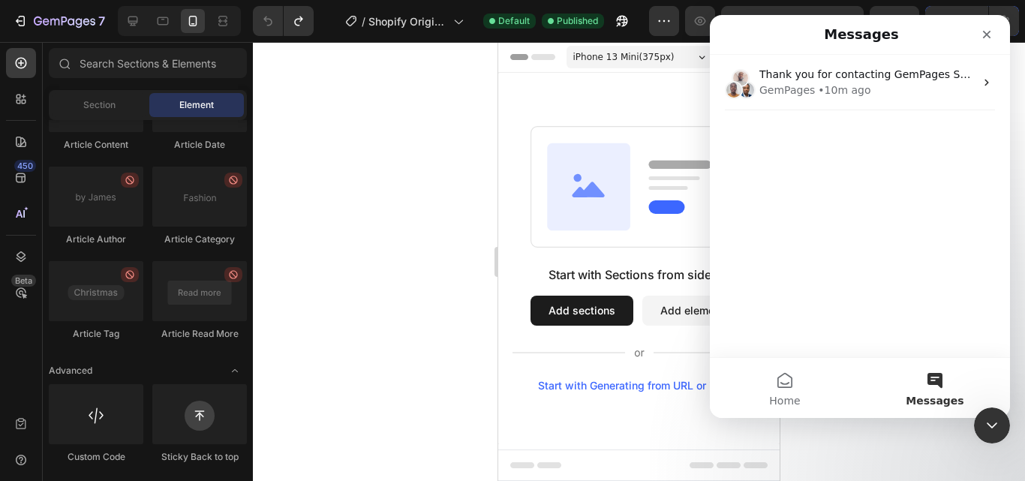
click at [787, 374] on button "Home" at bounding box center [785, 388] width 150 height 60
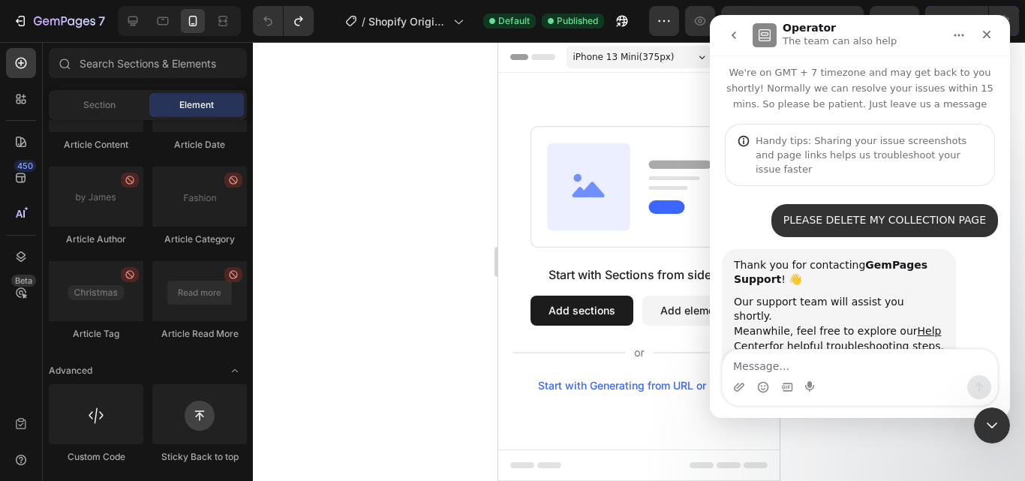
scroll to position [33, 0]
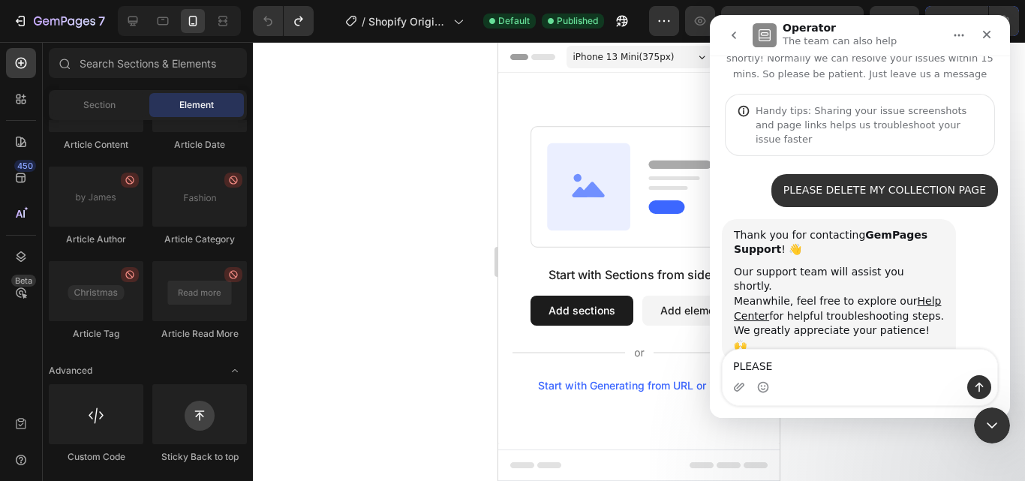
type textarea "PLEASE"
click at [108, 416] on div at bounding box center [96, 414] width 95 height 60
click at [980, 36] on icon "Close" at bounding box center [986, 35] width 12 height 12
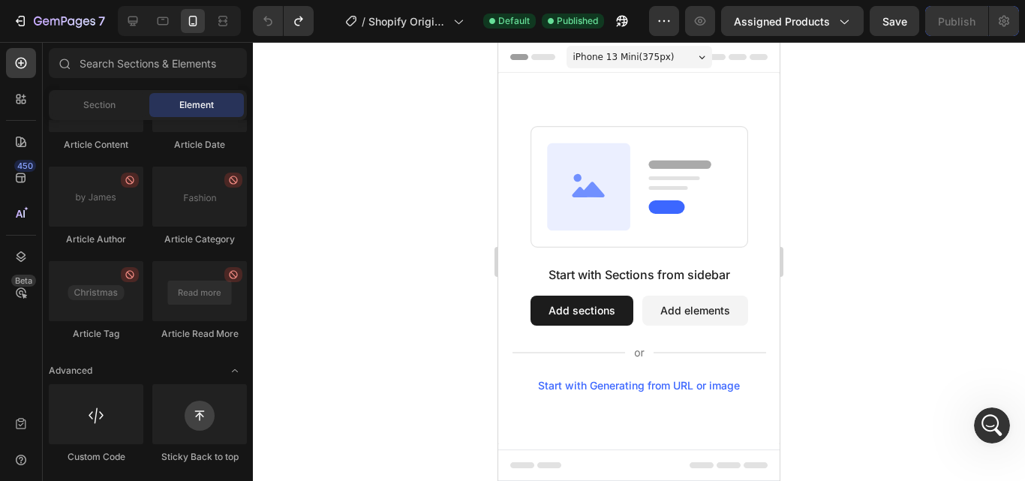
click at [984, 418] on icon "Open Intercom Messenger" at bounding box center [992, 425] width 25 height 25
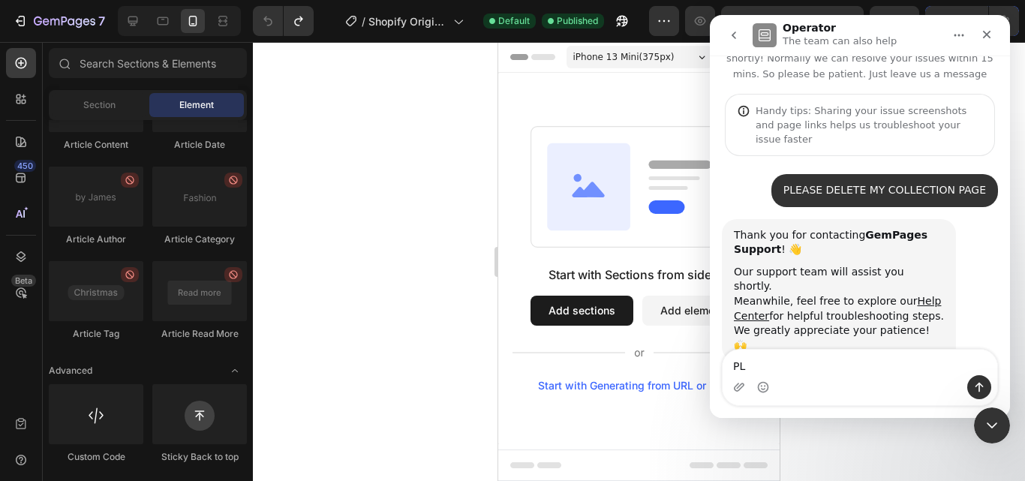
type textarea "P"
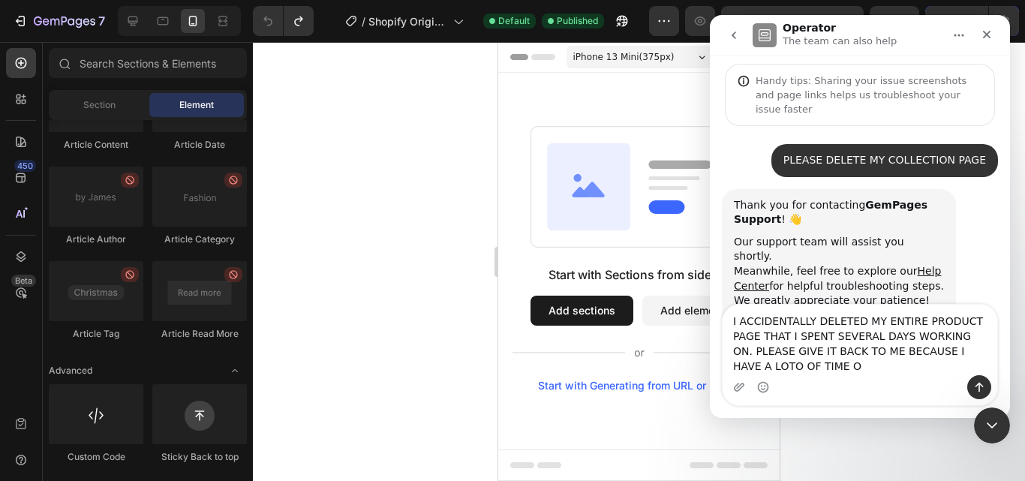
scroll to position [78, 0]
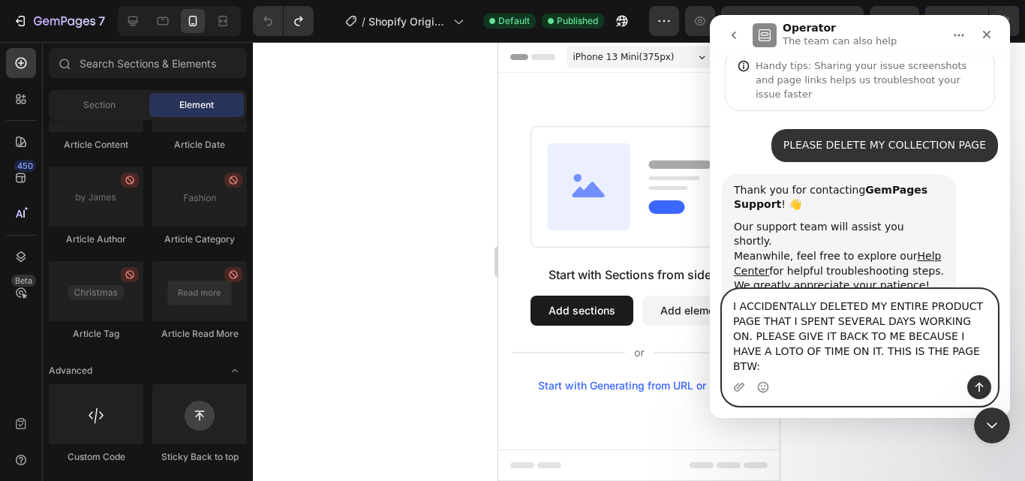
paste textarea "[URL][DOMAIN_NAME]"
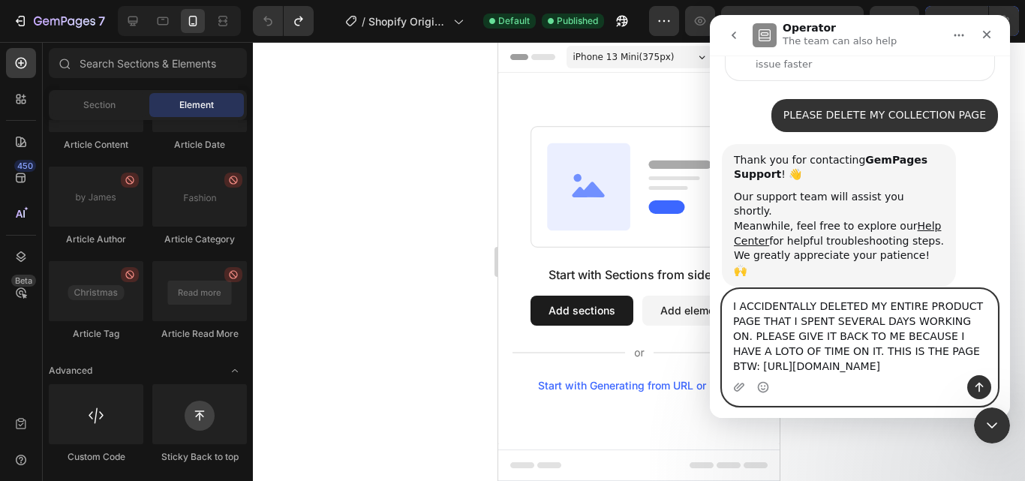
type textarea "I ACCIDENTALLY DELETED MY ENTIRE PRODUCT PAGE THAT I SPENT SEVERAL DAYS WORKING…"
click at [981, 383] on icon "Send a message…" at bounding box center [979, 387] width 12 height 12
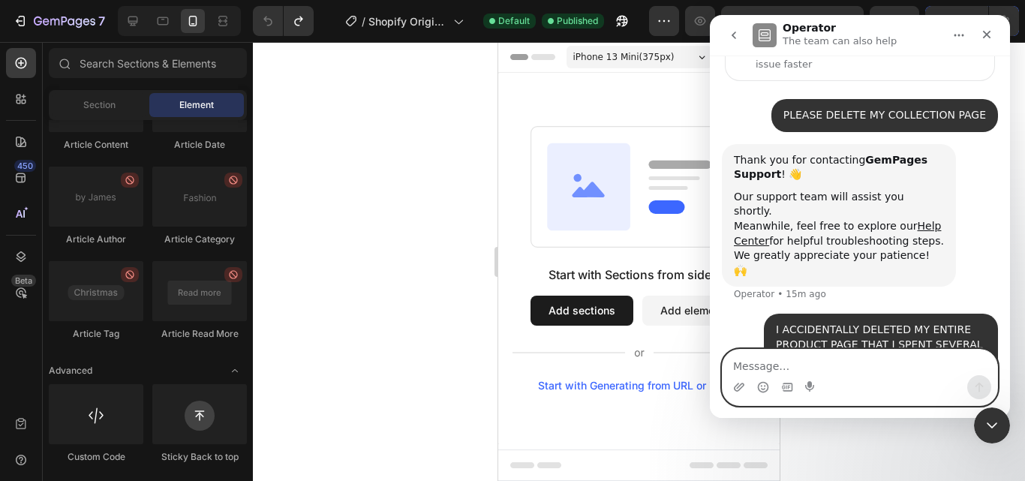
scroll to position [166, 0]
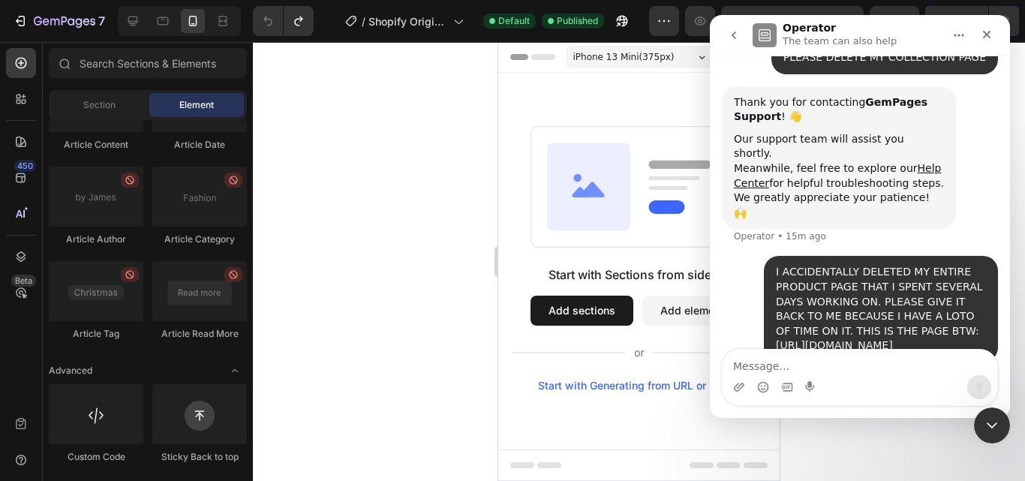
click at [407, 132] on div at bounding box center [639, 261] width 772 height 439
click at [319, 160] on div at bounding box center [639, 261] width 772 height 439
click at [986, 40] on icon "Close" at bounding box center [986, 35] width 12 height 12
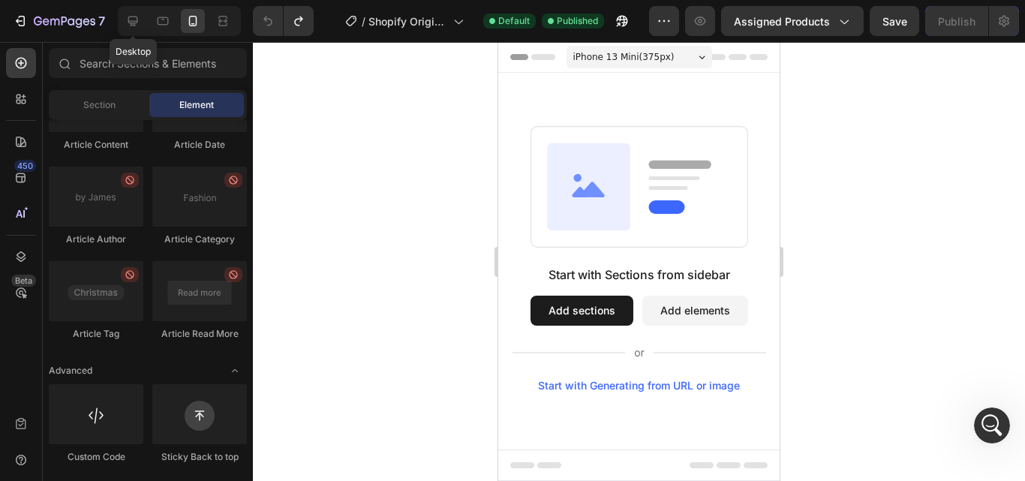
click at [131, 17] on icon at bounding box center [133, 22] width 10 height 10
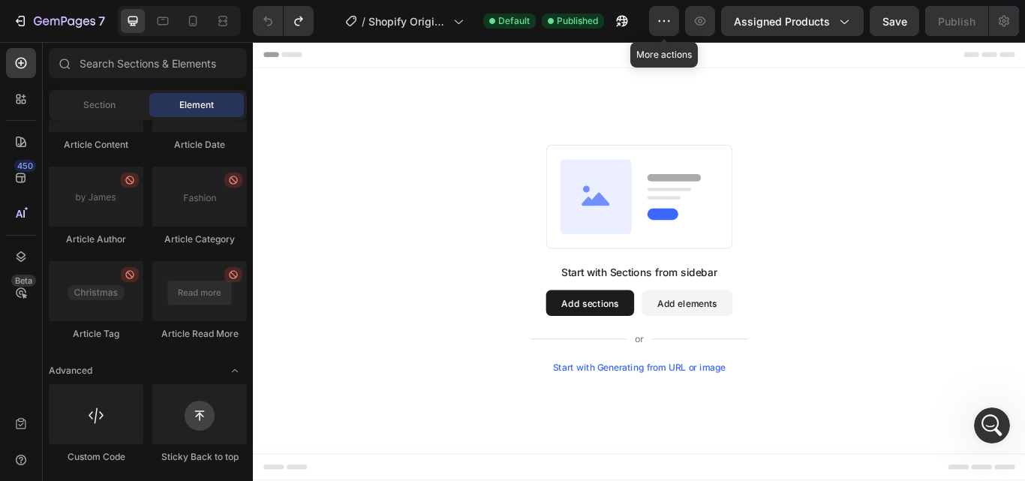
click at [668, 13] on button "button" at bounding box center [664, 21] width 30 height 30
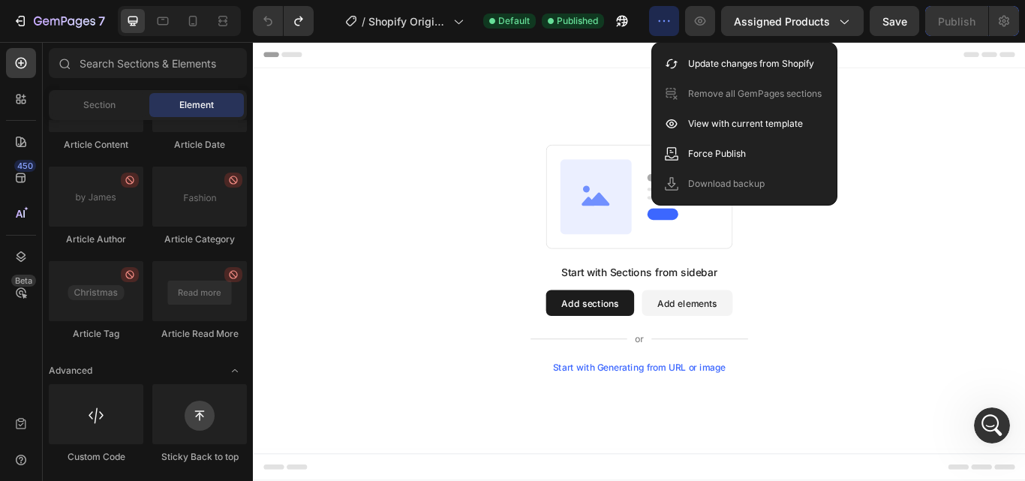
click at [1013, 158] on div "Start with Sections from sidebar Add sections Add elements Start with Generatin…" at bounding box center [703, 295] width 900 height 444
click at [1018, 156] on div "Start with Sections from sidebar Add sections Add elements Start with Generatin…" at bounding box center [703, 295] width 900 height 444
click at [846, 14] on icon "button" at bounding box center [843, 21] width 15 height 15
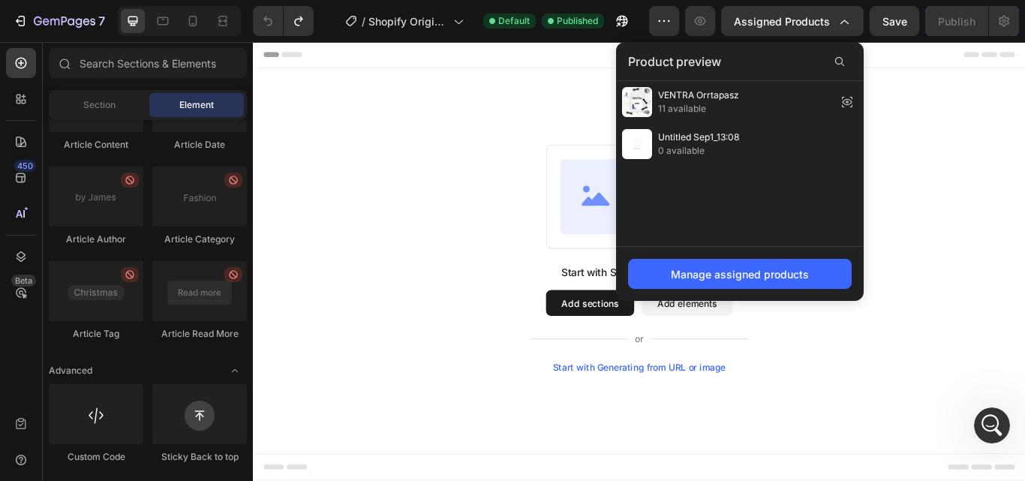
click at [720, 110] on span "11 available" at bounding box center [698, 109] width 81 height 14
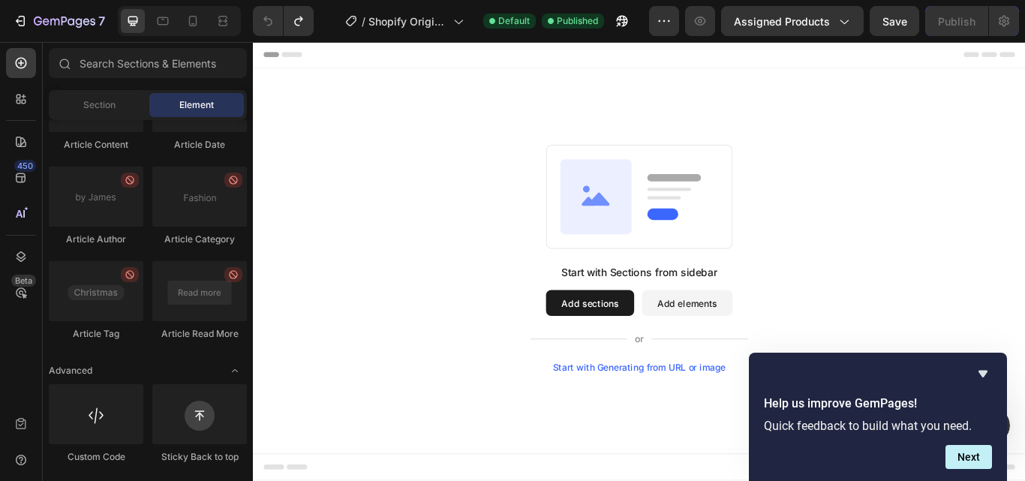
click at [954, 455] on button "Next" at bounding box center [968, 457] width 47 height 24
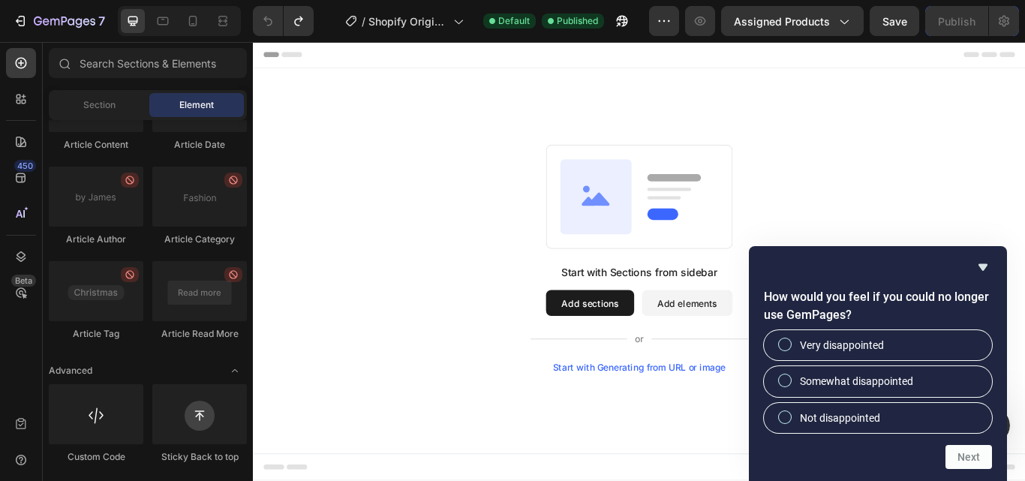
click at [981, 272] on icon "Hide survey" at bounding box center [983, 267] width 18 height 18
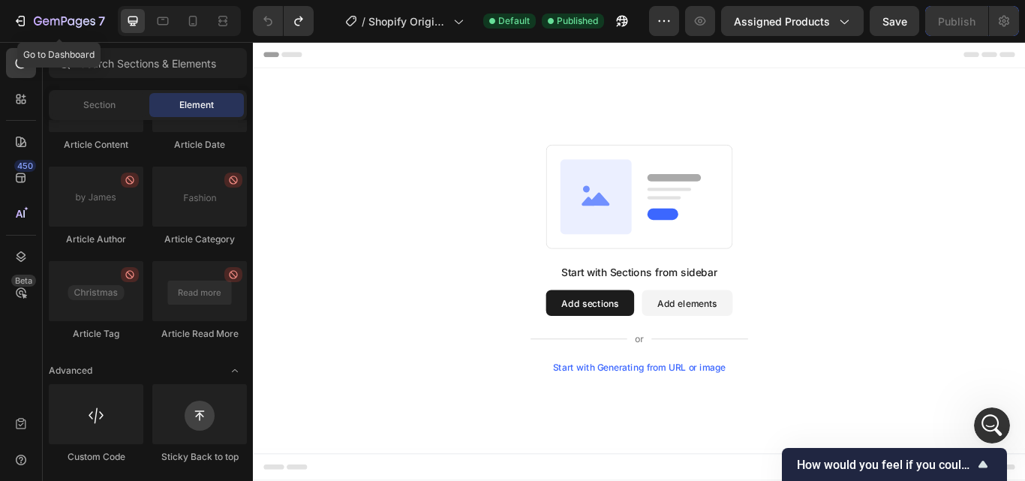
click at [31, 15] on div "7" at bounding box center [59, 21] width 92 height 18
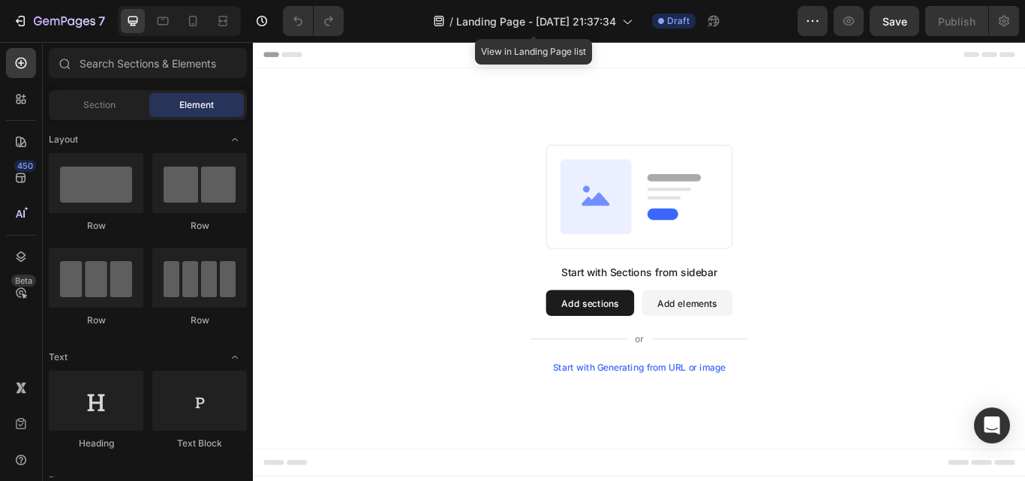
click at [557, 30] on div "/ Landing Page - [DATE] 21:37:34" at bounding box center [532, 21] width 215 height 30
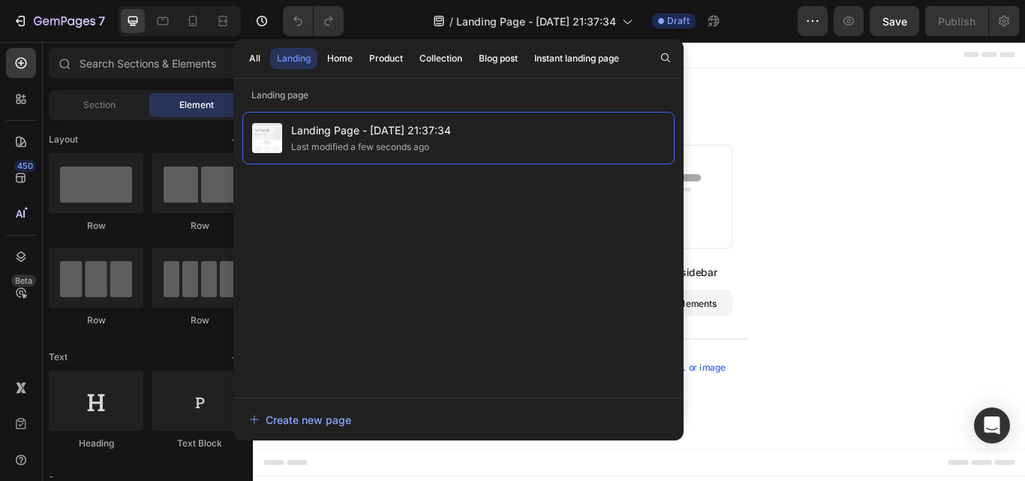
click at [924, 104] on div "Start with Sections from sidebar Add sections Add elements Start with Generatin…" at bounding box center [703, 295] width 900 height 444
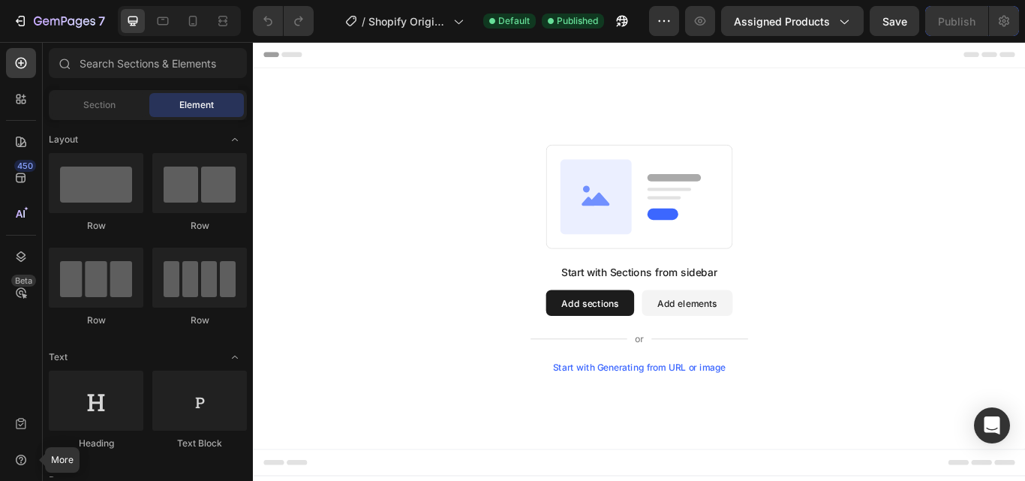
click at [12, 469] on div at bounding box center [21, 460] width 30 height 30
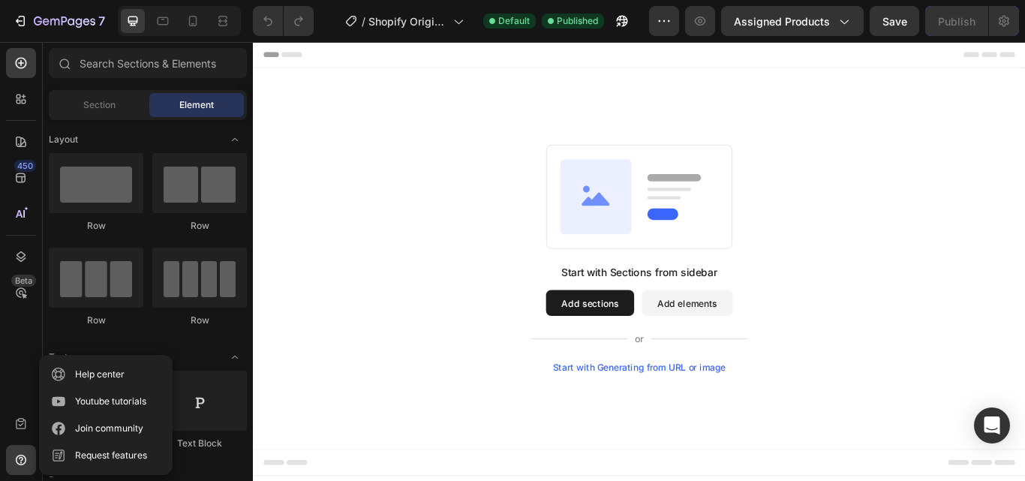
click at [428, 284] on div "Start with Sections from sidebar Add sections Add elements Start with Generatin…" at bounding box center [703, 295] width 792 height 266
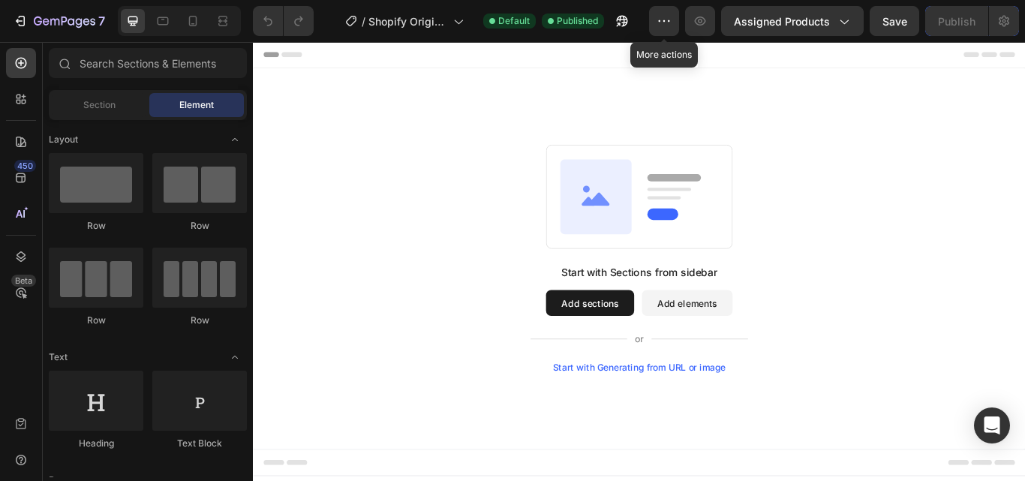
click at [659, 22] on icon "button" at bounding box center [663, 21] width 15 height 15
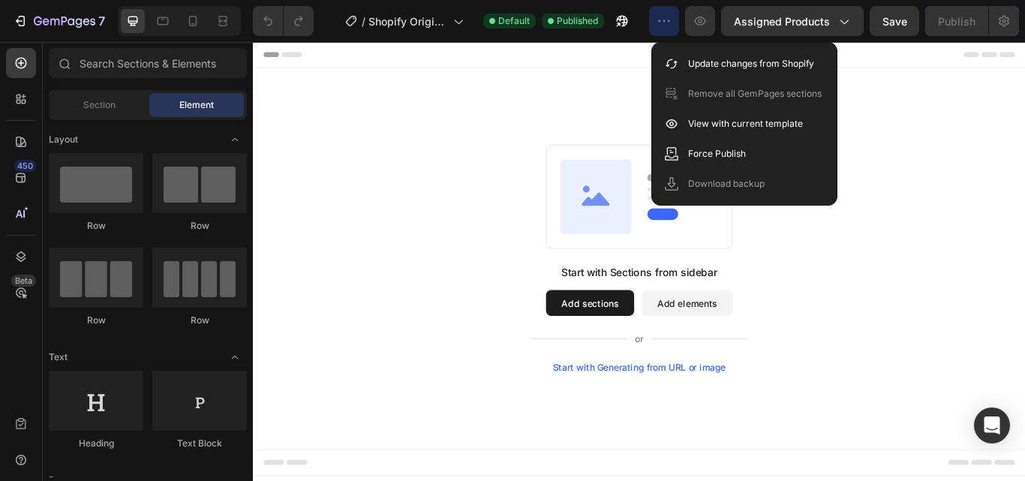
click at [1004, 118] on div "Start with Sections from sidebar Add sections Add elements Start with Generatin…" at bounding box center [703, 295] width 900 height 444
click at [654, 104] on div "Start with Sections from sidebar Add sections Add elements Start with Generatin…" at bounding box center [703, 295] width 900 height 444
click at [51, 26] on icon "button" at bounding box center [65, 22] width 62 height 13
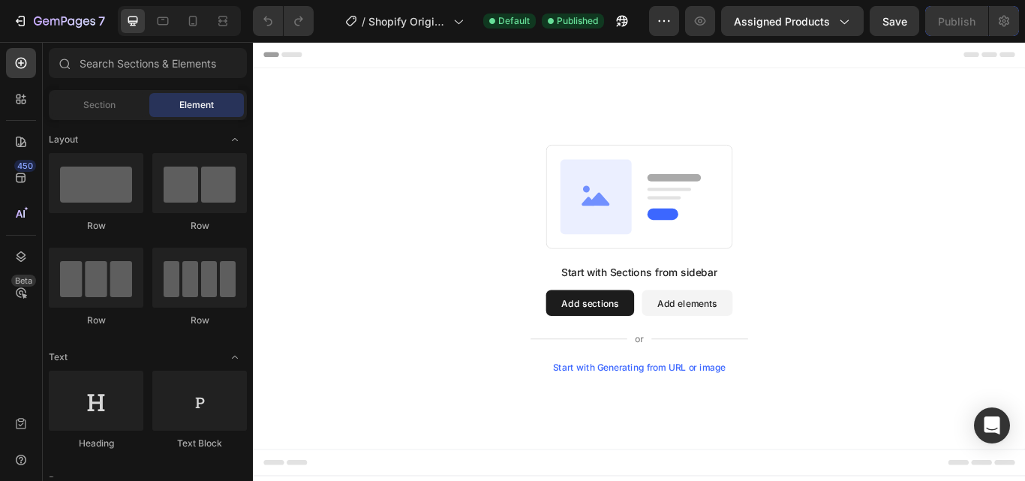
click at [881, 259] on div "Start with Sections from sidebar Add sections Add elements Start with Generatin…" at bounding box center [703, 295] width 792 height 266
click at [20, 433] on div at bounding box center [21, 424] width 30 height 30
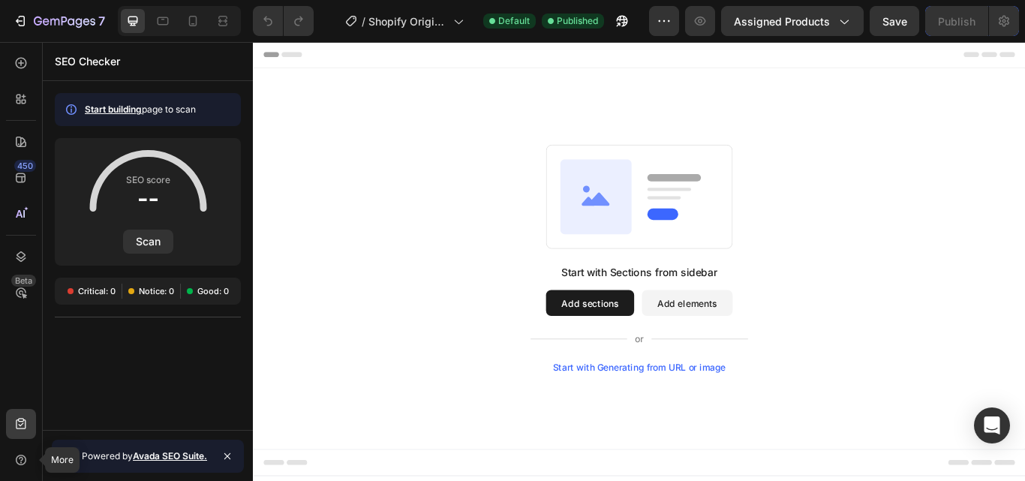
click at [20, 468] on div at bounding box center [21, 460] width 30 height 30
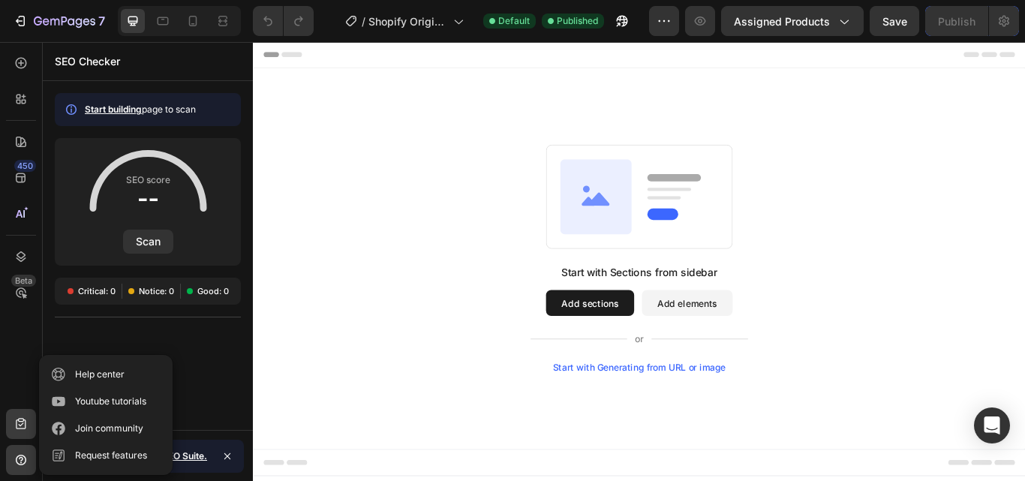
click at [20, 417] on icon at bounding box center [21, 423] width 15 height 15
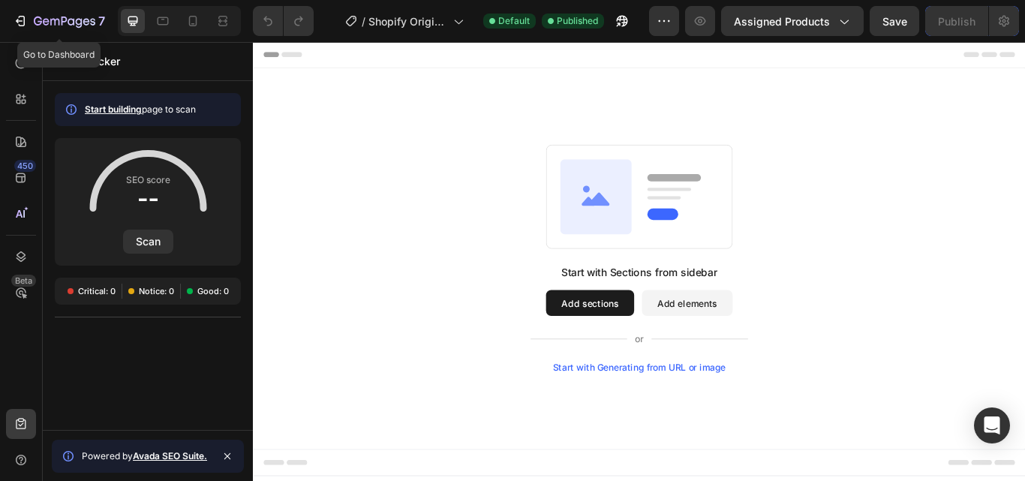
click at [35, 29] on div "7" at bounding box center [69, 21] width 71 height 18
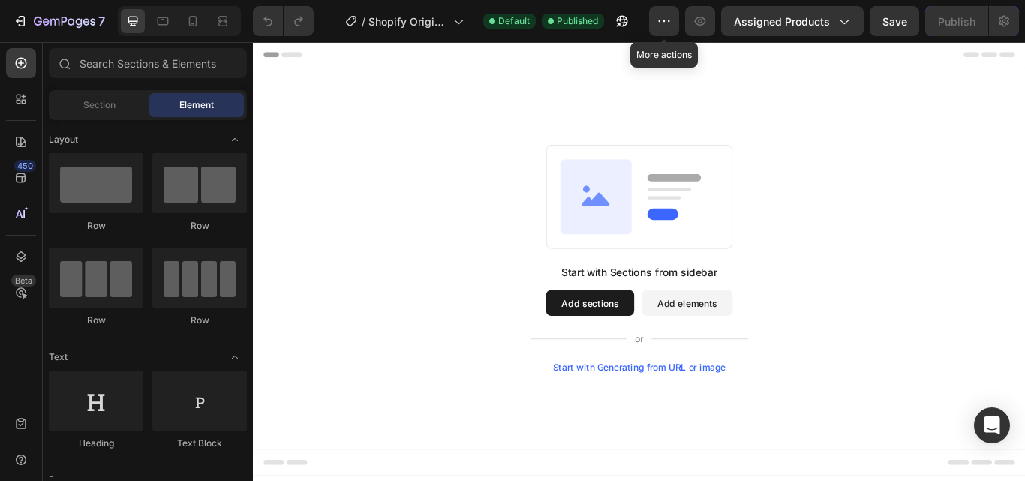
click at [668, 14] on icon "button" at bounding box center [663, 21] width 15 height 15
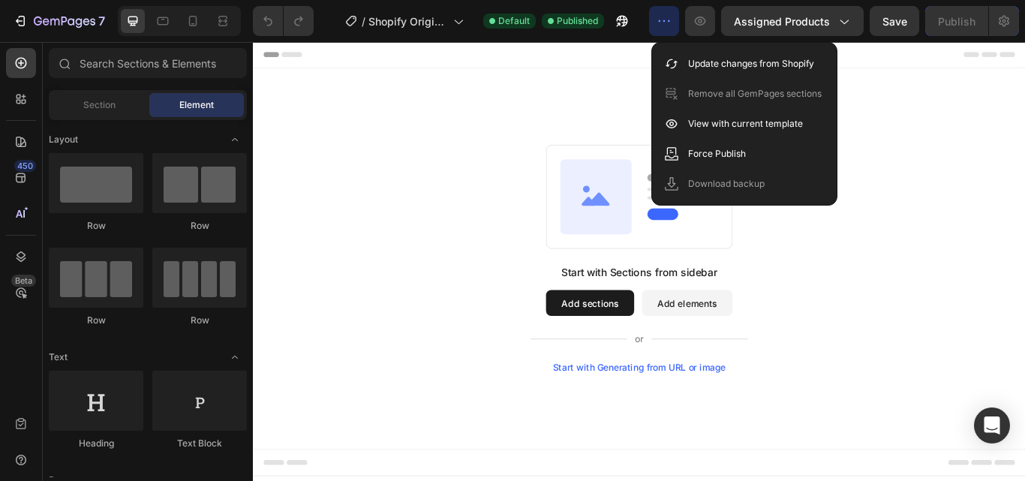
click at [580, 122] on div "Start with Sections from sidebar Add sections Add elements Start with Generatin…" at bounding box center [703, 295] width 900 height 444
click at [460, 154] on div "Start with Sections from sidebar Add sections Add elements Start with Generatin…" at bounding box center [703, 295] width 900 height 444
click at [987, 357] on div "Start with Sections from sidebar Add sections Add elements Start with Generatin…" at bounding box center [703, 295] width 792 height 266
click at [781, 17] on span "Assigned Products" at bounding box center [782, 22] width 96 height 16
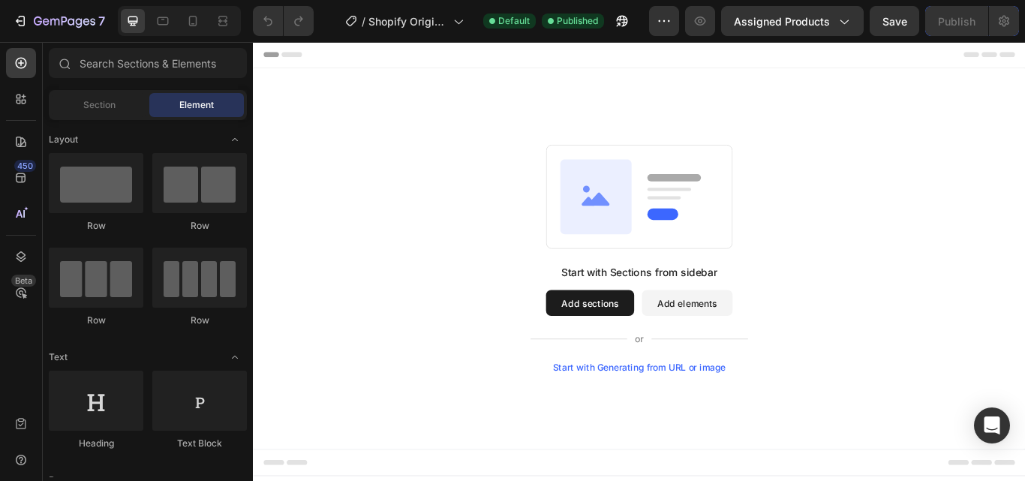
click at [1024, 170] on div "Start with Sections from sidebar Add sections Add elements Start with Generatin…" at bounding box center [703, 295] width 792 height 266
click at [35, 10] on button "7" at bounding box center [59, 21] width 106 height 30
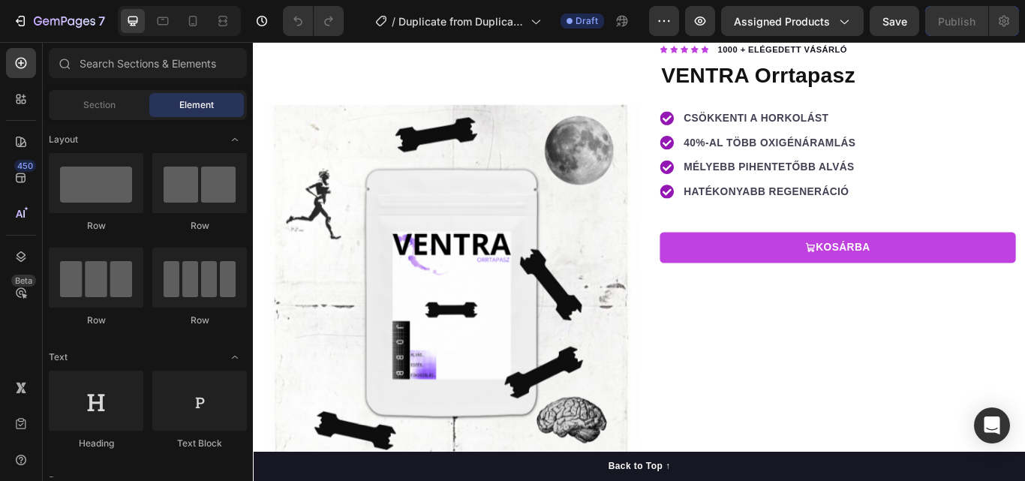
scroll to position [111, 0]
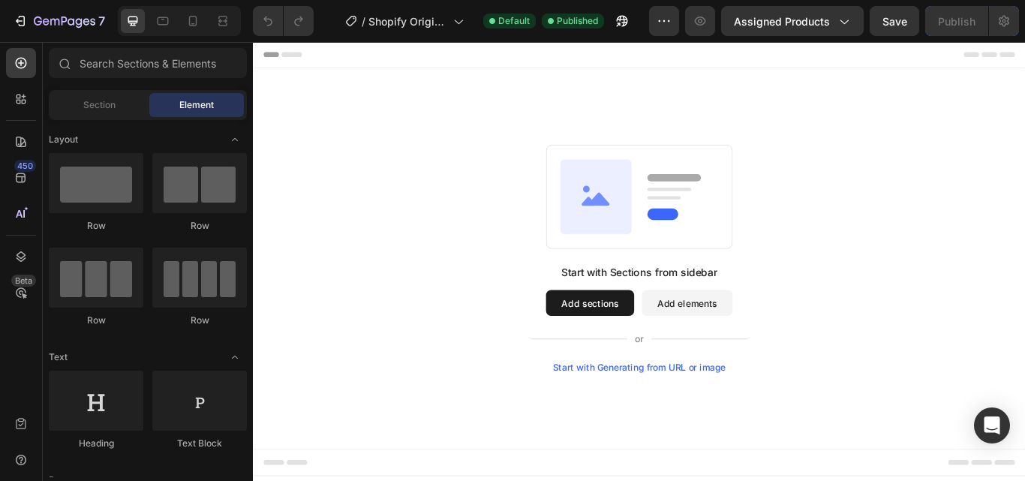
click at [991, 418] on icon "Open Intercom Messenger" at bounding box center [992, 425] width 16 height 18
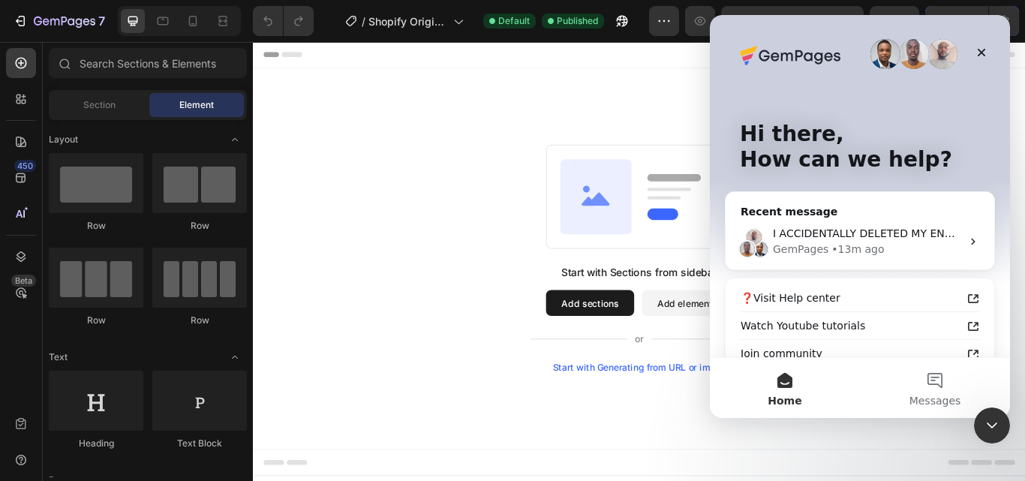
click at [902, 293] on div "❓Visit Help center" at bounding box center [850, 298] width 221 height 16
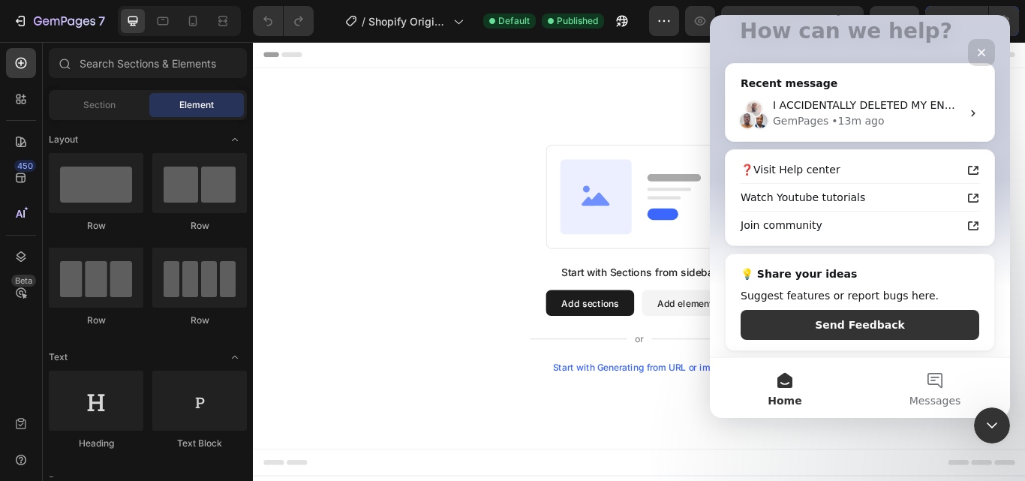
scroll to position [130, 0]
click at [938, 399] on span "Messages" at bounding box center [935, 400] width 52 height 11
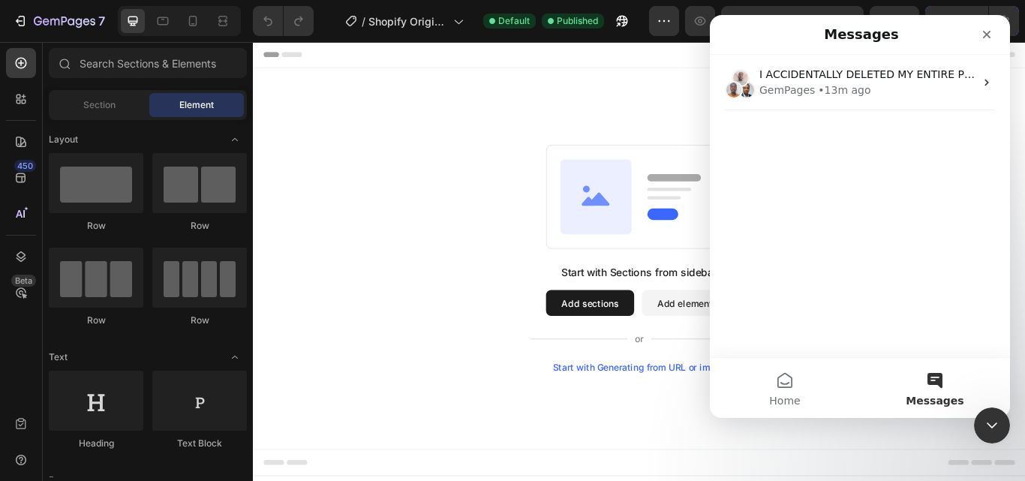
click at [890, 93] on div "GemPages • 13m ago" at bounding box center [866, 91] width 215 height 16
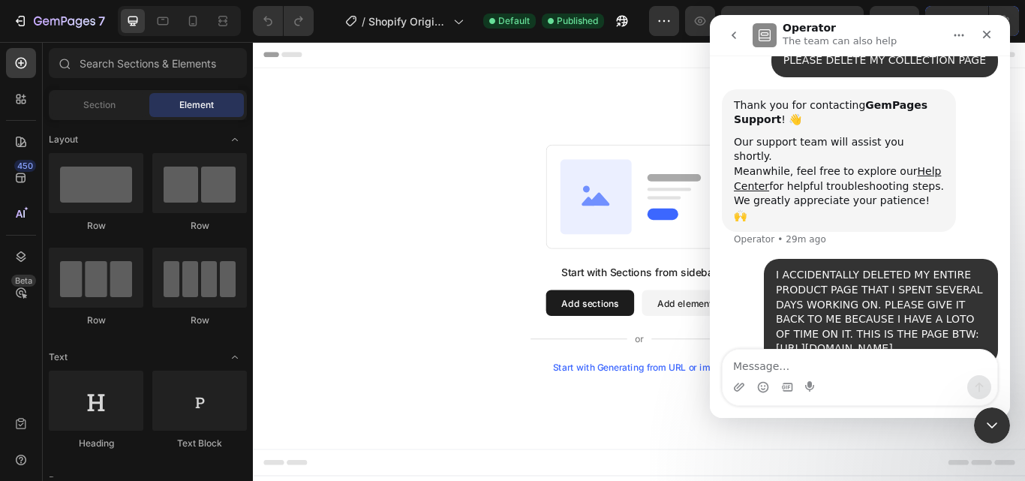
scroll to position [166, 0]
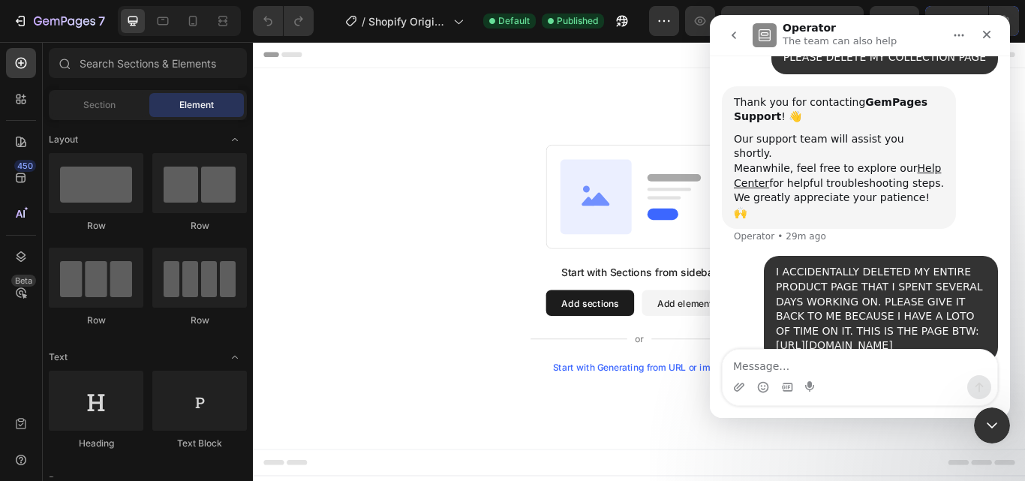
click at [994, 30] on div "Close" at bounding box center [986, 34] width 27 height 27
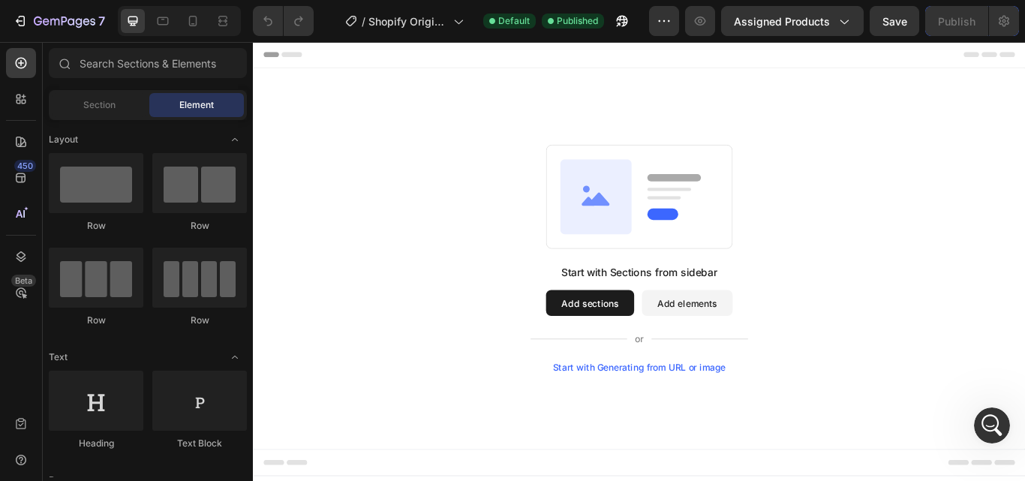
click at [843, 20] on icon "button" at bounding box center [843, 21] width 15 height 15
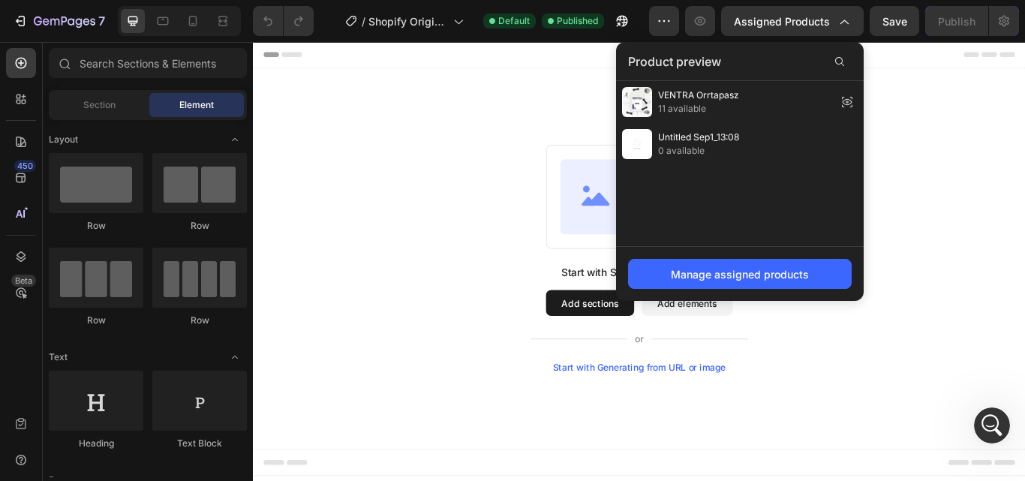
click at [779, 92] on div "VENTRA Orrtapasz 11 available" at bounding box center [740, 102] width 248 height 42
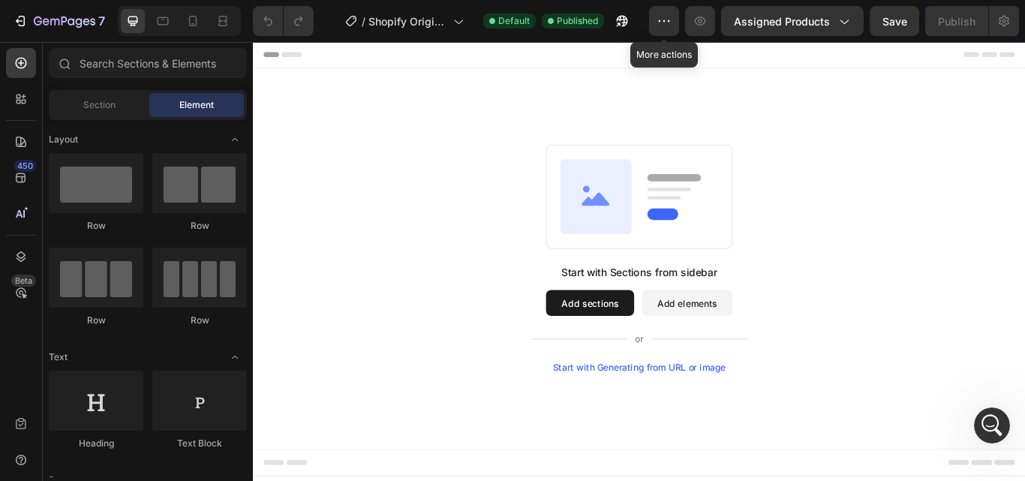
click at [657, 20] on button "button" at bounding box center [664, 21] width 30 height 30
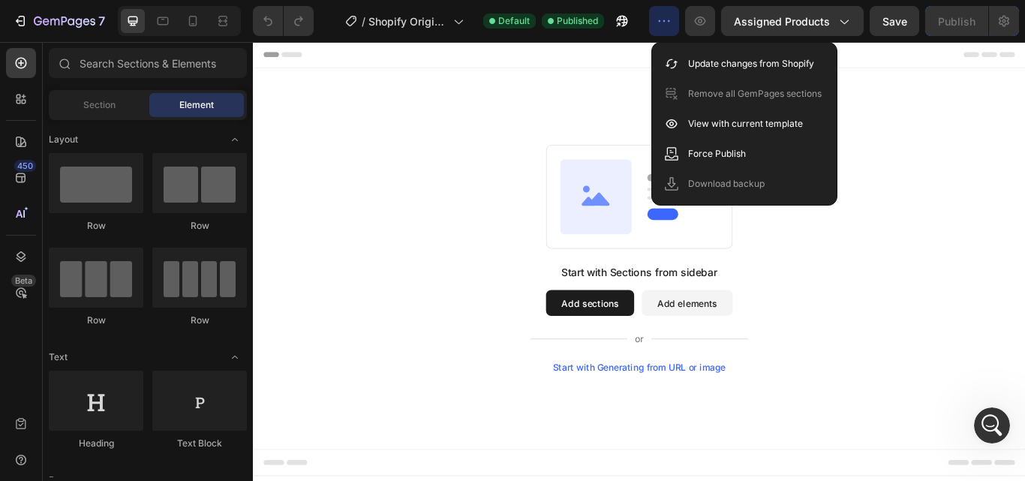
click at [657, 20] on button "button" at bounding box center [664, 21] width 30 height 30
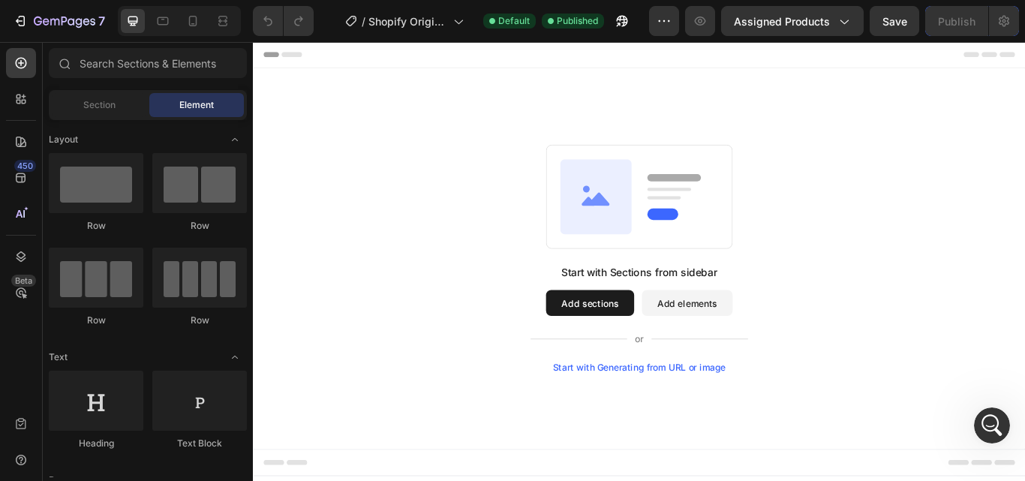
click at [179, 23] on div at bounding box center [179, 21] width 123 height 30
click at [194, 21] on icon at bounding box center [192, 21] width 15 height 15
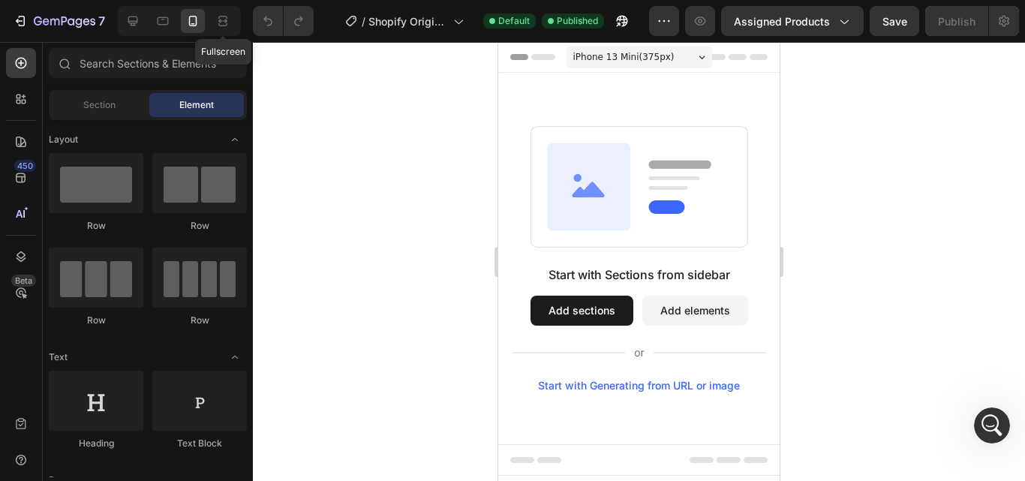
click at [216, 20] on icon at bounding box center [222, 21] width 15 height 15
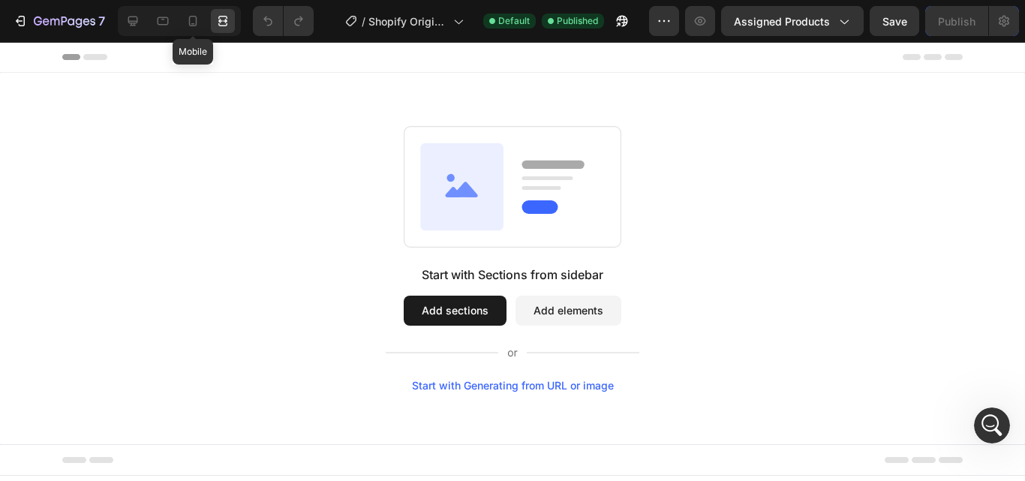
click at [194, 18] on icon at bounding box center [192, 21] width 15 height 15
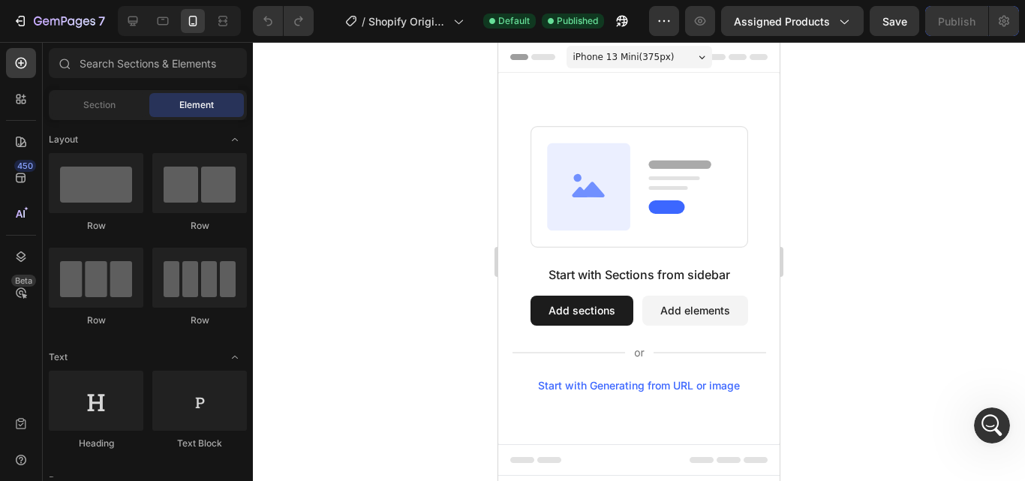
click at [175, 17] on div at bounding box center [179, 21] width 123 height 30
click at [164, 17] on icon at bounding box center [163, 21] width 11 height 8
click at [131, 15] on icon at bounding box center [132, 21] width 15 height 15
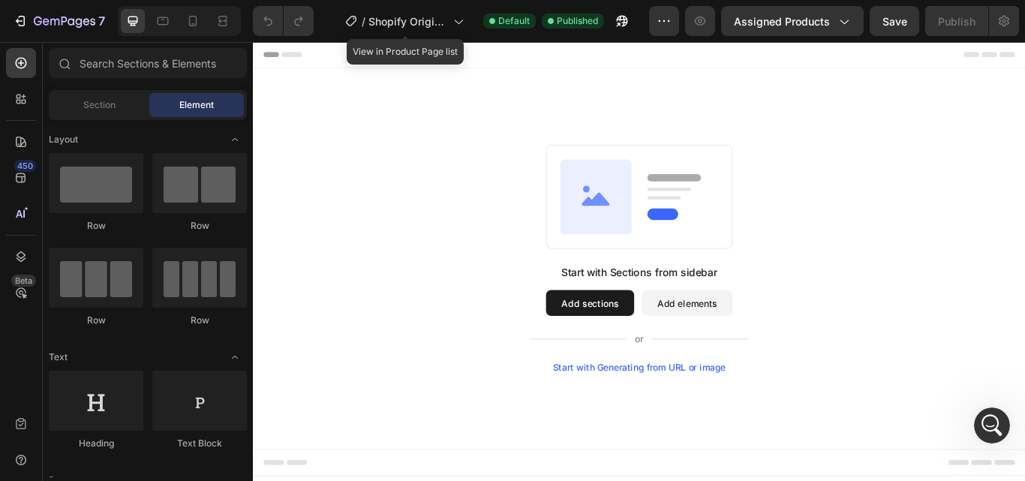
click at [422, 26] on span "Shopify Original Product Template" at bounding box center [407, 22] width 79 height 16
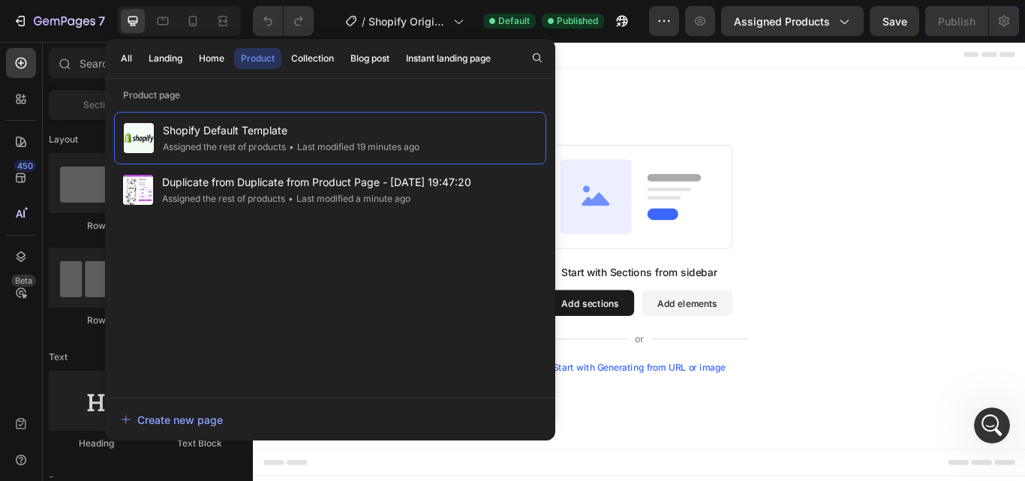
click at [770, 116] on div "Start with Sections from sidebar Add sections Add elements Start with Generatin…" at bounding box center [703, 295] width 900 height 444
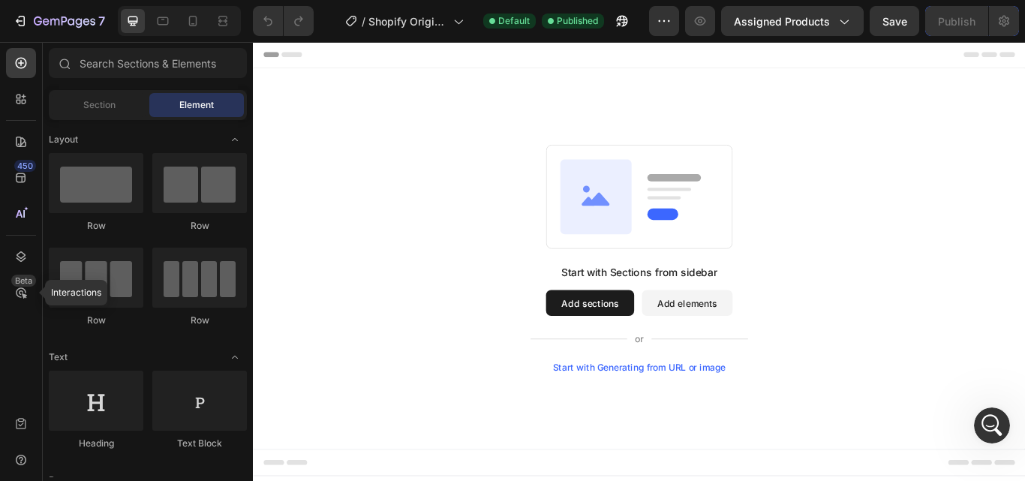
click at [23, 297] on icon at bounding box center [21, 292] width 15 height 15
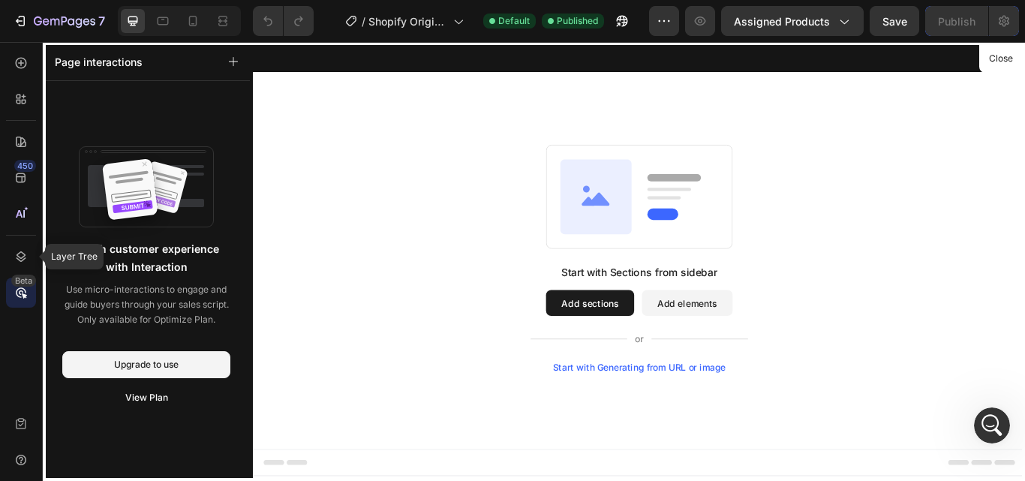
click at [23, 253] on icon at bounding box center [22, 256] width 10 height 11
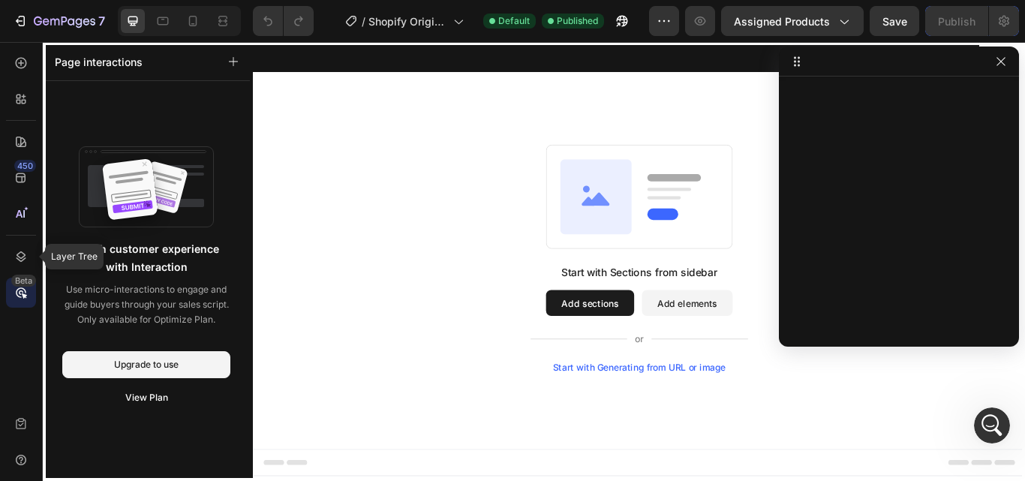
click at [23, 253] on icon at bounding box center [22, 256] width 10 height 11
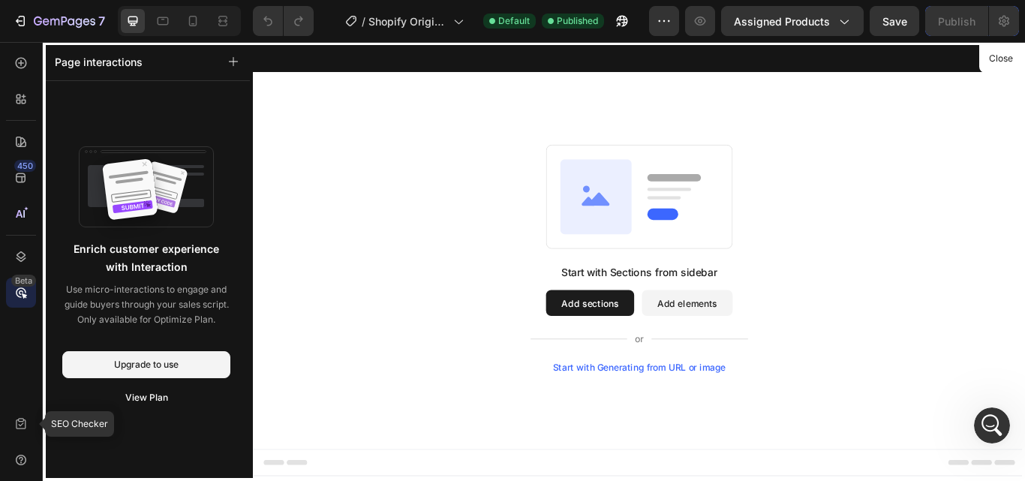
click at [22, 422] on icon at bounding box center [21, 423] width 10 height 11
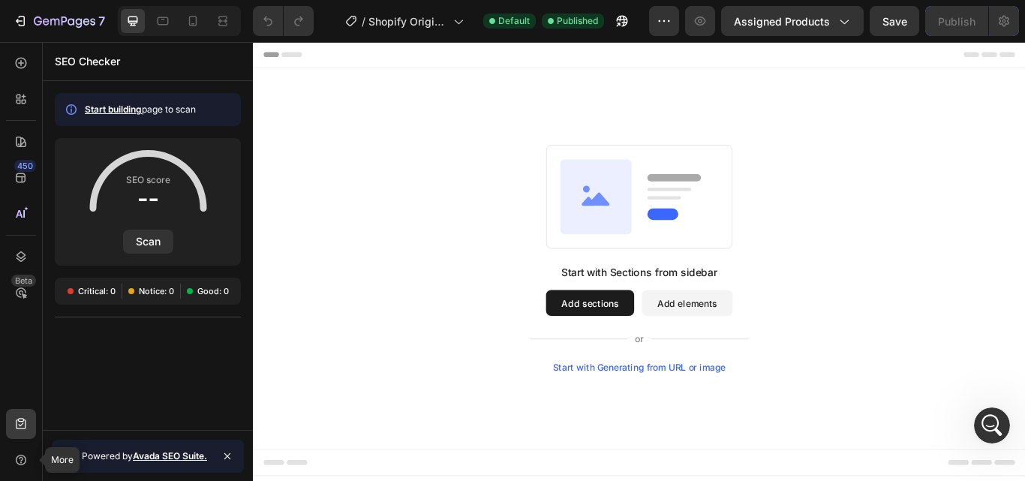
click at [17, 455] on icon at bounding box center [21, 459] width 15 height 15
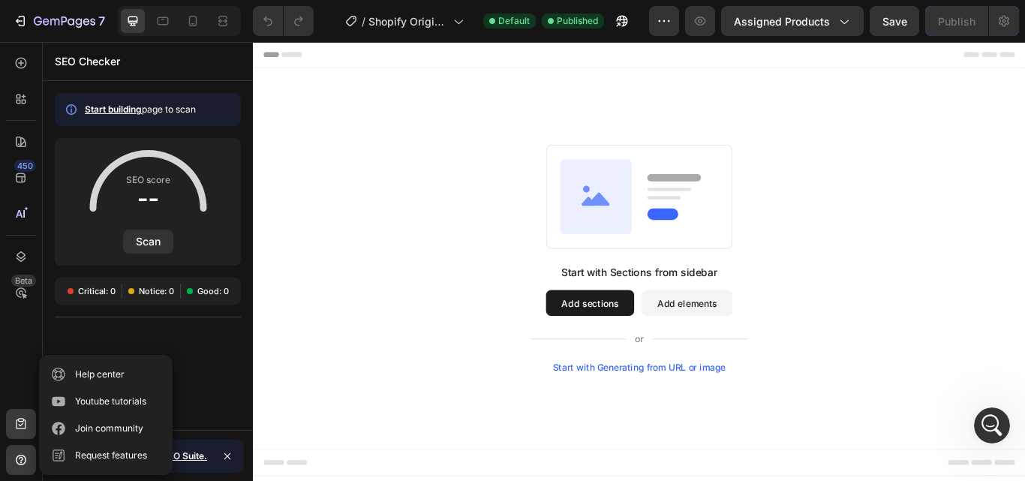
click at [467, 357] on div "Start with Sections from sidebar Add sections Add elements Start with Generatin…" at bounding box center [703, 295] width 792 height 266
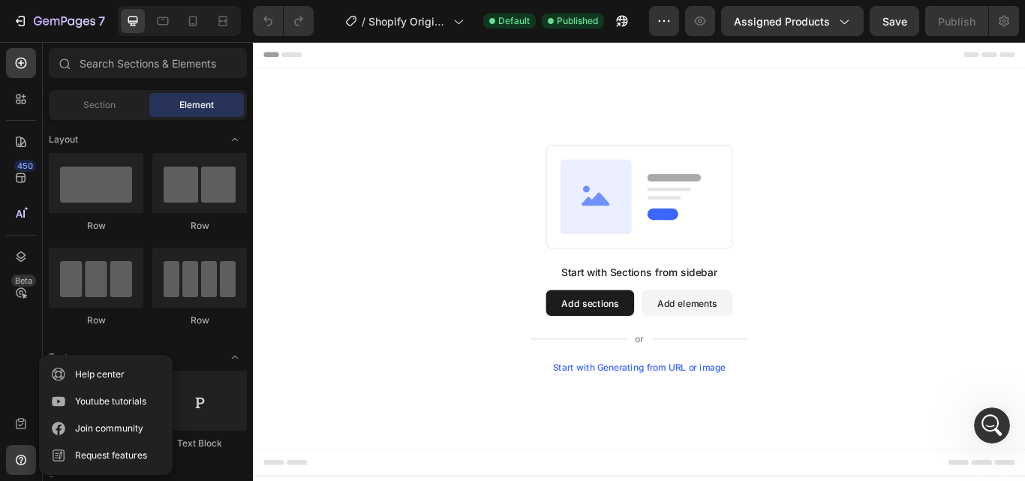
click at [834, 26] on div "Assigned Products" at bounding box center [792, 22] width 117 height 16
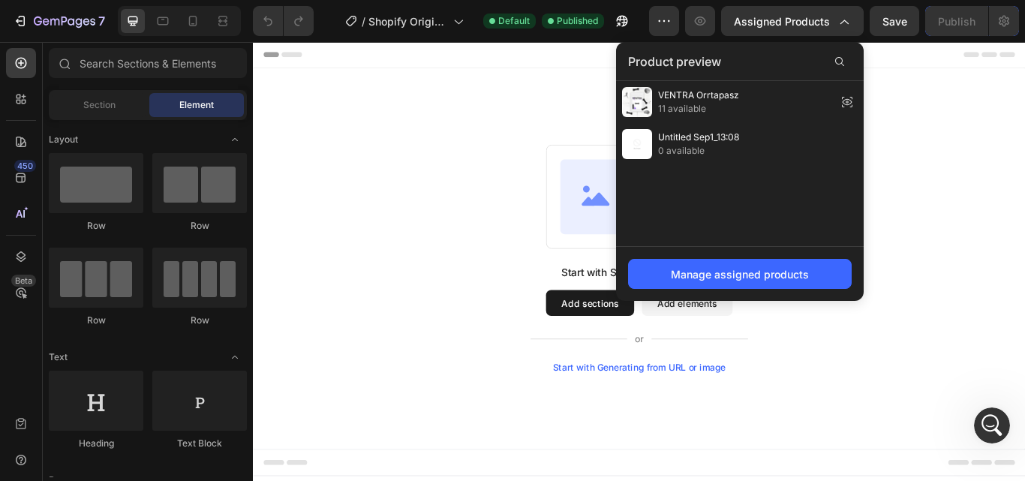
click at [823, 14] on span "Assigned Products" at bounding box center [782, 22] width 96 height 16
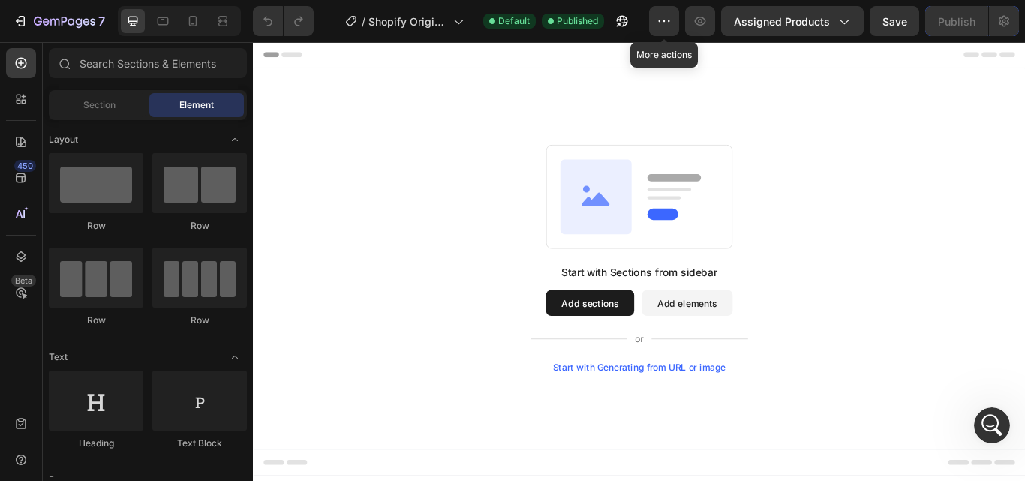
click at [671, 18] on icon "button" at bounding box center [663, 21] width 15 height 15
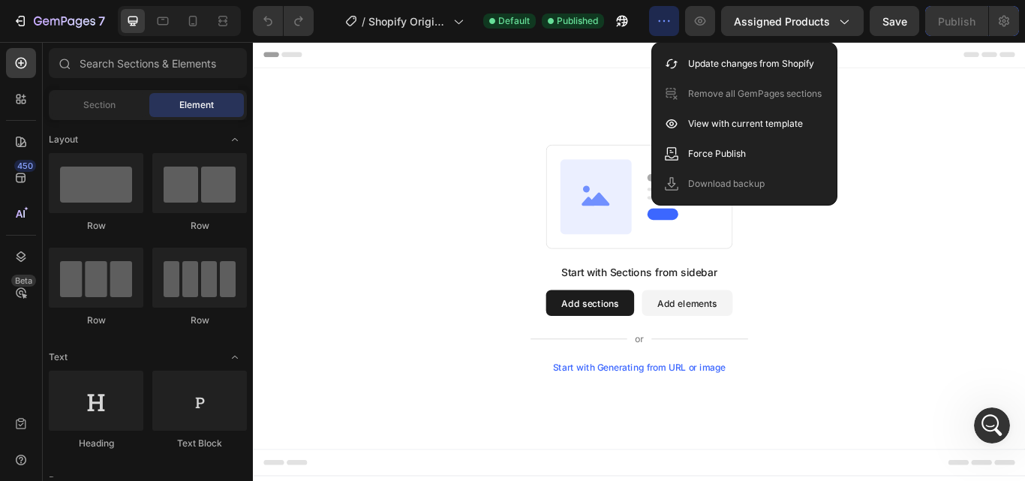
click at [593, 98] on div "Start with Sections from sidebar Add sections Add elements Start with Generatin…" at bounding box center [703, 295] width 900 height 444
click at [298, 54] on icon at bounding box center [298, 57] width 24 height 6
click at [826, 20] on span "Assigned Products" at bounding box center [782, 22] width 96 height 16
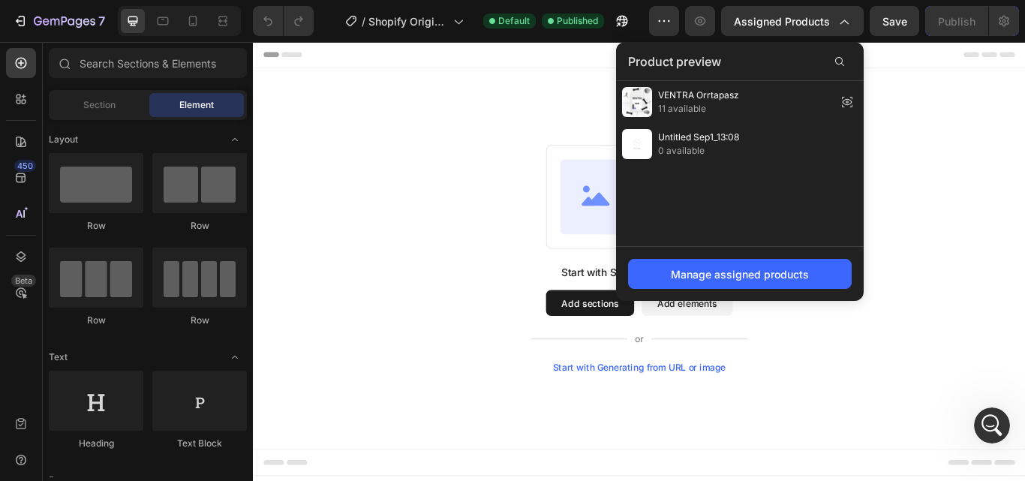
click at [985, 428] on icon "Open Intercom Messenger" at bounding box center [992, 425] width 25 height 25
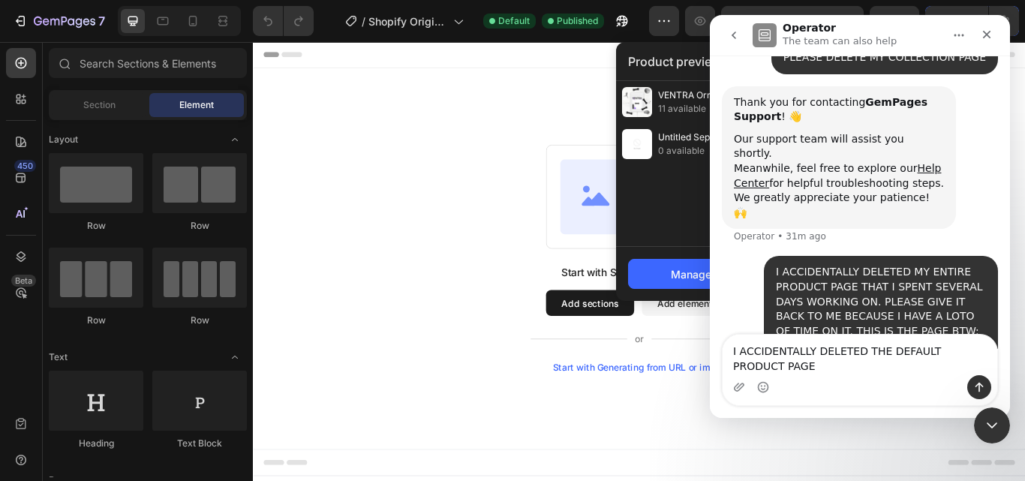
scroll to position [181, 0]
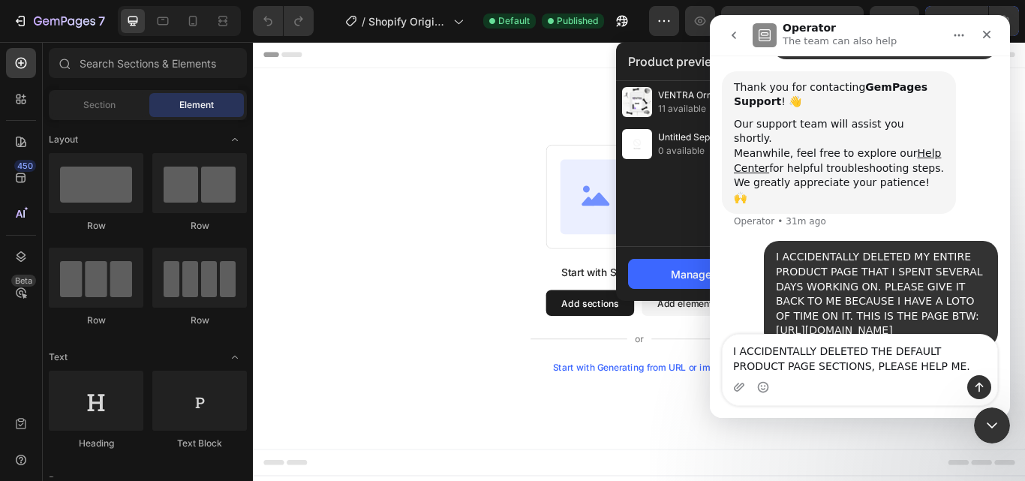
type textarea "I ACCIDENTALLY DELETED THE DEFAULT PRODUCT PAGE SECTIONS, PLEASE HELP ME."
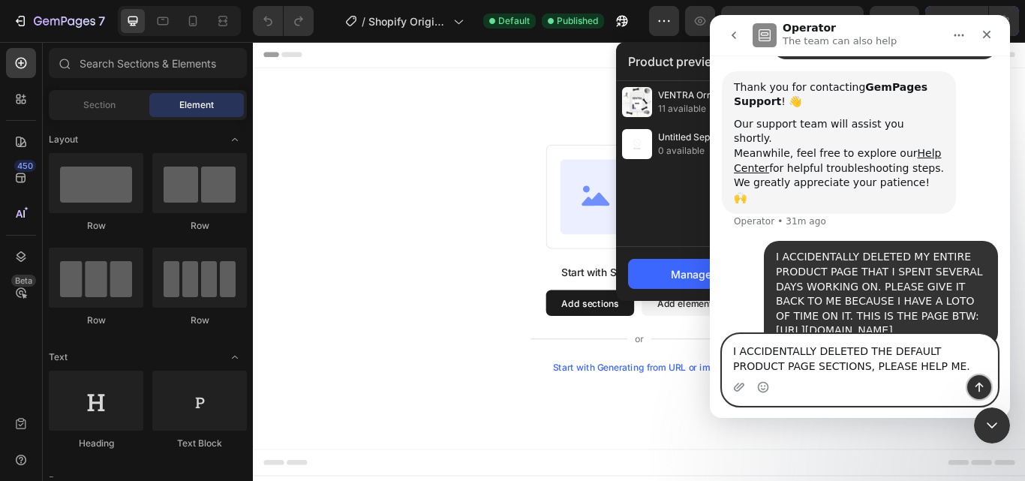
click at [979, 386] on icon "Send a message…" at bounding box center [979, 388] width 8 height 10
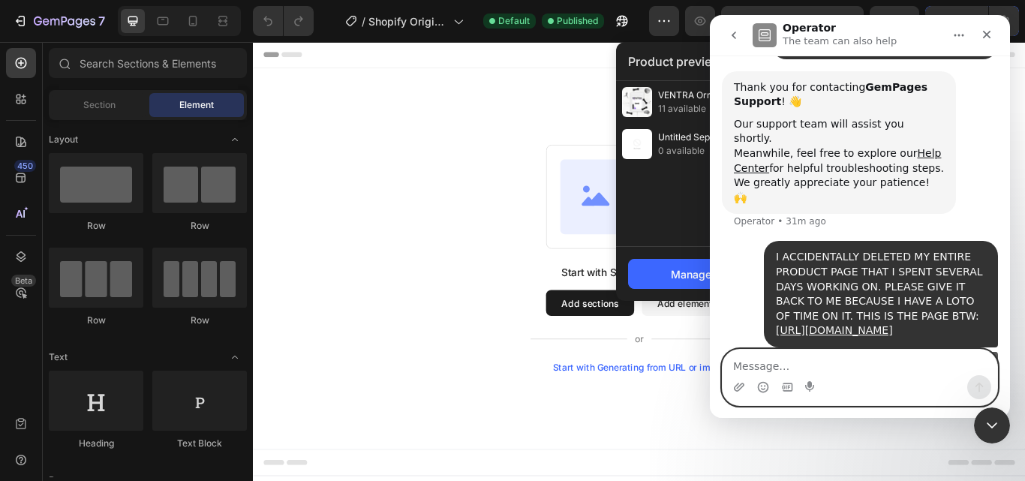
scroll to position [215, 0]
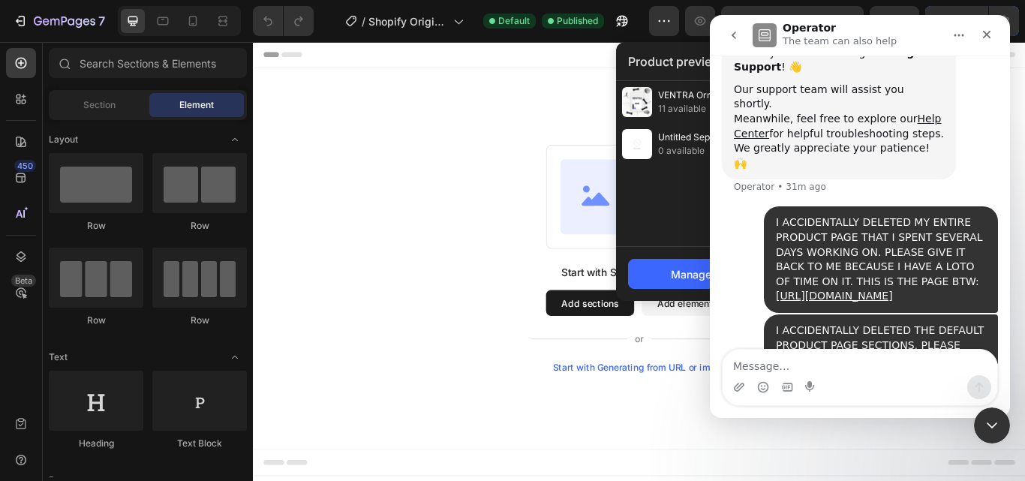
click at [455, 188] on div "Start with Sections from sidebar Add sections Add elements Start with Generatin…" at bounding box center [703, 295] width 792 height 266
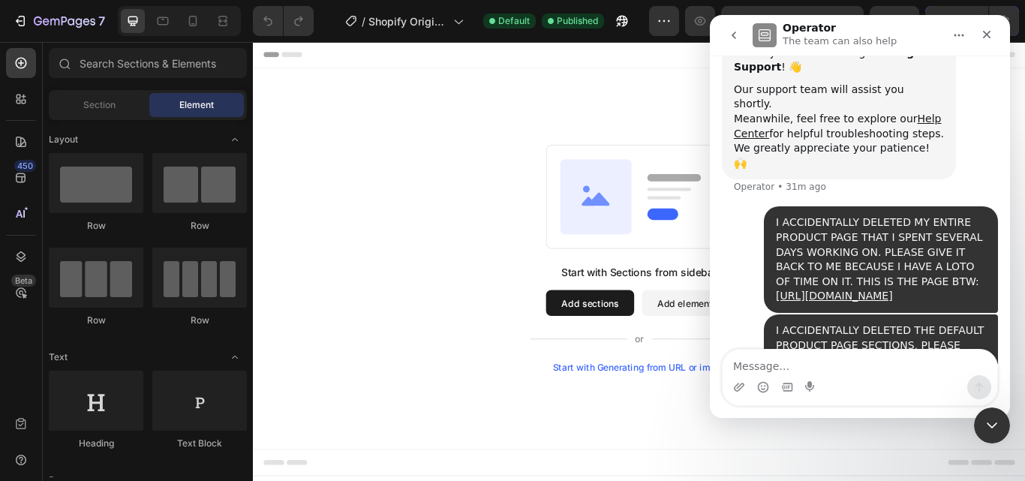
click at [982, 35] on icon "Close" at bounding box center [986, 35] width 12 height 12
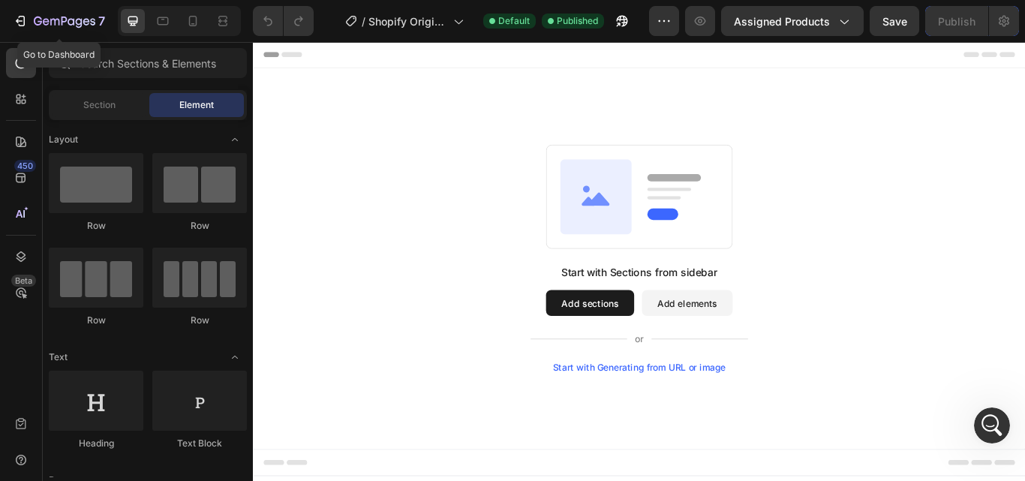
click at [56, 28] on icon "button" at bounding box center [65, 22] width 62 height 13
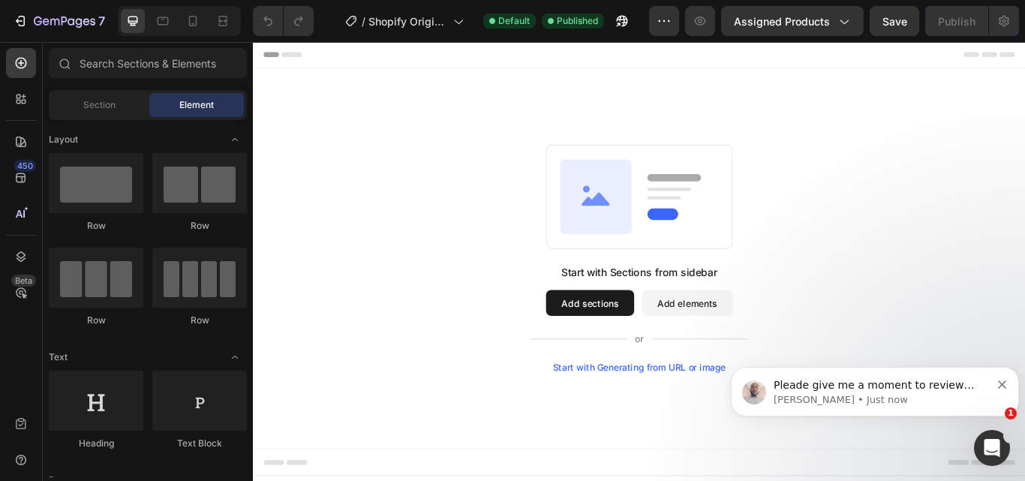
click at [950, 389] on span "Pleade give me a moment to review your request." at bounding box center [873, 392] width 200 height 27
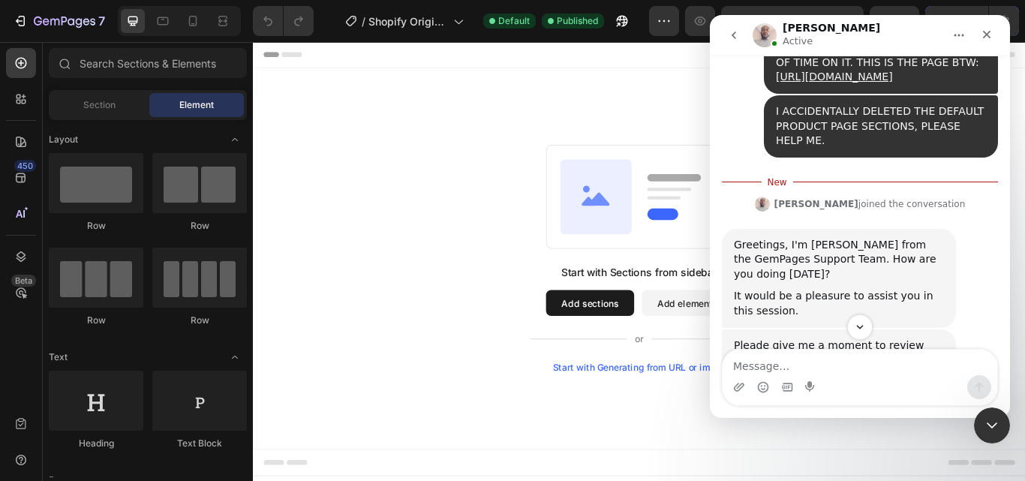
scroll to position [419, 0]
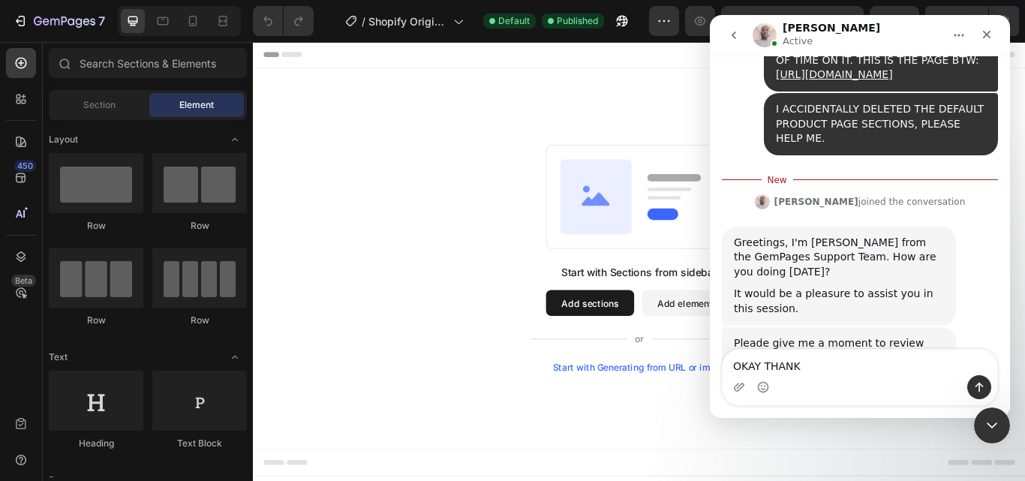
type textarea "OKAY THANKS"
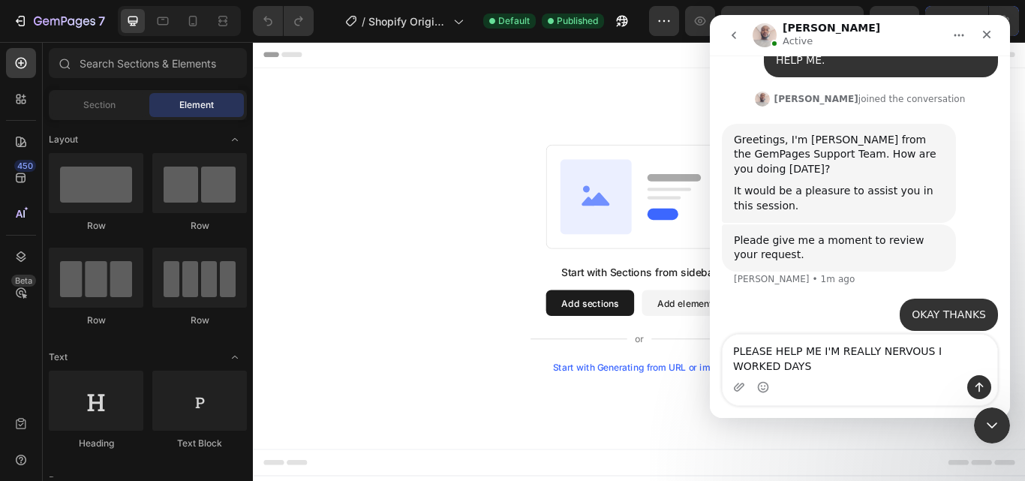
scroll to position [512, 0]
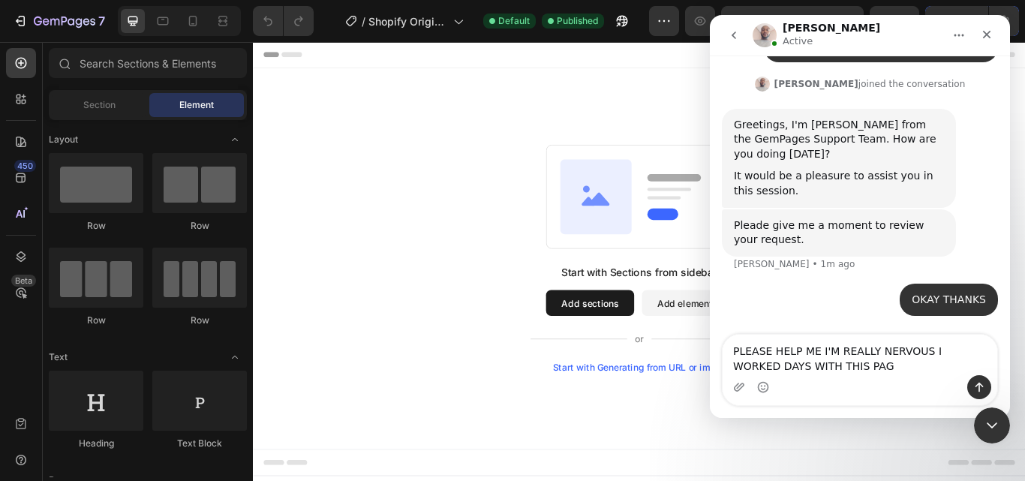
type textarea "PLEASE HELP ME I'M REALLY NERVOUS I WORKED DAYS WITH THIS PAGE"
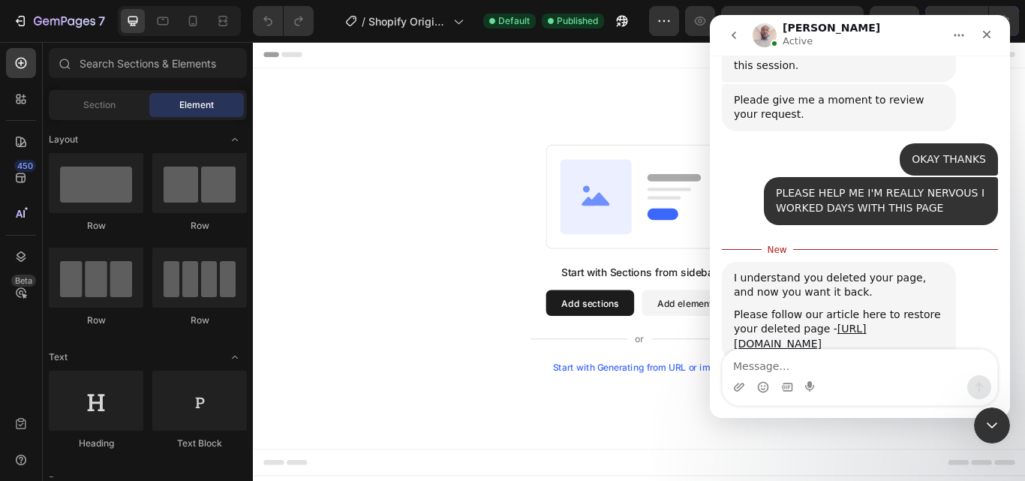
scroll to position [696, 0]
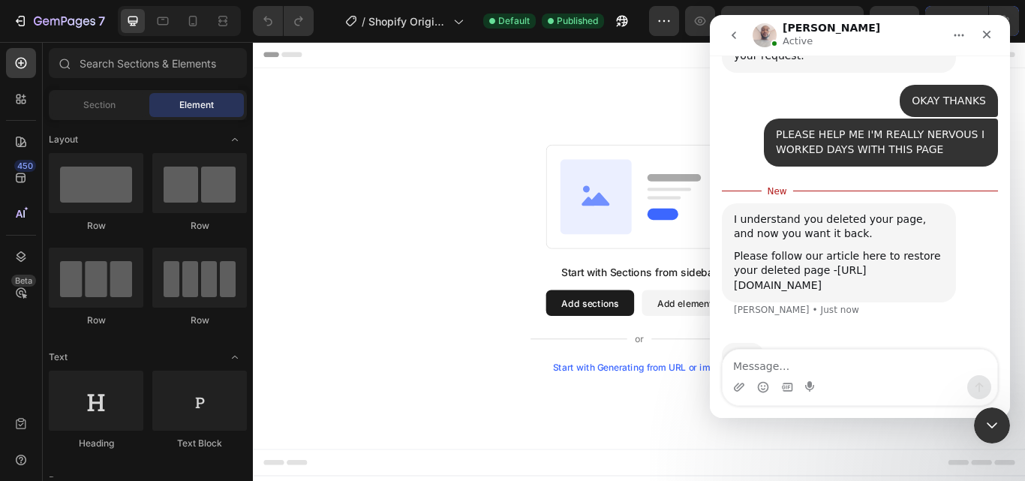
click at [805, 264] on link "[URL][DOMAIN_NAME]" at bounding box center [800, 277] width 133 height 27
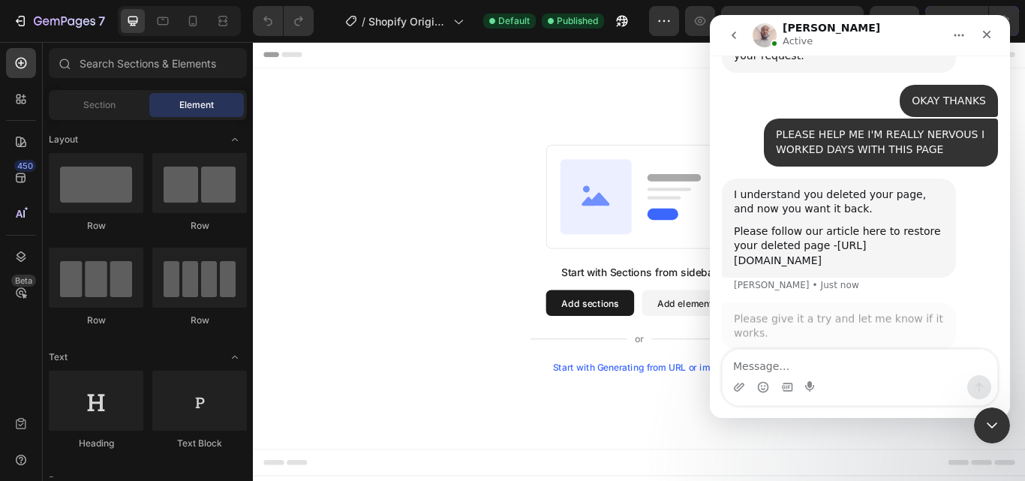
scroll to position [678, 0]
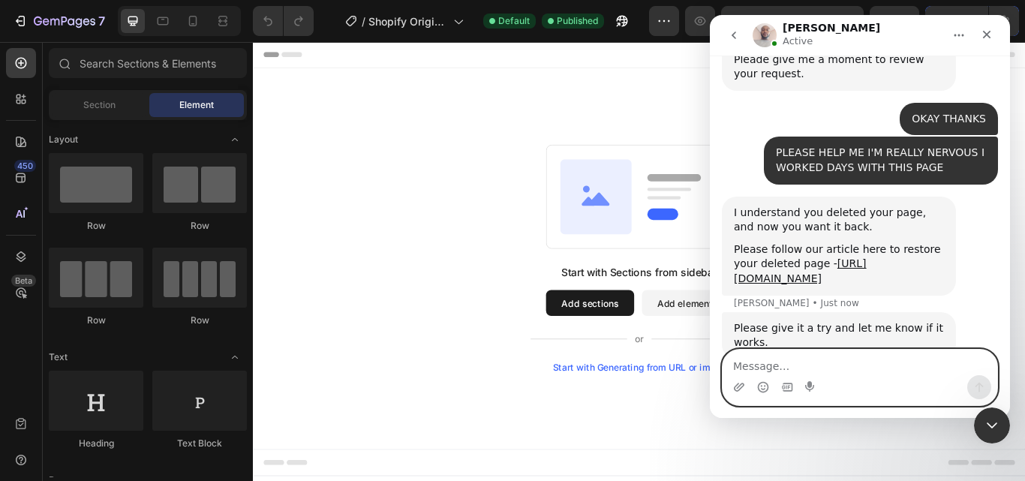
click at [775, 365] on textarea "Message…" at bounding box center [859, 363] width 275 height 26
type textarea "OKAY"
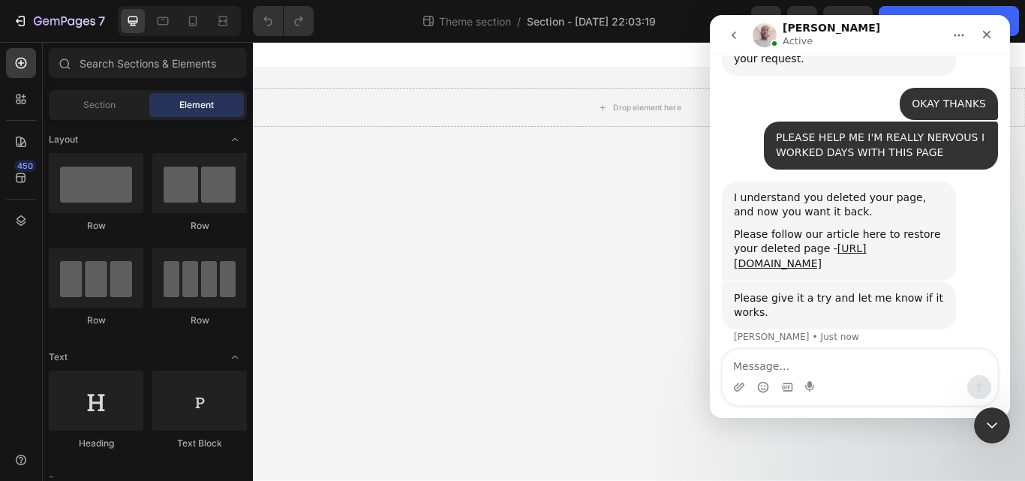
scroll to position [707, 0]
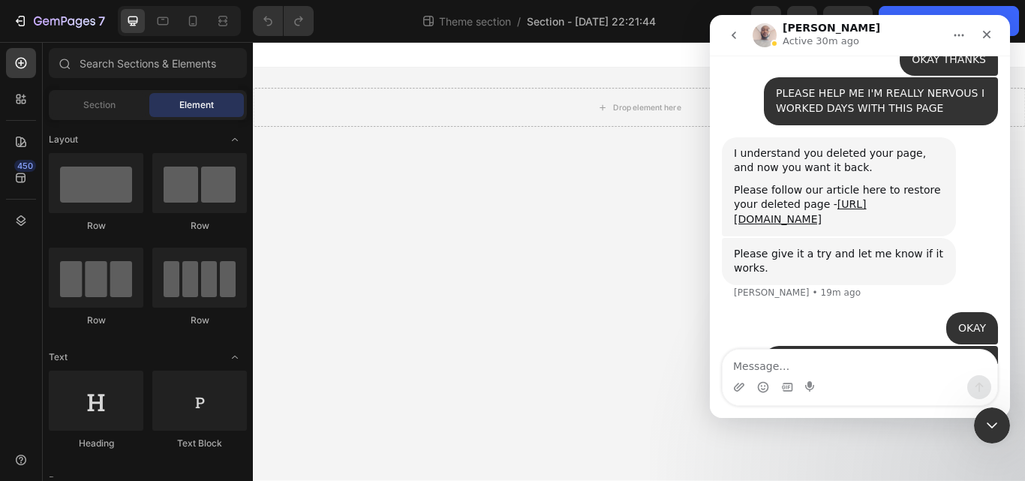
scroll to position [742, 0]
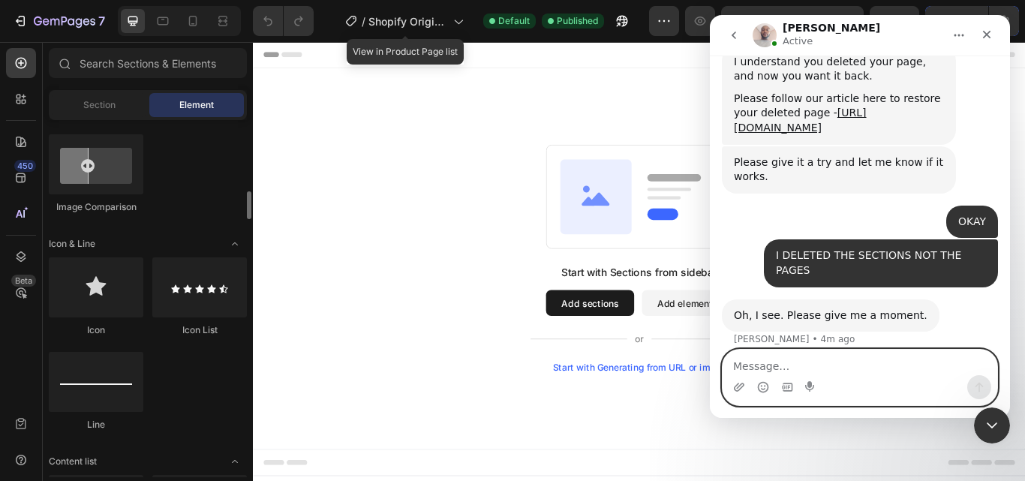
scroll to position [867, 0]
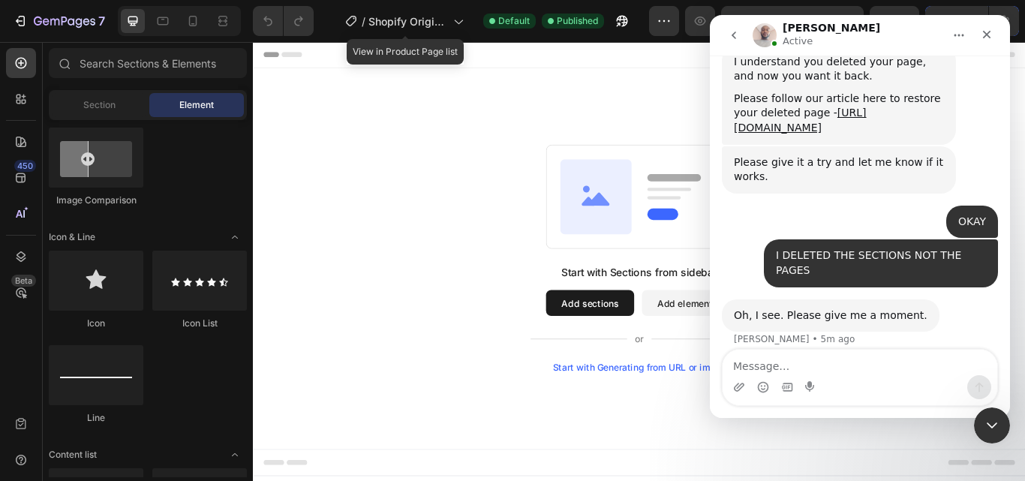
click at [117, 113] on div "Section" at bounding box center [99, 105] width 95 height 24
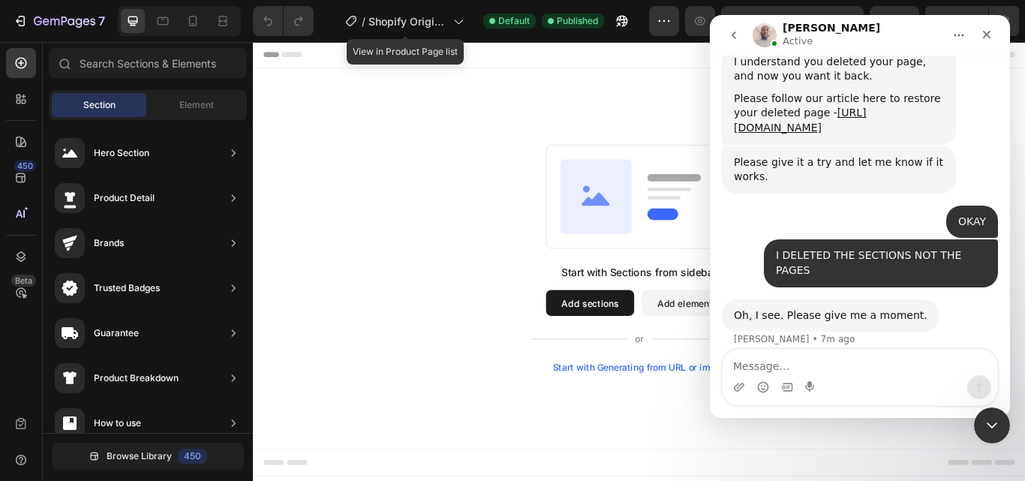
scroll to position [866, 0]
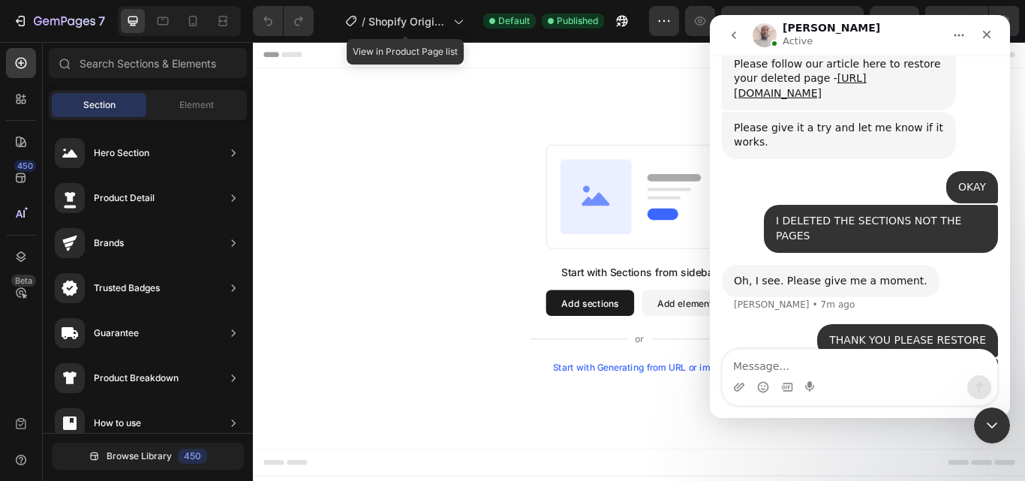
click at [744, 212] on rect at bounding box center [703, 223] width 217 height 121
click at [419, 21] on span "Shopify Original Product Template" at bounding box center [407, 22] width 79 height 16
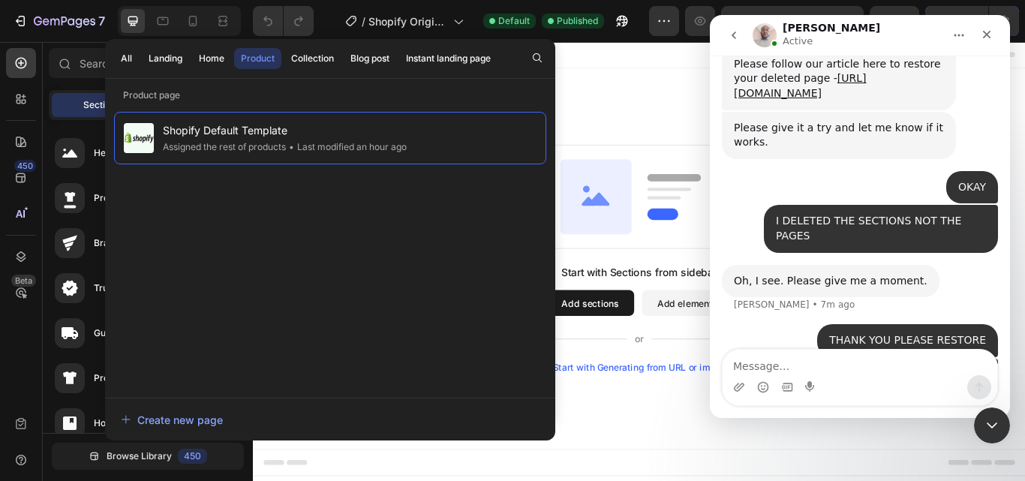
click at [382, 152] on div "• Last modified an hour ago" at bounding box center [346, 147] width 121 height 15
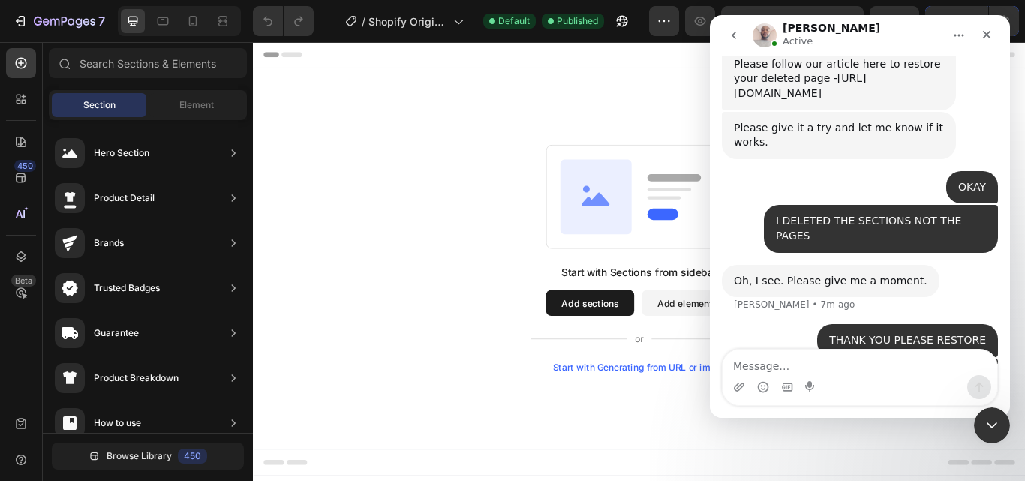
click at [29, 65] on div at bounding box center [21, 63] width 30 height 30
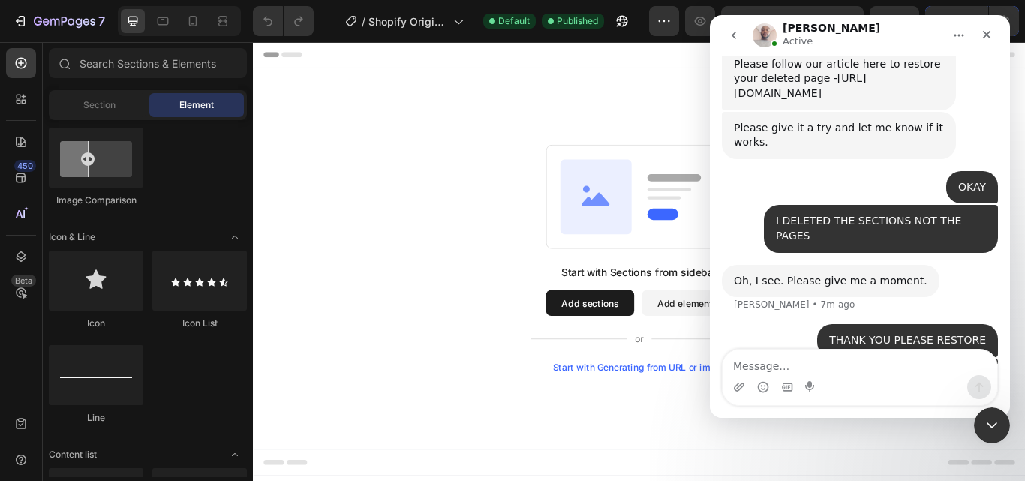
click at [119, 102] on div "Section" at bounding box center [99, 105] width 95 height 24
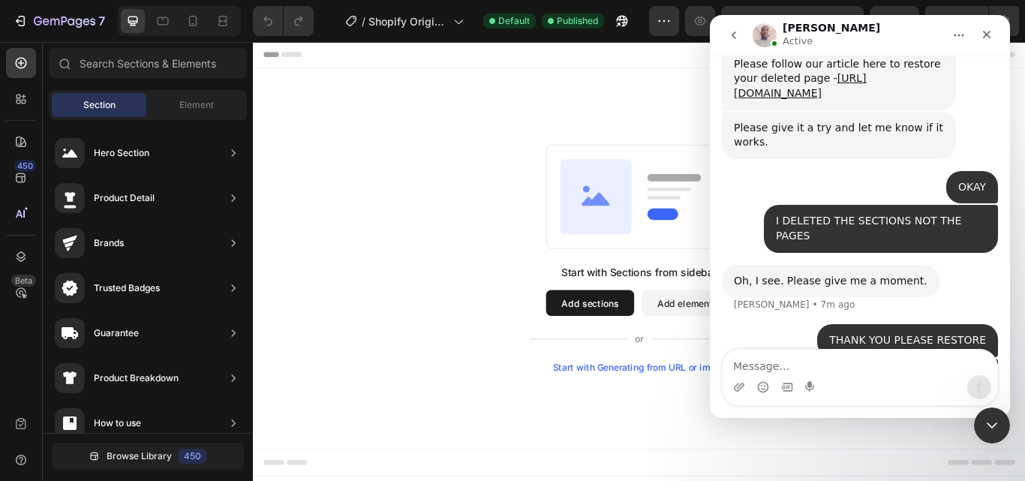
click at [203, 95] on div "Element" at bounding box center [196, 105] width 95 height 24
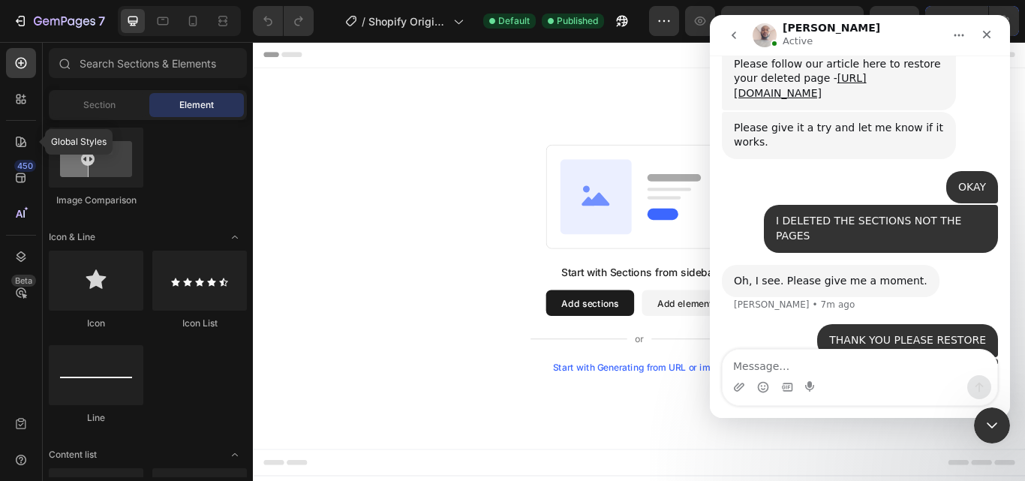
click at [22, 141] on icon at bounding box center [21, 141] width 15 height 15
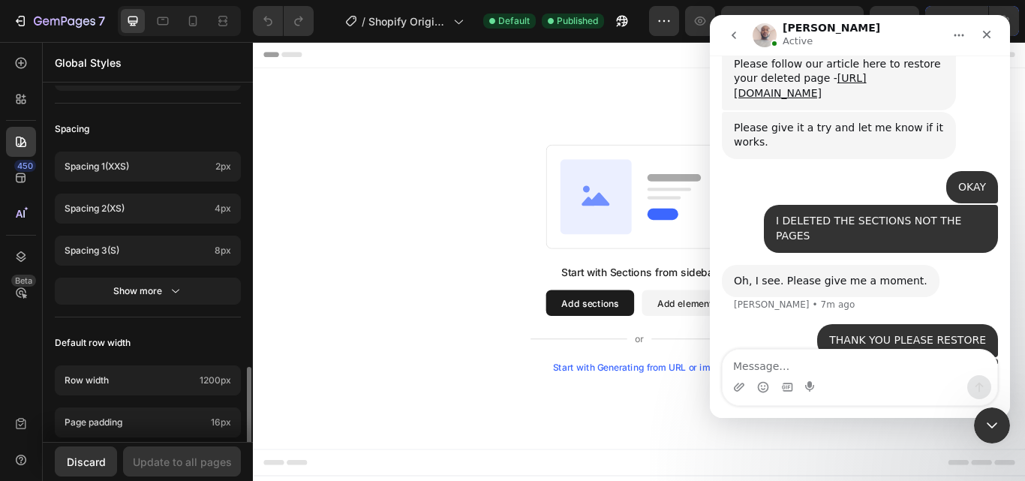
scroll to position [743, 0]
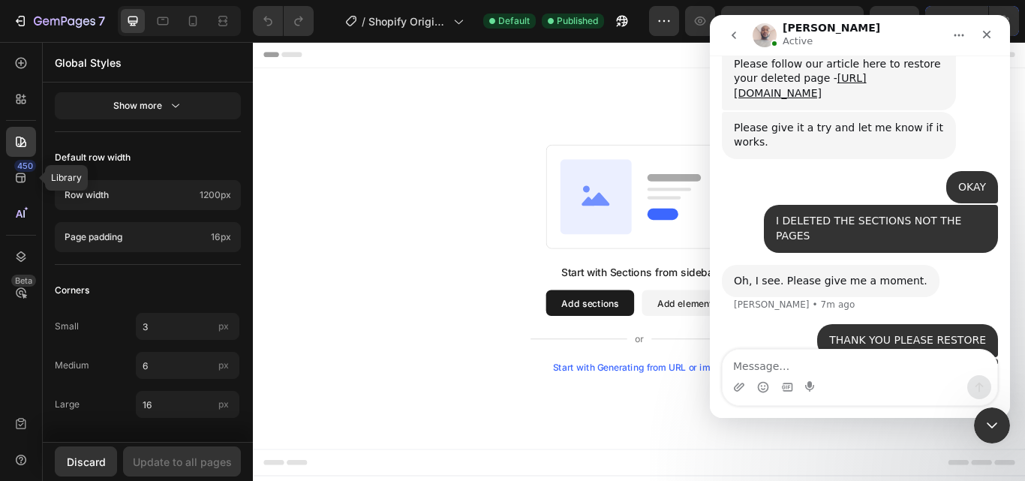
click at [13, 180] on div "450" at bounding box center [21, 178] width 30 height 30
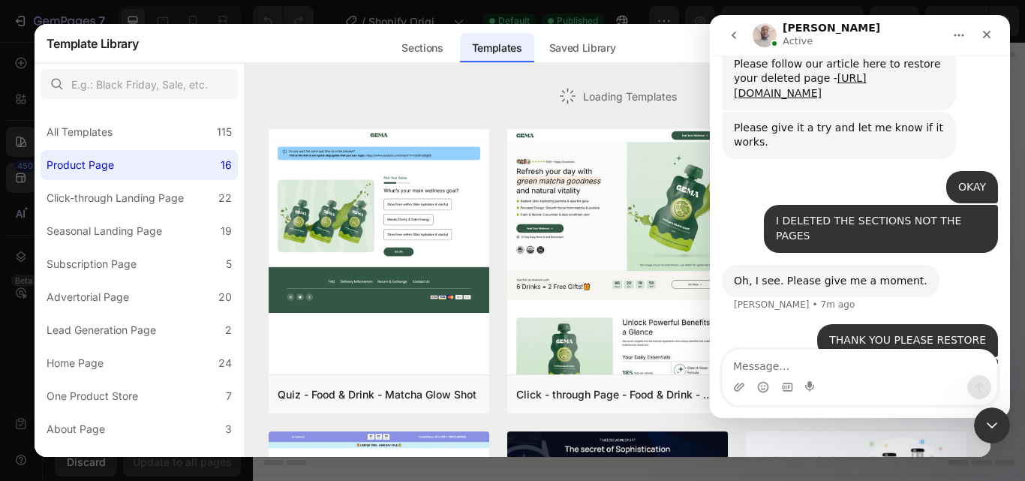
click at [583, 40] on div "Saved Library" at bounding box center [582, 48] width 91 height 30
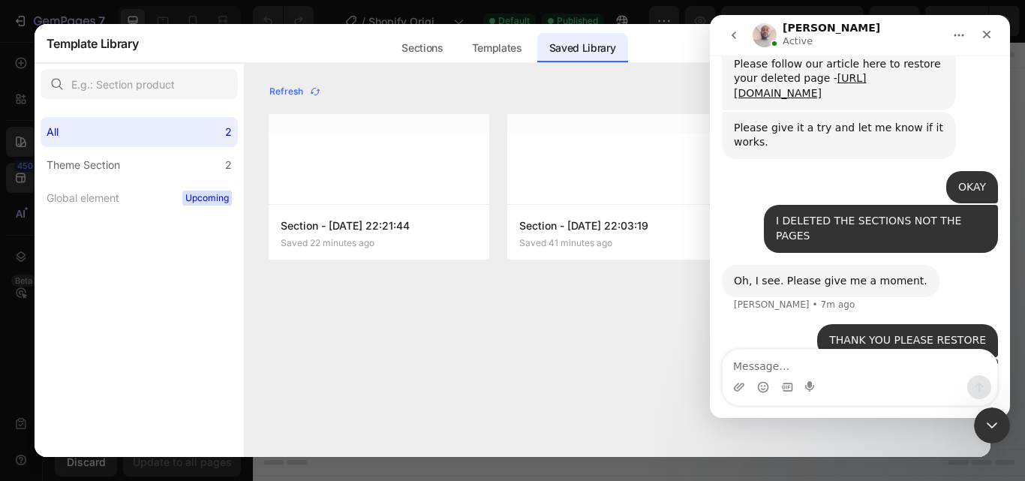
click at [655, 53] on div "Sections Templates Existing pages Saved Library Templates Saved Library" at bounding box center [507, 43] width 739 height 39
click at [178, 161] on label "Theme Section 2" at bounding box center [139, 165] width 197 height 30
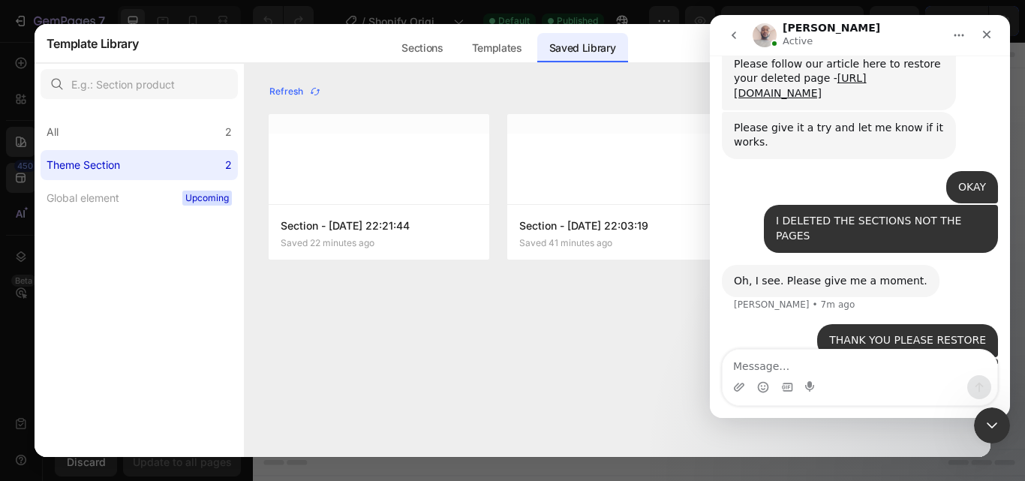
click at [668, 53] on div "Sections Templates Existing pages Saved Library Templates Saved Library" at bounding box center [507, 43] width 739 height 39
click at [992, 40] on div "Close" at bounding box center [986, 34] width 27 height 27
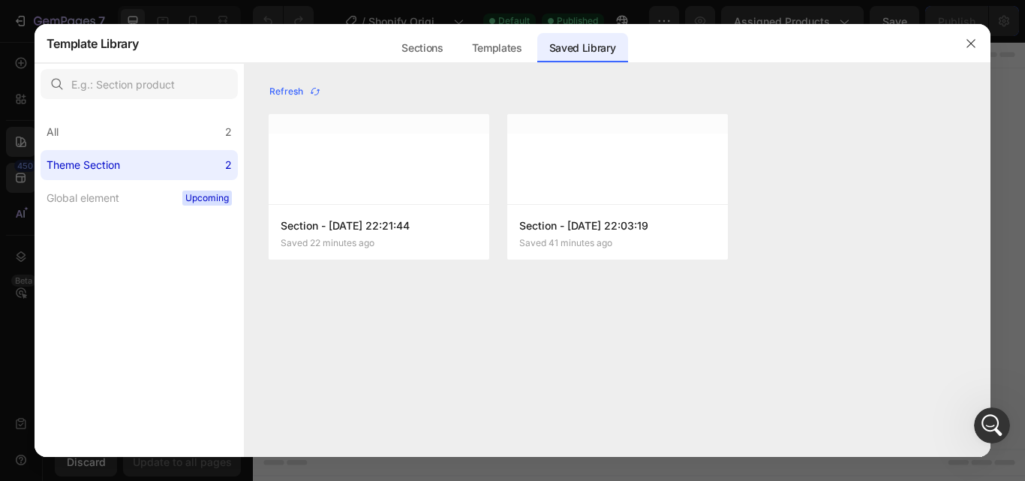
scroll to position [866, 0]
click at [968, 44] on icon "button" at bounding box center [971, 44] width 12 height 12
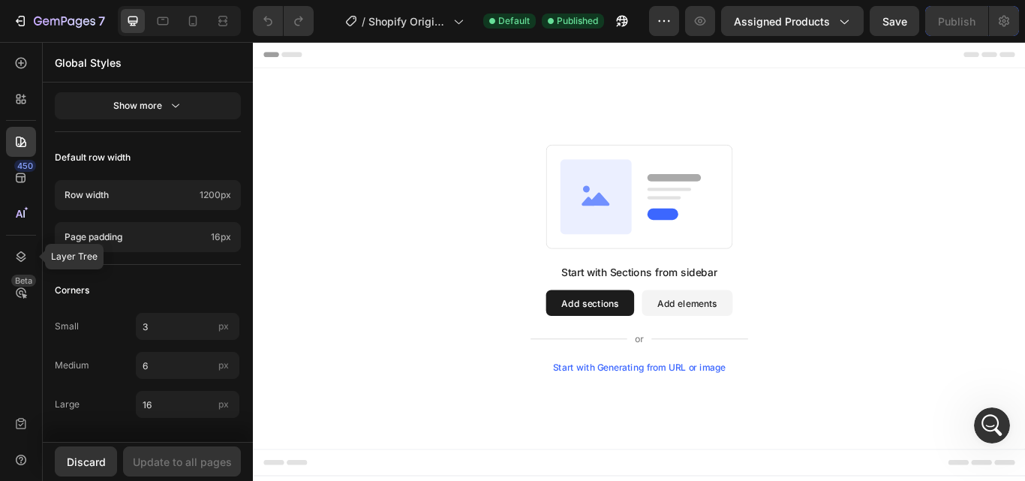
click at [24, 256] on icon at bounding box center [22, 256] width 10 height 11
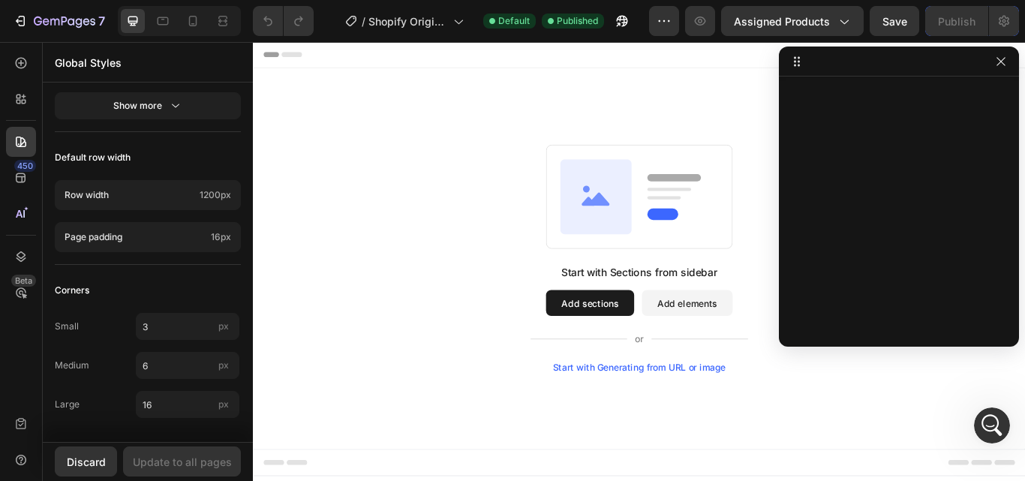
click at [1002, 62] on icon "button" at bounding box center [1001, 62] width 12 height 12
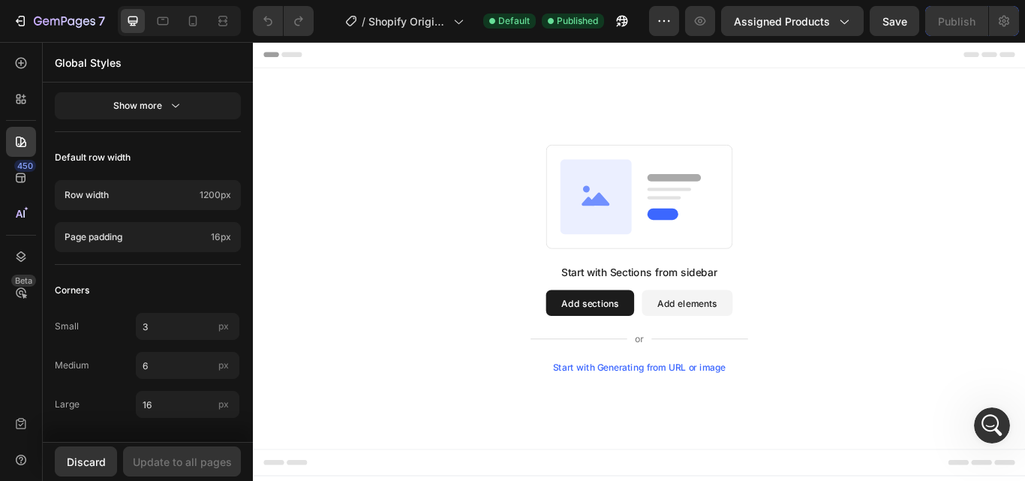
click at [827, 23] on span "Assigned Products" at bounding box center [782, 22] width 96 height 16
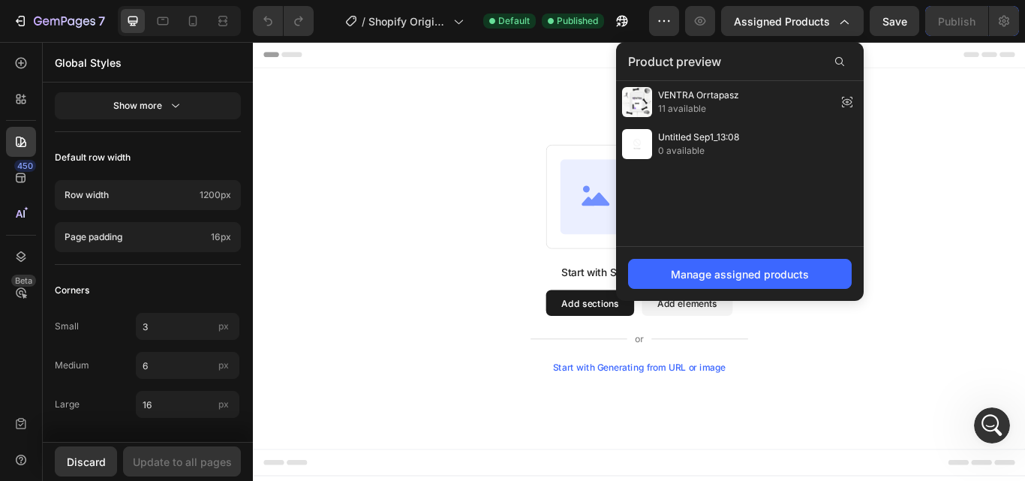
click at [827, 23] on span "Assigned Products" at bounding box center [782, 22] width 96 height 16
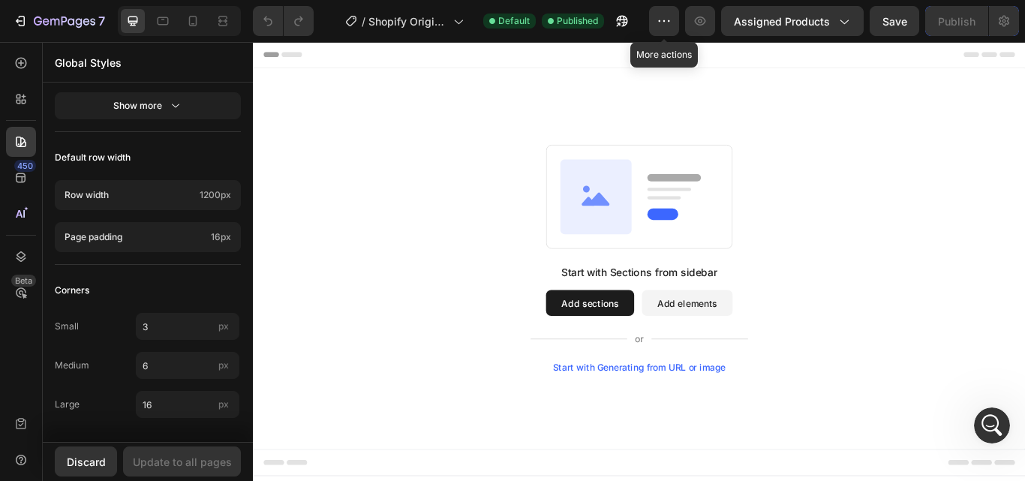
click at [660, 26] on icon "button" at bounding box center [663, 21] width 15 height 15
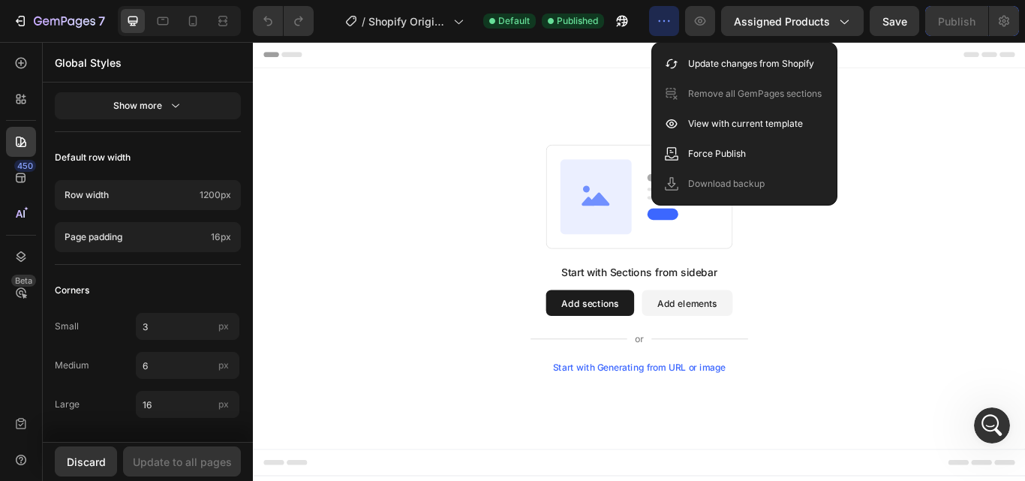
click at [748, 116] on p "View with current template" at bounding box center [745, 123] width 115 height 15
click at [539, 116] on div "Start with Sections from sidebar Add sections Add elements Start with Generatin…" at bounding box center [703, 295] width 900 height 444
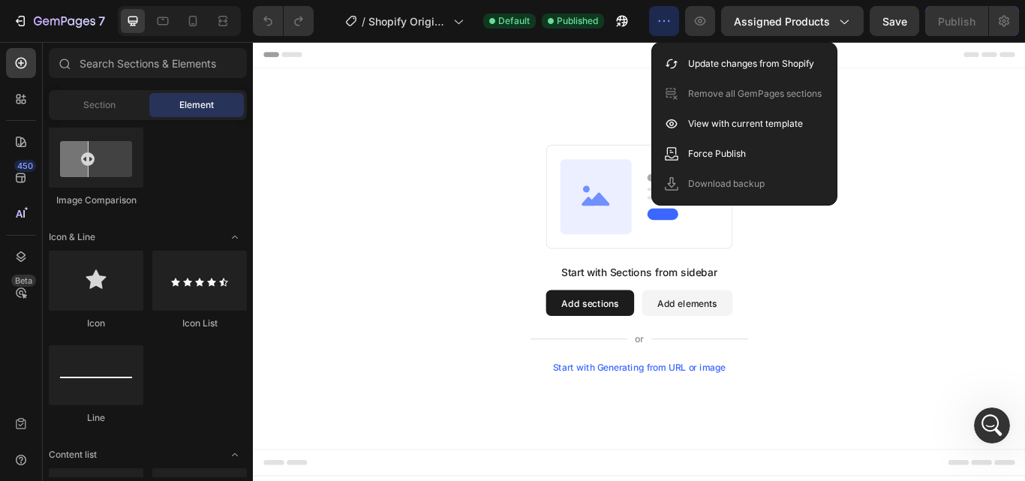
scroll to position [968, 0]
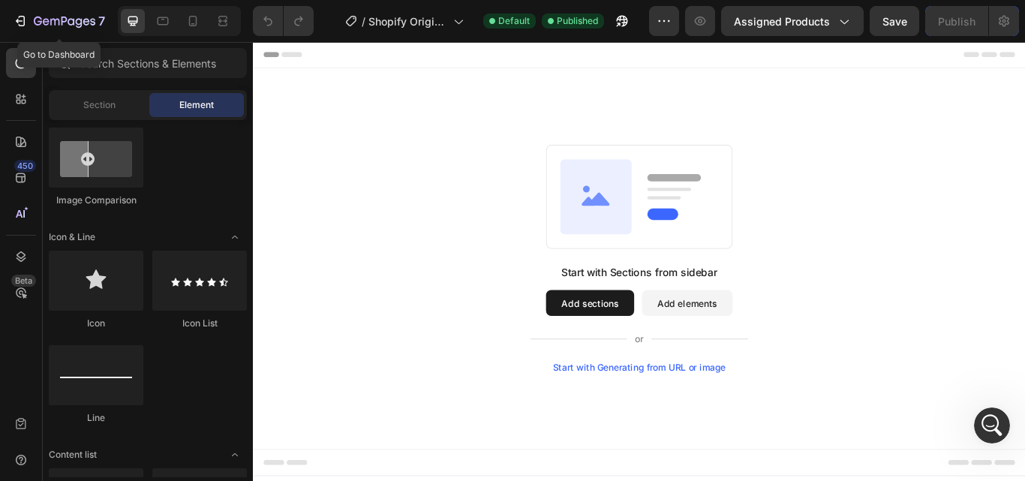
click at [63, 18] on icon "button" at bounding box center [65, 22] width 62 height 13
